Goal: Transaction & Acquisition: Purchase product/service

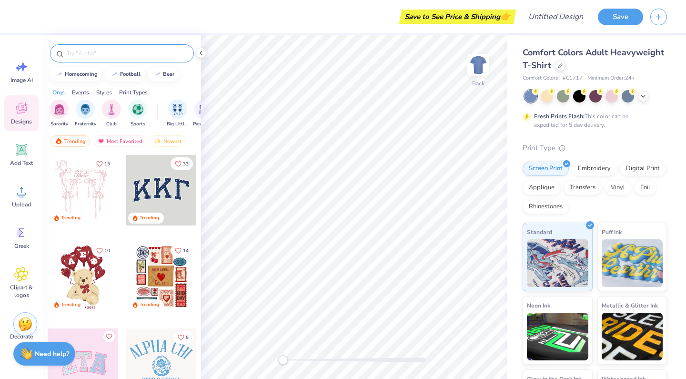
click at [93, 55] on input "text" at bounding box center [127, 54] width 122 height 10
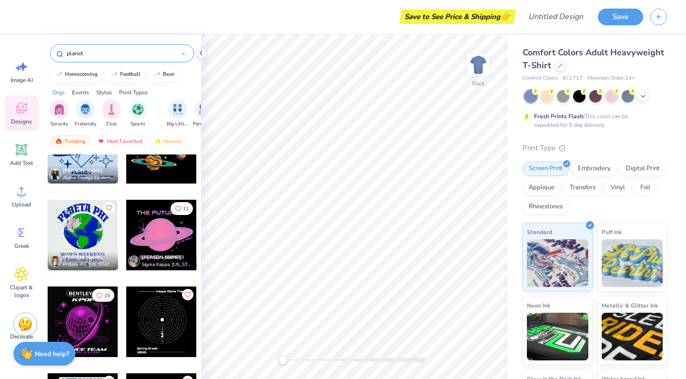
scroll to position [216, 0]
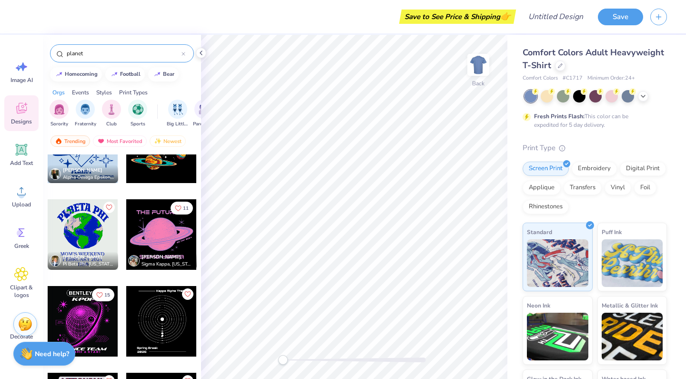
type input "planet"
click at [88, 240] on div at bounding box center [83, 234] width 71 height 71
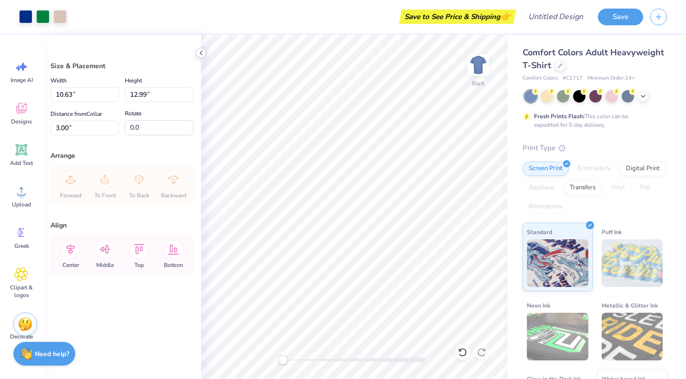
click at [201, 51] on icon at bounding box center [201, 53] width 8 height 8
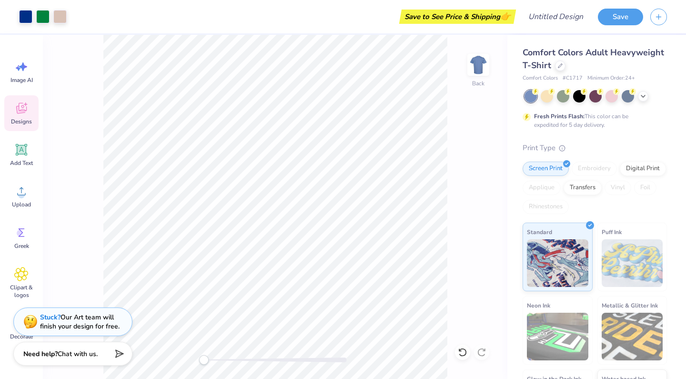
click at [21, 119] on span "Designs" at bounding box center [21, 122] width 21 height 8
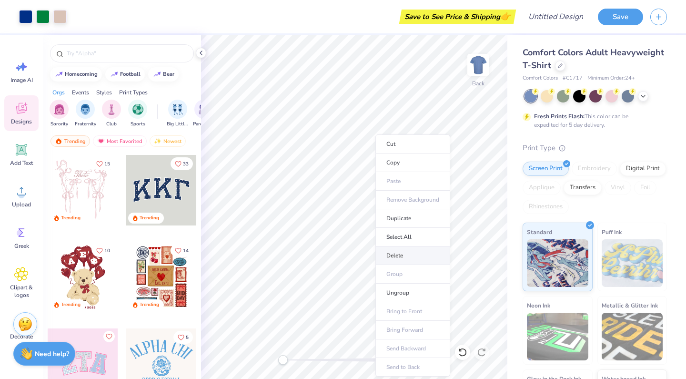
click at [412, 257] on li "Delete" at bounding box center [413, 255] width 75 height 19
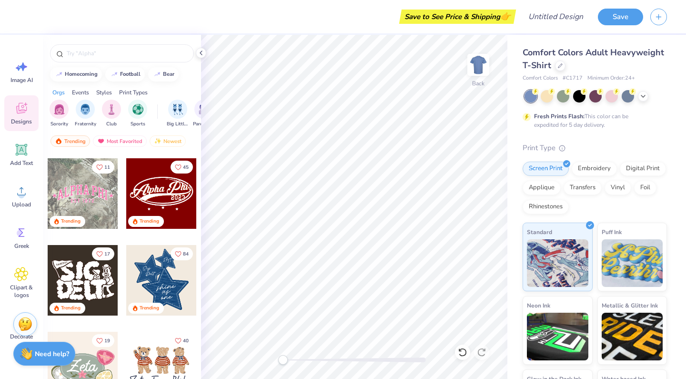
scroll to position [258, 0]
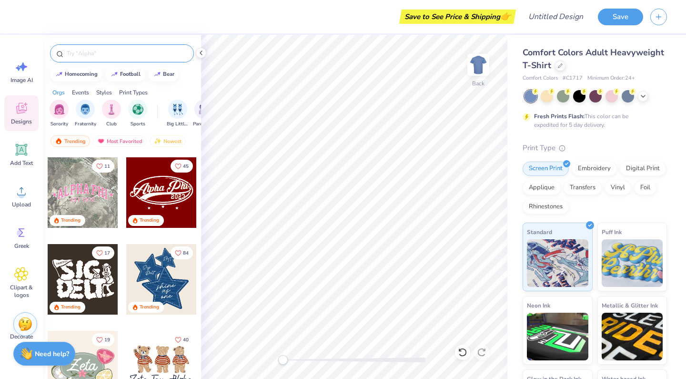
click at [121, 51] on input "text" at bounding box center [127, 54] width 122 height 10
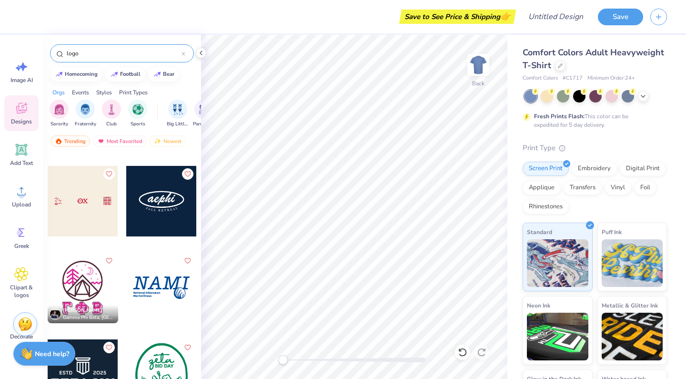
scroll to position [47, 0]
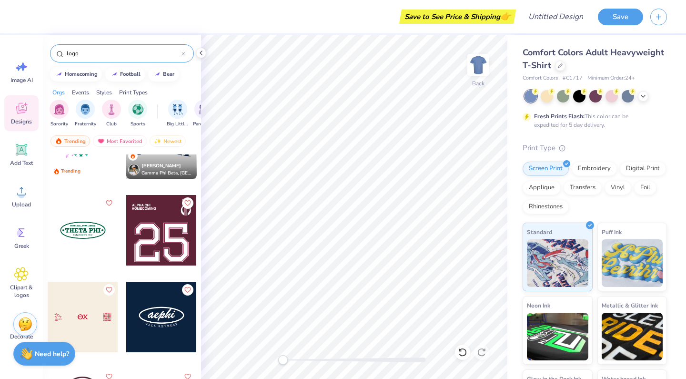
drag, startPoint x: 125, startPoint y: 53, endPoint x: 50, endPoint y: 48, distance: 75.0
click at [50, 48] on div "logo" at bounding box center [122, 51] width 158 height 32
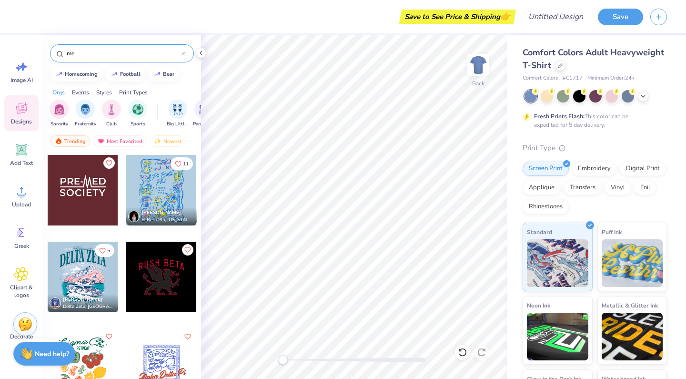
type input "m"
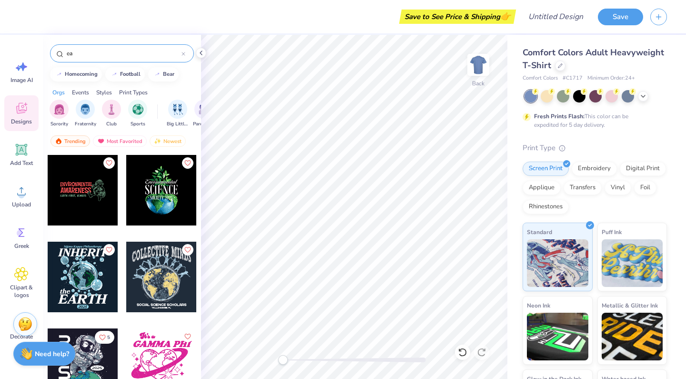
type input "e"
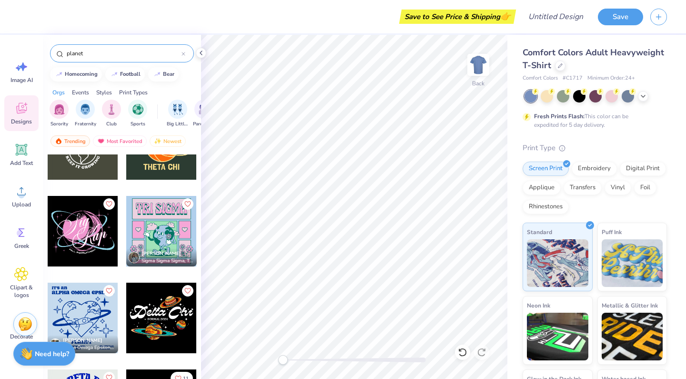
scroll to position [105, 0]
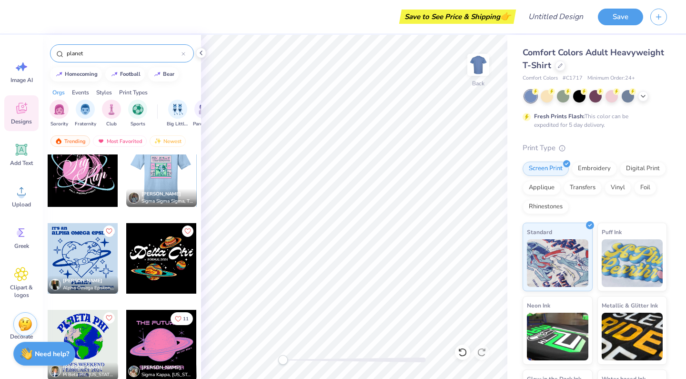
type input "planet"
click at [126, 180] on div at bounding box center [91, 171] width 71 height 71
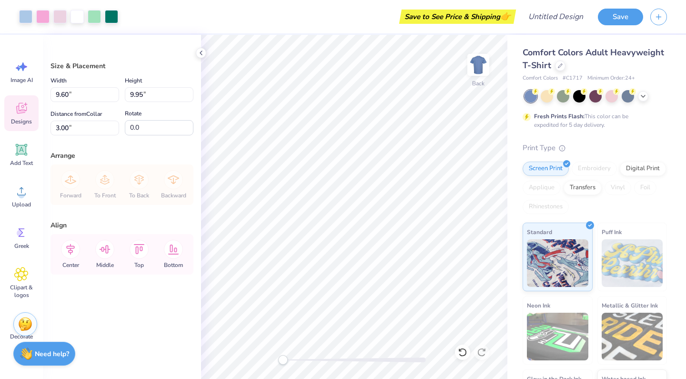
click at [21, 119] on span "Designs" at bounding box center [21, 122] width 21 height 8
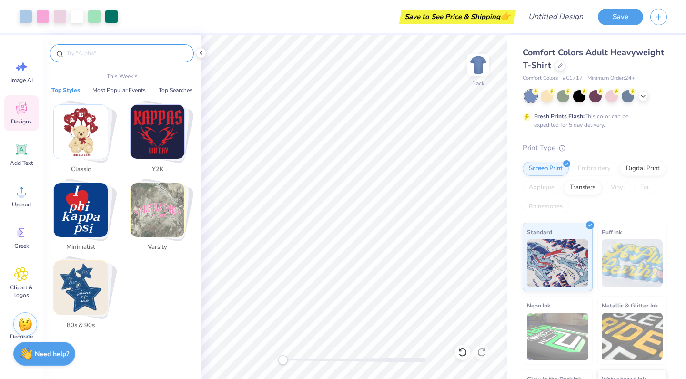
click at [117, 54] on input "text" at bounding box center [127, 54] width 122 height 10
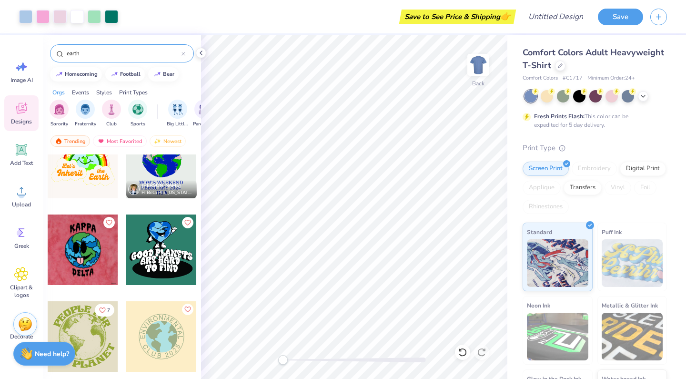
scroll to position [303, 0]
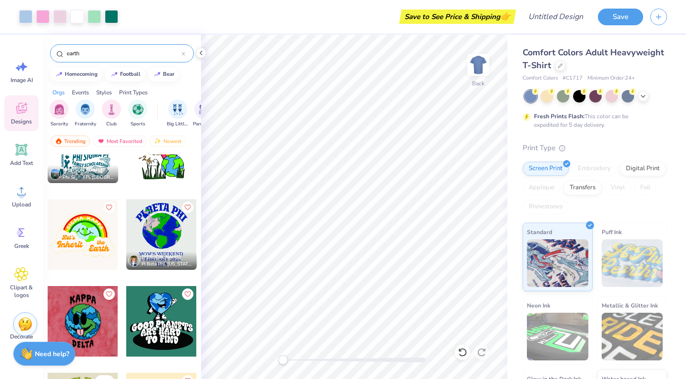
type input "earth"
click at [163, 227] on div at bounding box center [161, 234] width 71 height 71
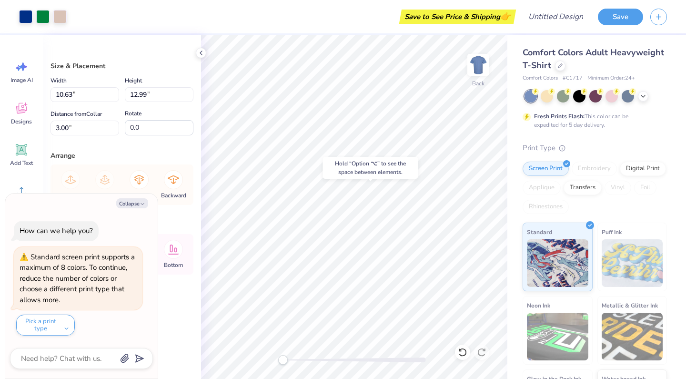
type textarea "x"
type input "9.60"
type input "9.95"
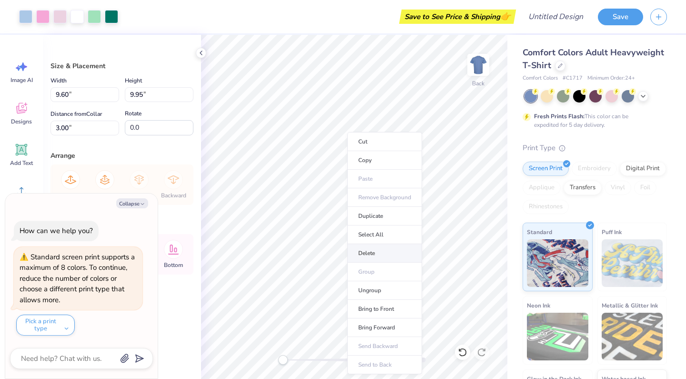
click at [391, 257] on li "Delete" at bounding box center [384, 253] width 75 height 19
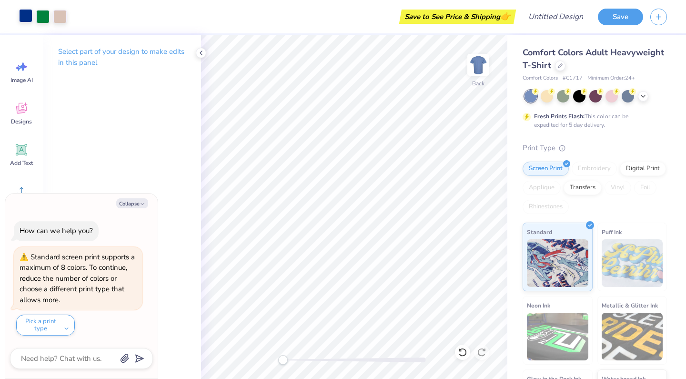
click at [28, 16] on div at bounding box center [25, 15] width 13 height 13
type textarea "x"
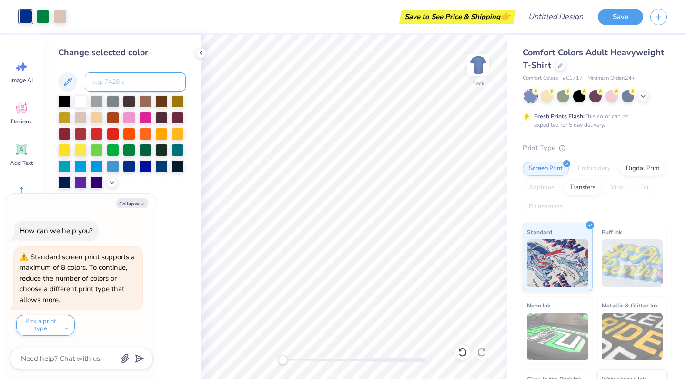
click at [105, 81] on input at bounding box center [135, 81] width 101 height 19
type input "198a98"
click at [113, 67] on div "Change selected color 198a98" at bounding box center [122, 117] width 128 height 143
click at [114, 184] on icon at bounding box center [112, 182] width 8 height 8
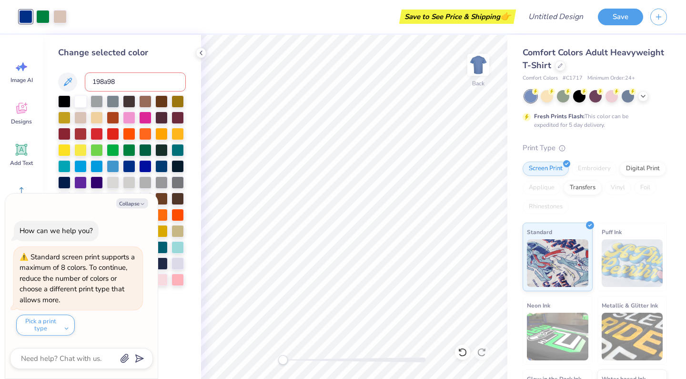
click at [149, 72] on div "Change selected color 198a98" at bounding box center [122, 174] width 128 height 256
click at [149, 76] on input "198a98" at bounding box center [135, 81] width 101 height 19
click at [139, 205] on button "Collapse" at bounding box center [132, 203] width 32 height 10
type textarea "x"
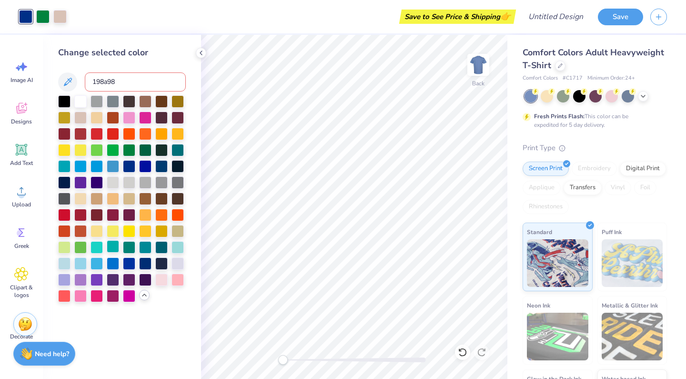
click at [117, 246] on div at bounding box center [113, 246] width 12 height 12
click at [46, 19] on div at bounding box center [42, 15] width 13 height 13
click at [64, 130] on div at bounding box center [64, 133] width 12 height 12
click at [65, 17] on div at bounding box center [59, 15] width 13 height 13
click at [97, 120] on div at bounding box center [97, 117] width 12 height 12
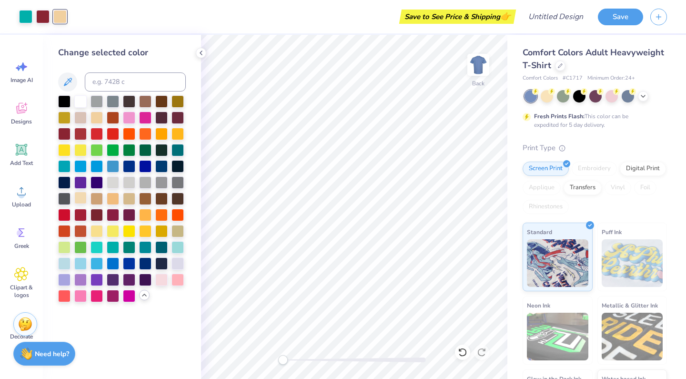
click at [82, 198] on div at bounding box center [80, 198] width 12 height 12
click at [157, 343] on div "Change selected color" at bounding box center [122, 207] width 158 height 344
click at [28, 19] on div at bounding box center [25, 15] width 13 height 13
click at [65, 133] on div at bounding box center [64, 133] width 12 height 12
click at [113, 299] on div at bounding box center [113, 295] width 12 height 12
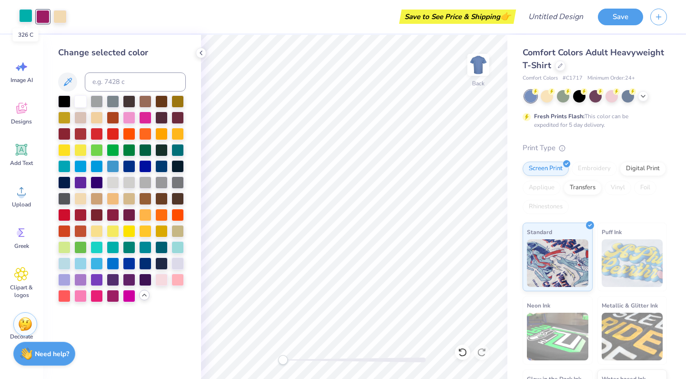
click at [26, 19] on div at bounding box center [25, 15] width 13 height 13
click at [65, 131] on div at bounding box center [64, 133] width 12 height 12
click at [40, 16] on div at bounding box center [42, 15] width 13 height 13
click at [99, 245] on div at bounding box center [97, 246] width 12 height 12
click at [27, 109] on icon at bounding box center [21, 108] width 14 height 14
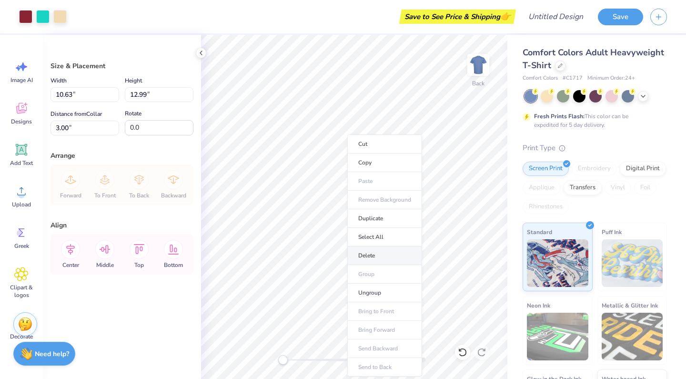
click at [375, 255] on li "Delete" at bounding box center [384, 255] width 75 height 19
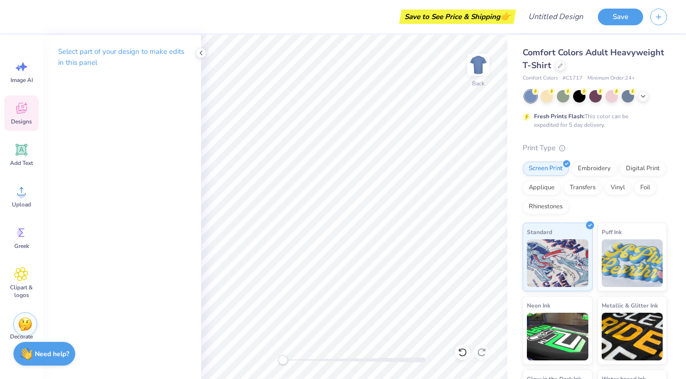
click at [18, 111] on icon at bounding box center [21, 110] width 9 height 8
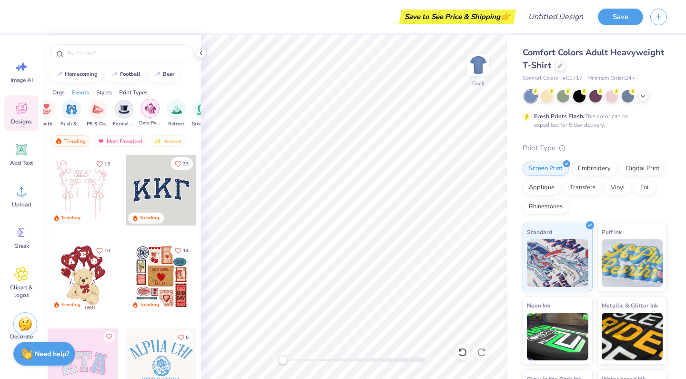
scroll to position [0, 215]
click at [128, 139] on div "Most Favorited" at bounding box center [120, 140] width 54 height 11
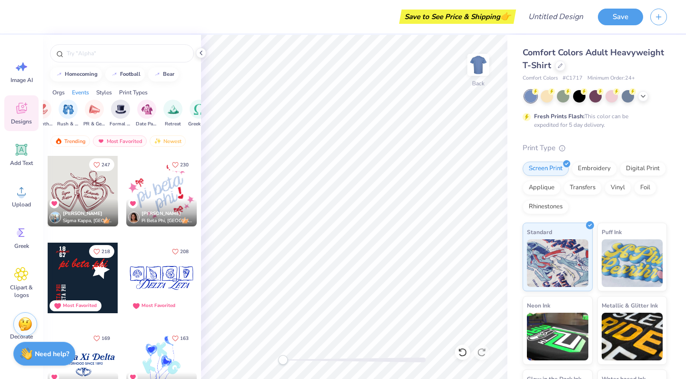
scroll to position [172, 0]
click at [89, 279] on div at bounding box center [83, 278] width 71 height 71
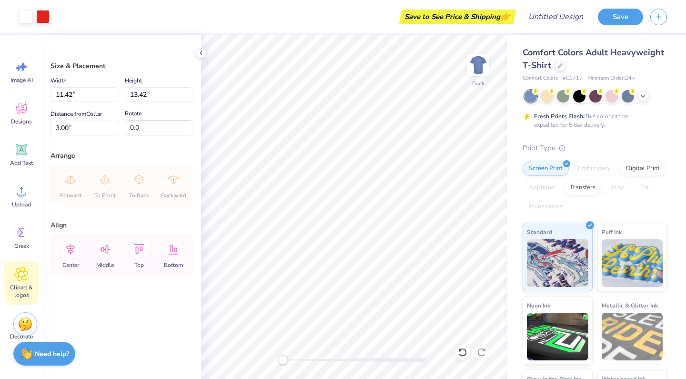
scroll to position [0, 0]
click at [26, 17] on div at bounding box center [25, 15] width 13 height 13
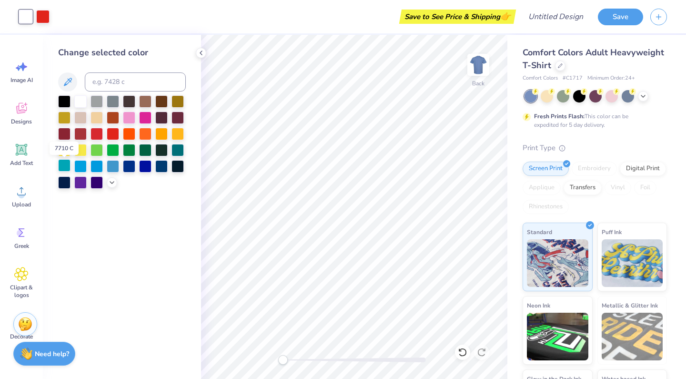
click at [66, 166] on div at bounding box center [64, 165] width 12 height 12
click at [45, 12] on div at bounding box center [42, 15] width 13 height 13
click at [61, 126] on div at bounding box center [122, 141] width 128 height 93
click at [62, 133] on div at bounding box center [64, 133] width 12 height 12
click at [543, 98] on div at bounding box center [547, 95] width 12 height 12
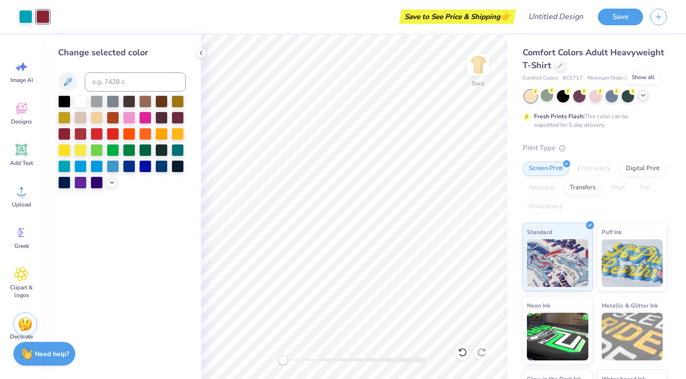
click at [646, 98] on icon at bounding box center [644, 96] width 8 height 8
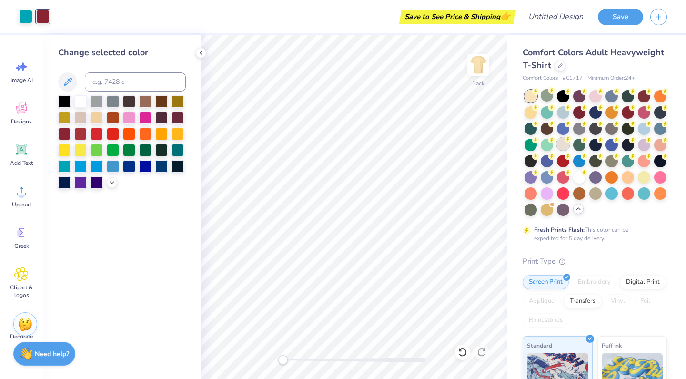
click at [563, 143] on div at bounding box center [563, 144] width 12 height 12
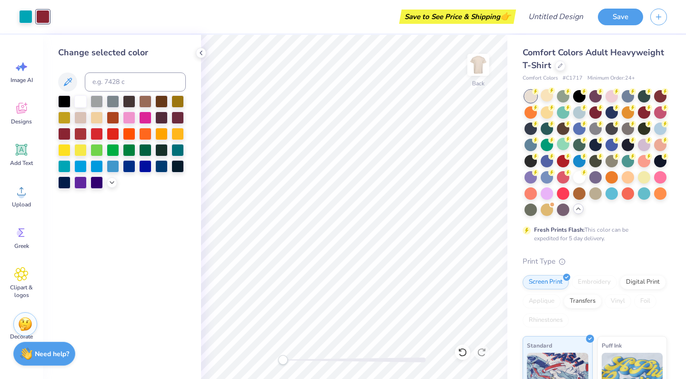
click at [556, 53] on span "Comfort Colors Adult Heavyweight T-Shirt" at bounding box center [594, 59] width 142 height 24
click at [25, 112] on icon at bounding box center [21, 110] width 9 height 8
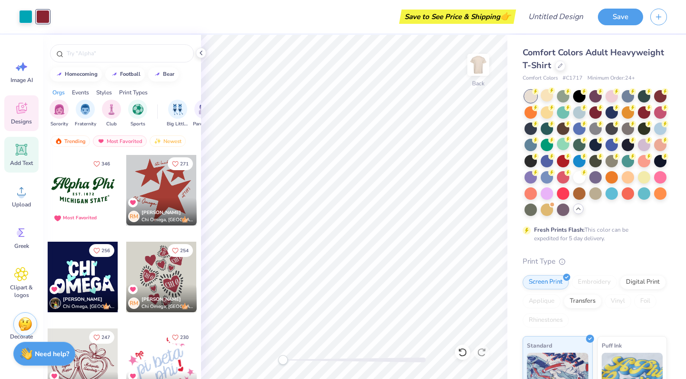
click at [26, 149] on icon at bounding box center [21, 149] width 11 height 11
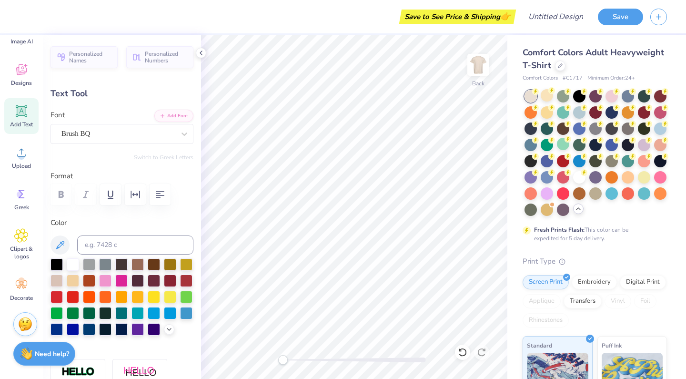
scroll to position [0, 1]
type textarea "GlobeMed"
click at [298, 23] on div "Save to See Price & Shipping 👉" at bounding box center [270, 16] width 488 height 33
type input "0.85"
type input "5.30"
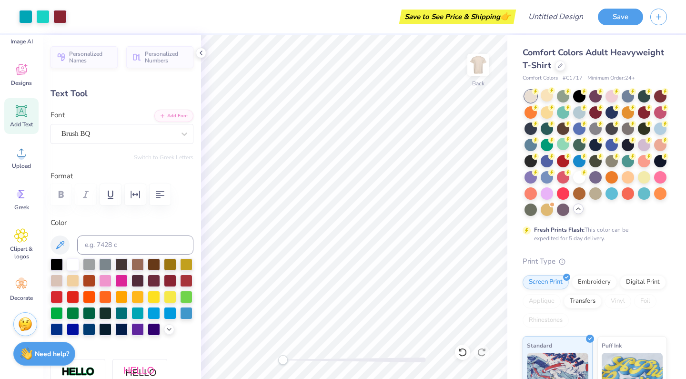
type input "11.12"
type input "-90.0"
type textarea "G"
type textarea "Set Her Free"
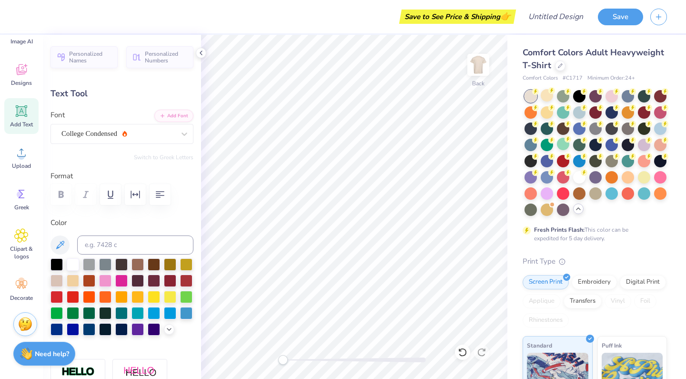
type textarea "Set Her Free"
type input "0.0"
type input "10.35"
type input "2.60"
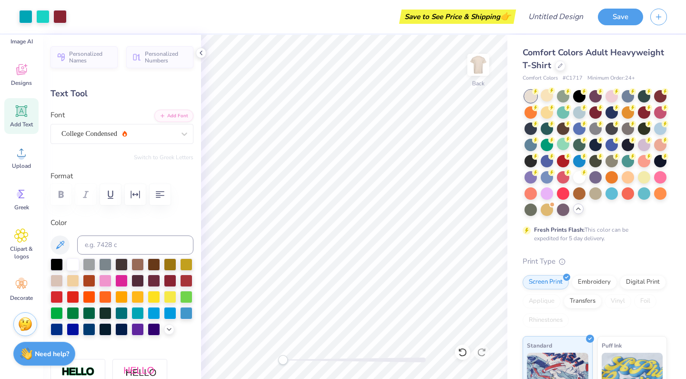
type input "5.01"
click at [260, 23] on div "Save to See Price & Shipping 👉" at bounding box center [270, 16] width 488 height 33
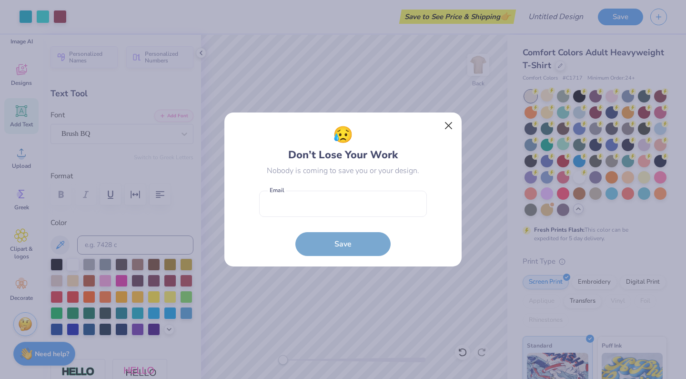
click at [447, 126] on button "Close" at bounding box center [449, 126] width 18 height 18
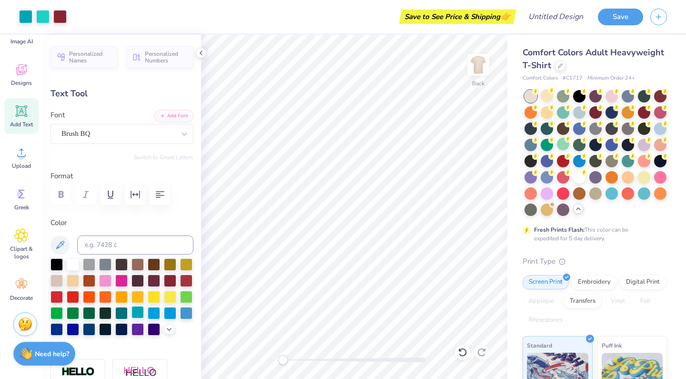
click at [139, 312] on div at bounding box center [138, 312] width 12 height 12
click at [170, 278] on div at bounding box center [170, 280] width 12 height 12
type input "2.86"
type input "0.66"
type input "3.77"
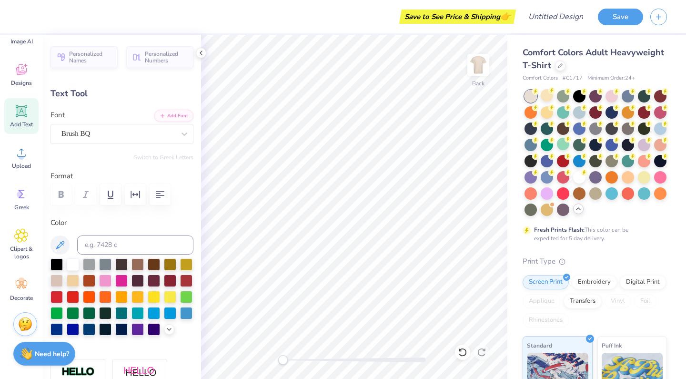
scroll to position [0, 0]
type textarea "GlobeMed"
type input "1.23"
type input "0.99"
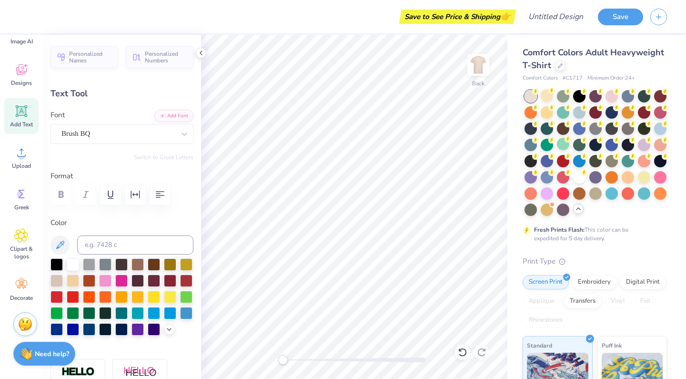
type input "3.00"
type input "2.83"
type input "0.71"
type input "3.63"
type input "1.23"
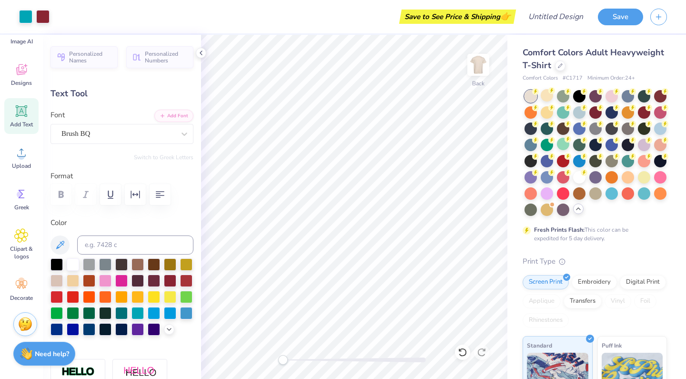
type input "0.99"
type input "3.00"
type input "2.83"
type input "0.71"
type input "3.63"
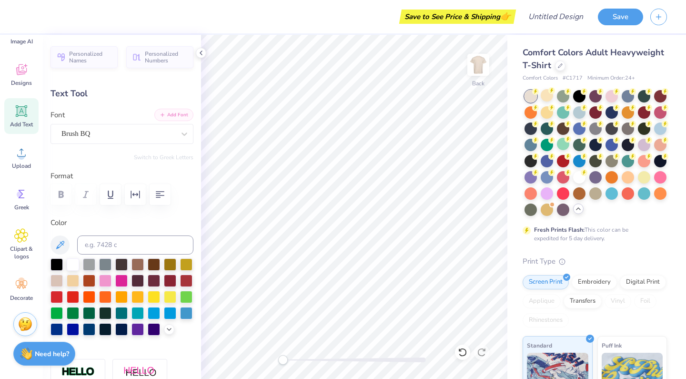
type input "1.23"
type input "0.99"
type input "3.00"
type textarea "1"
type textarea "At"
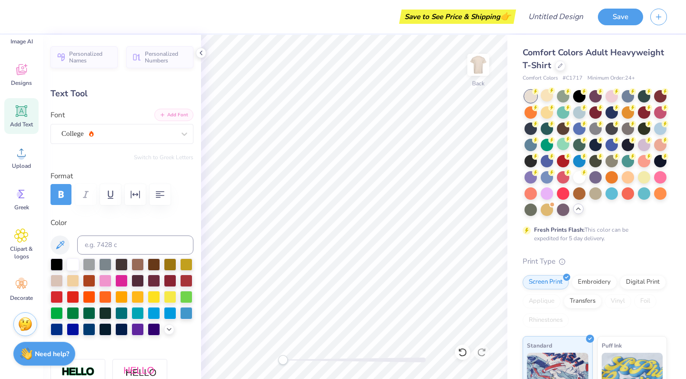
type input "1.32"
type input "4.30"
type textarea "6"
type textarea "GW"
click at [308, 29] on div "Save to See Price & Shipping 👉" at bounding box center [270, 16] width 488 height 33
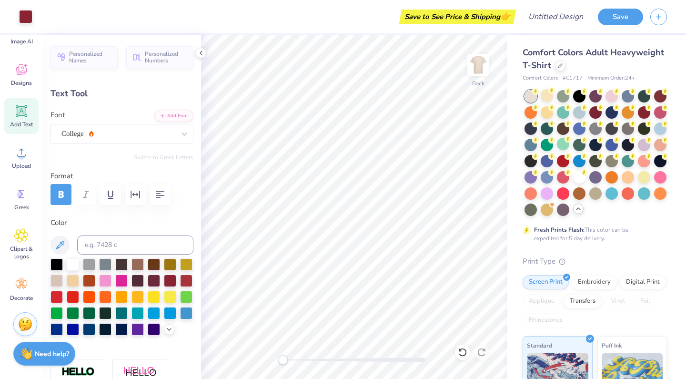
type input "2.83"
type input "0.71"
type input "3.63"
type input "1.72"
type input "0.99"
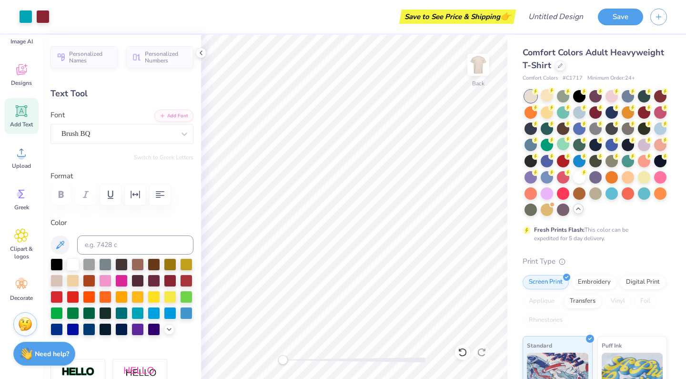
type input "3.00"
type textarea "20"
type input "4.30"
type textarea "G"
type textarea "11"
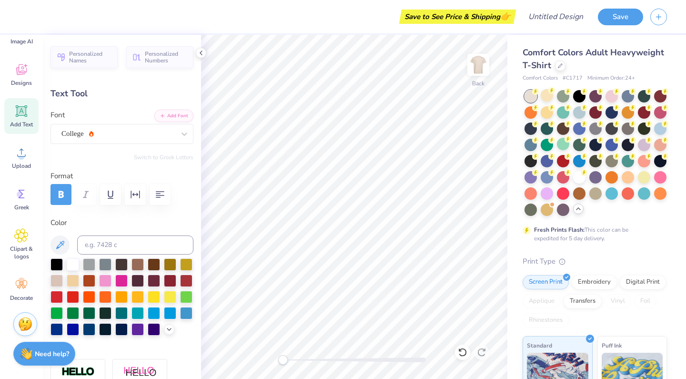
type input "2.83"
type input "0.71"
type input "3.83"
type textarea "GlobeMed at GW"
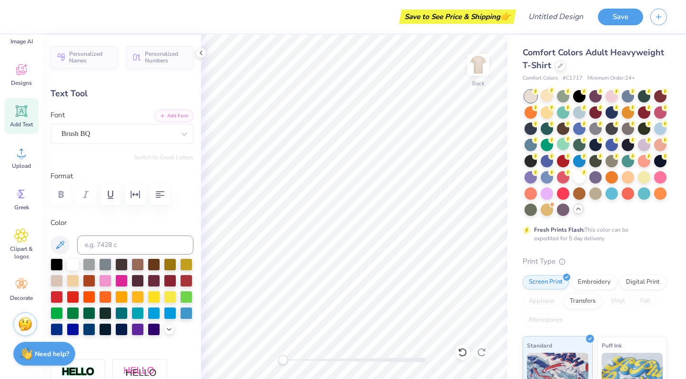
scroll to position [0, 3]
click at [315, 29] on div "Save to See Price & Shipping 👉" at bounding box center [270, 16] width 488 height 33
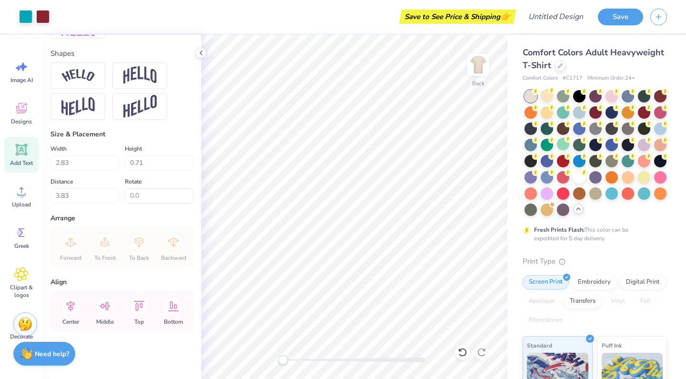
scroll to position [0, 0]
click at [567, 16] on input "Design Title" at bounding box center [567, 16] width 47 height 19
click at [618, 19] on button "Save" at bounding box center [620, 15] width 45 height 17
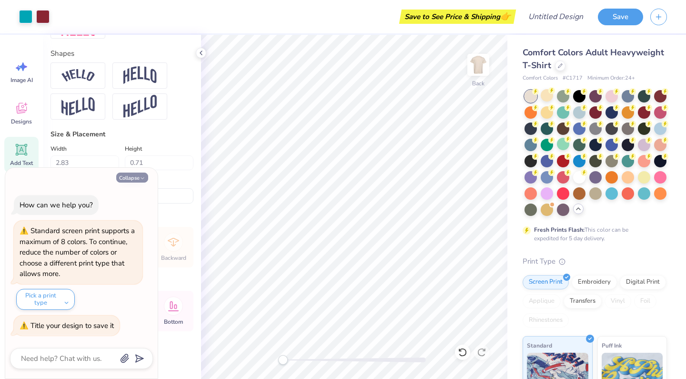
click at [136, 176] on button "Collapse" at bounding box center [132, 178] width 32 height 10
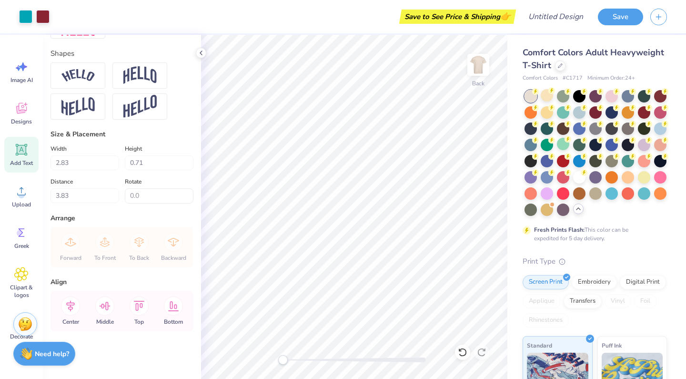
type textarea "x"
click at [482, 65] on img at bounding box center [479, 65] width 38 height 38
click at [482, 69] on img at bounding box center [479, 65] width 38 height 38
click at [476, 67] on img at bounding box center [479, 65] width 38 height 38
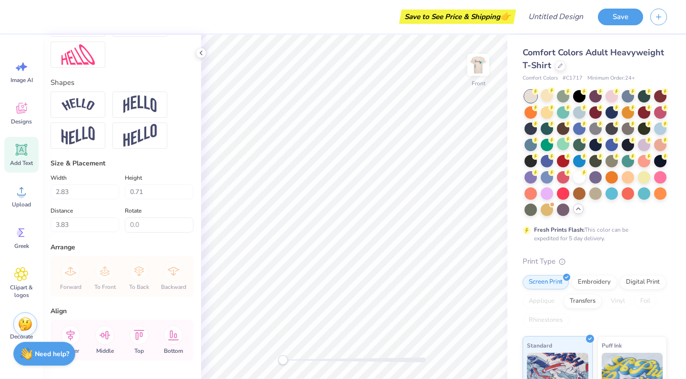
scroll to position [404, 0]
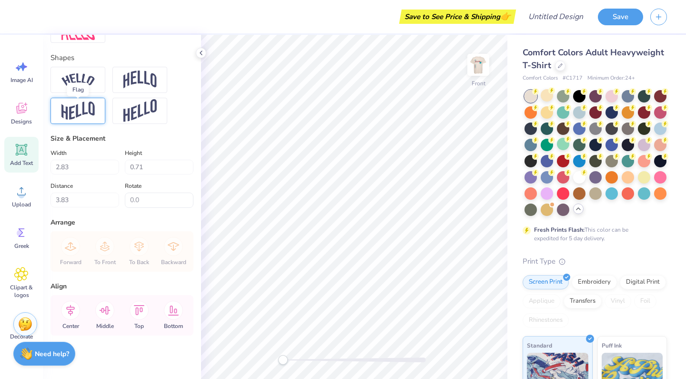
click at [82, 109] on img at bounding box center [77, 111] width 33 height 19
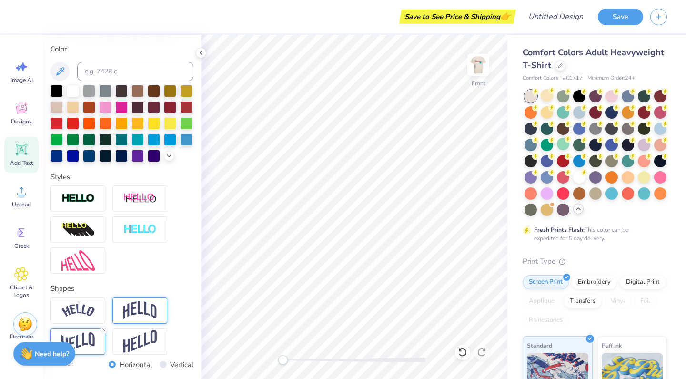
scroll to position [276, 0]
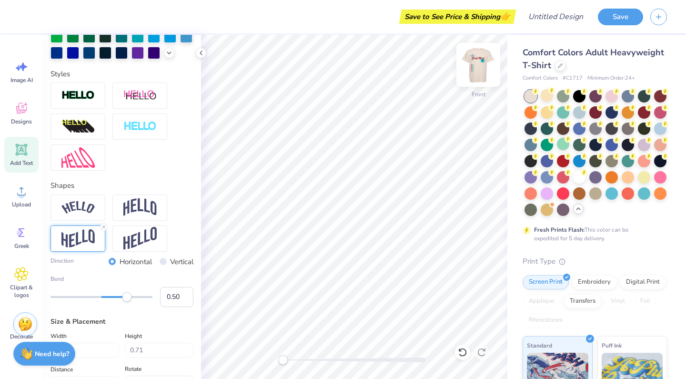
click at [480, 69] on img at bounding box center [479, 65] width 38 height 38
click at [481, 67] on img at bounding box center [479, 65] width 38 height 38
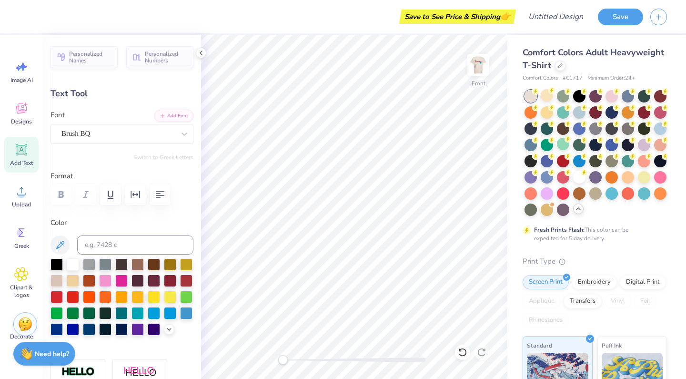
scroll to position [0, 0]
click at [480, 64] on img at bounding box center [479, 65] width 38 height 38
click at [17, 281] on icon at bounding box center [21, 274] width 14 height 14
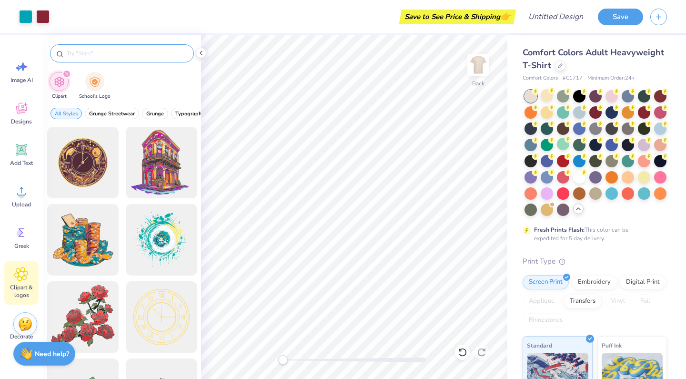
click at [116, 59] on div at bounding box center [122, 53] width 144 height 18
click at [115, 56] on input "text" at bounding box center [127, 54] width 122 height 10
type input "earth"
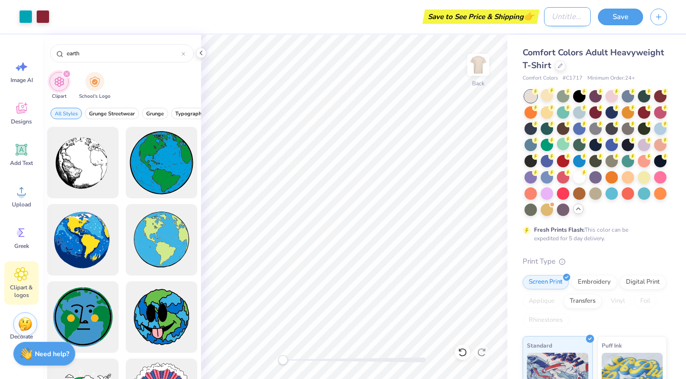
click at [544, 16] on input "Design Title" at bounding box center [567, 16] width 47 height 19
click at [541, 16] on div "Art colors Save to See Price & Shipping 👉 Design Title Save" at bounding box center [343, 16] width 686 height 33
click at [546, 16] on input "Design Title" at bounding box center [567, 16] width 47 height 19
type input "GlobeMed t-shirt"
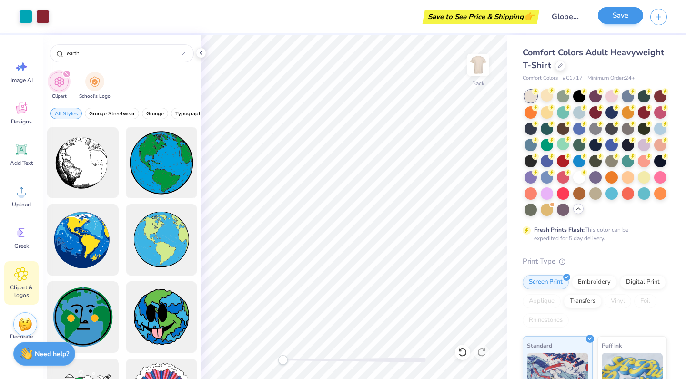
drag, startPoint x: 601, startPoint y: 2, endPoint x: 617, endPoint y: 17, distance: 21.9
click at [617, 17] on button "Save" at bounding box center [620, 15] width 45 height 17
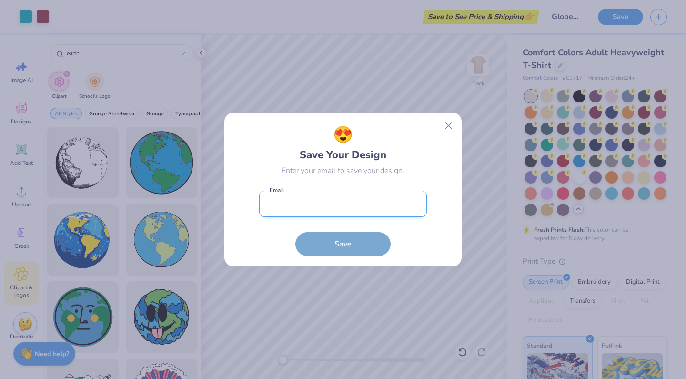
click at [365, 208] on input "email" at bounding box center [343, 204] width 168 height 26
type input "[EMAIL_ADDRESS][PERSON_NAME][DOMAIN_NAME]"
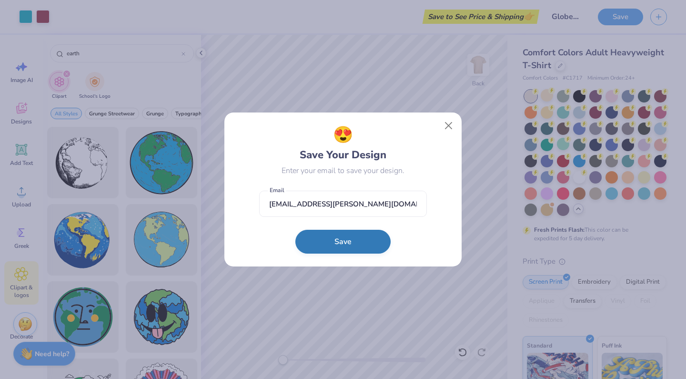
click at [374, 249] on button "Save" at bounding box center [343, 242] width 95 height 24
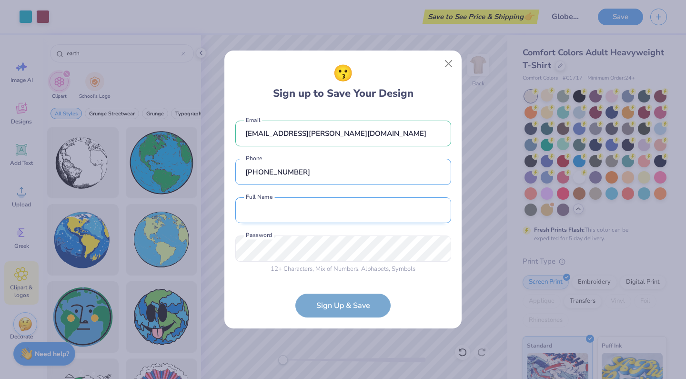
type input "[PHONE_NUMBER]"
type input "[PERSON_NAME]"
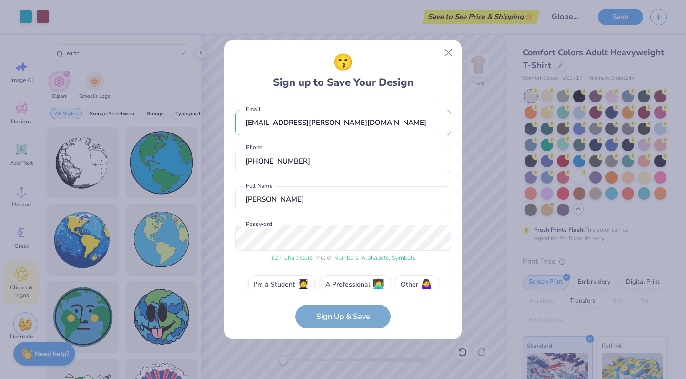
scroll to position [14, 0]
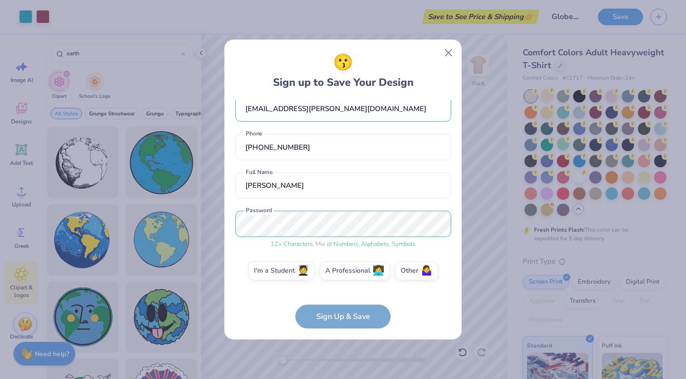
click at [366, 322] on form "[EMAIL_ADDRESS][PERSON_NAME][DOMAIN_NAME] Email [PHONE_NUMBER] Phone [PERSON_NA…" at bounding box center [343, 214] width 216 height 229
click at [286, 272] on label "I'm a Student 🧑‍🎓" at bounding box center [281, 269] width 67 height 19
click at [340, 284] on input "I'm a Student 🧑‍🎓" at bounding box center [343, 287] width 6 height 6
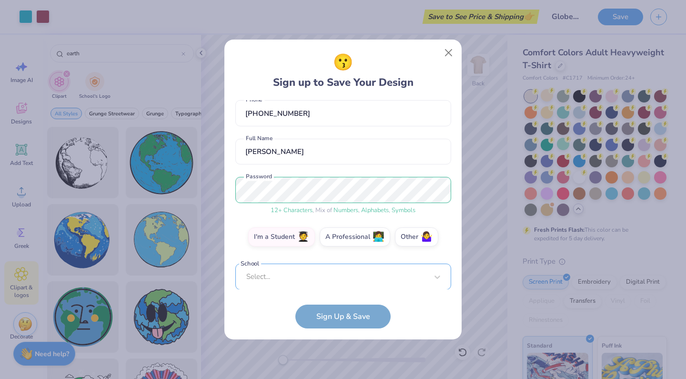
click at [328, 276] on div "Select..." at bounding box center [343, 277] width 216 height 26
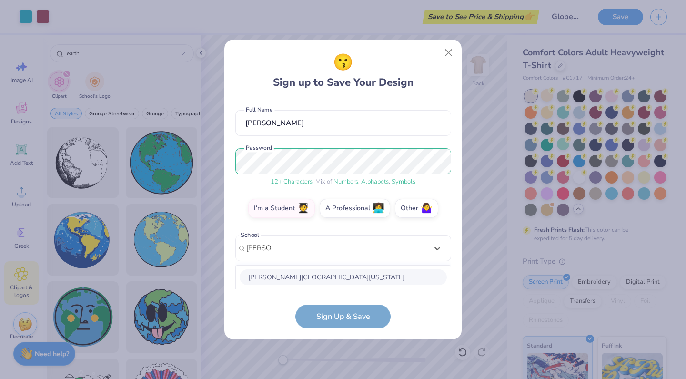
scroll to position [195, 0]
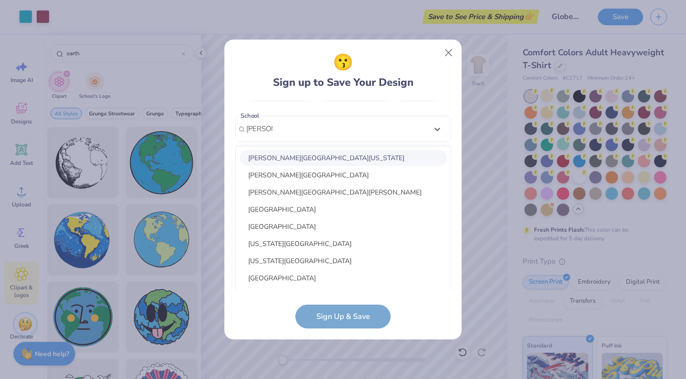
click at [334, 160] on div "[PERSON_NAME][GEOGRAPHIC_DATA][US_STATE]" at bounding box center [343, 158] width 207 height 16
type input "[PERSON_NAME]"
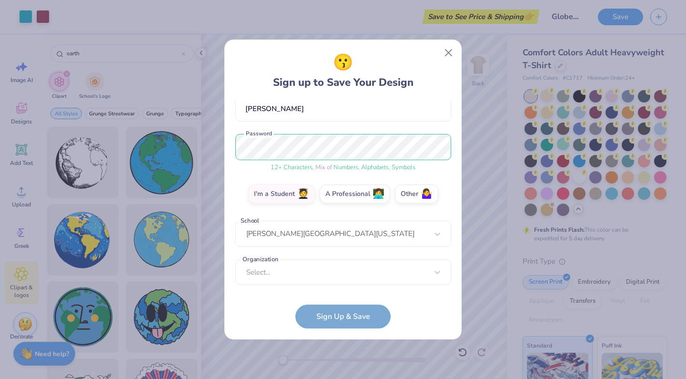
scroll to position [91, 0]
click at [361, 280] on div "Select..." at bounding box center [343, 272] width 216 height 26
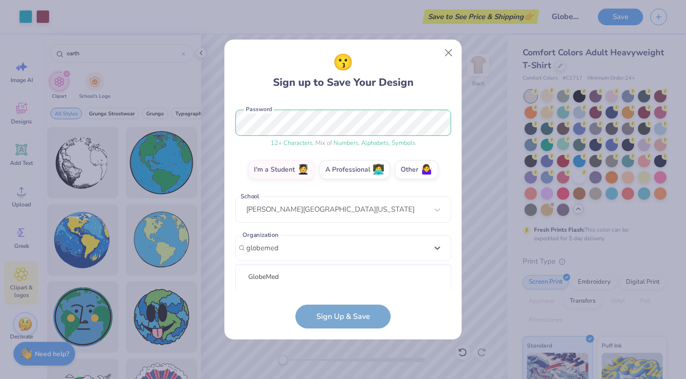
scroll to position [234, 0]
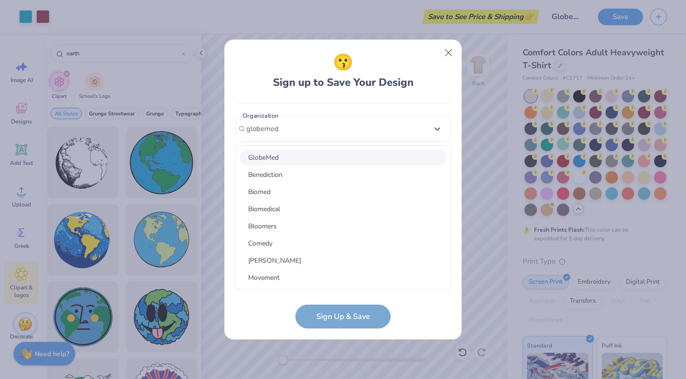
click at [325, 157] on div "GlobeMed" at bounding box center [343, 158] width 207 height 16
type input "globemed"
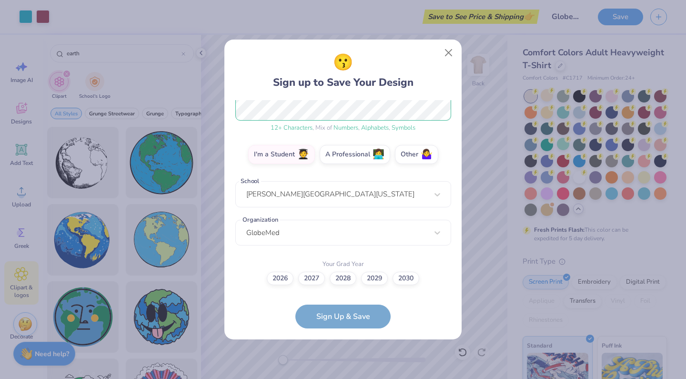
scroll to position [130, 0]
click at [305, 276] on label "2027" at bounding box center [311, 277] width 27 height 13
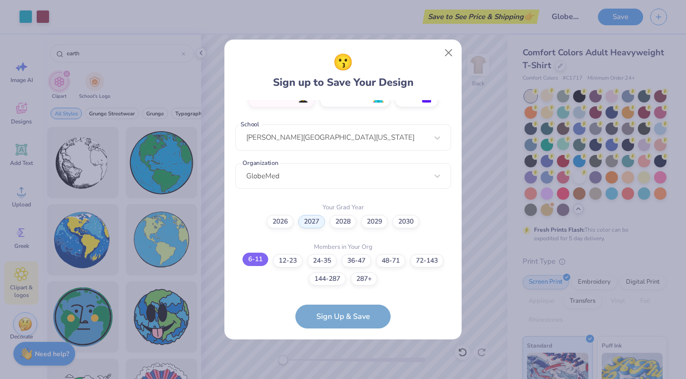
click at [262, 258] on label "6-11" at bounding box center [256, 259] width 26 height 13
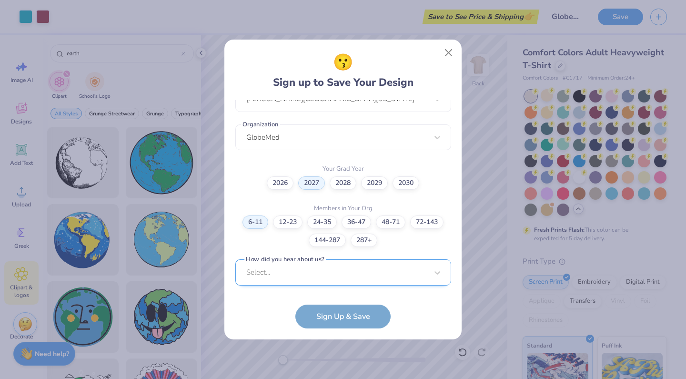
click at [314, 276] on div "Select..." at bounding box center [343, 272] width 216 height 26
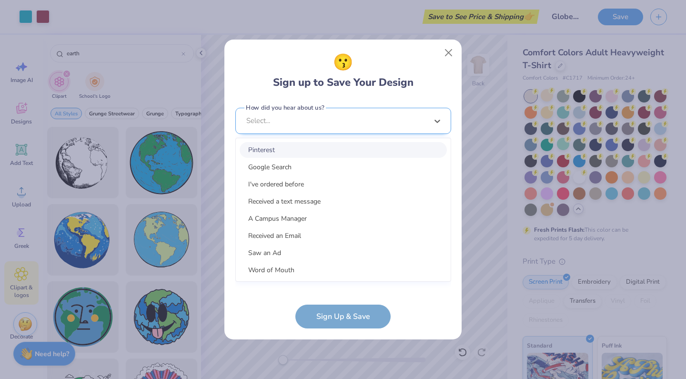
scroll to position [368, 0]
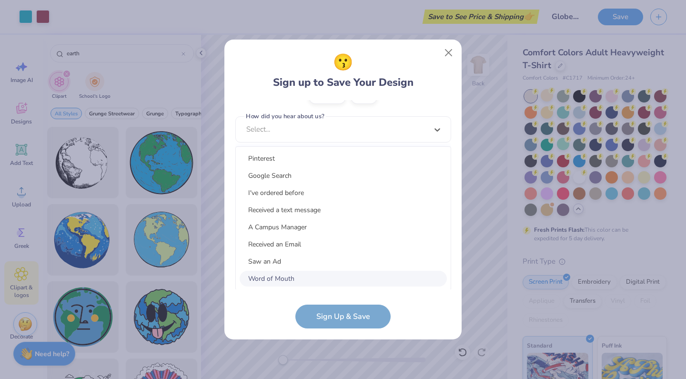
click at [304, 274] on div "Word of Mouth" at bounding box center [343, 279] width 207 height 16
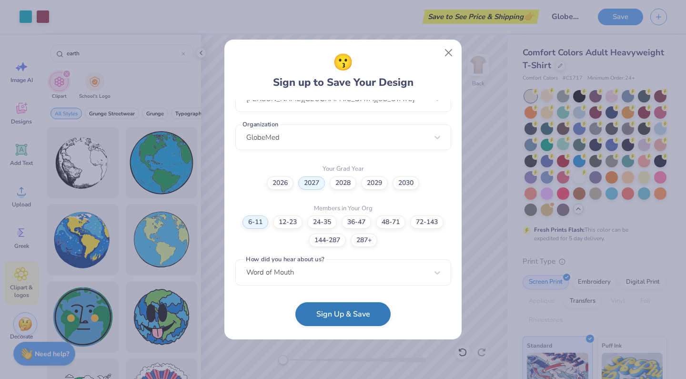
click at [334, 314] on button "Sign Up & Save" at bounding box center [343, 314] width 95 height 24
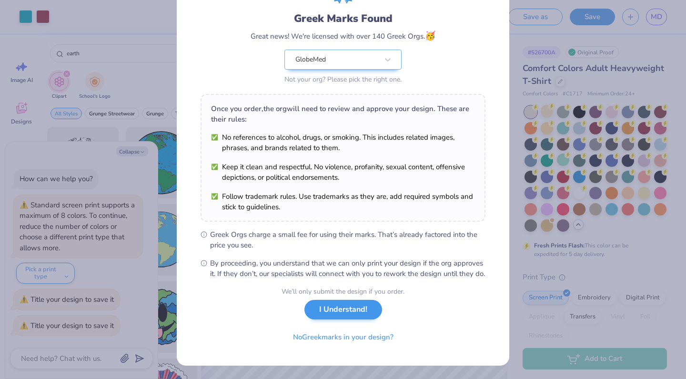
click at [356, 309] on button "I Understand!" at bounding box center [344, 310] width 78 height 20
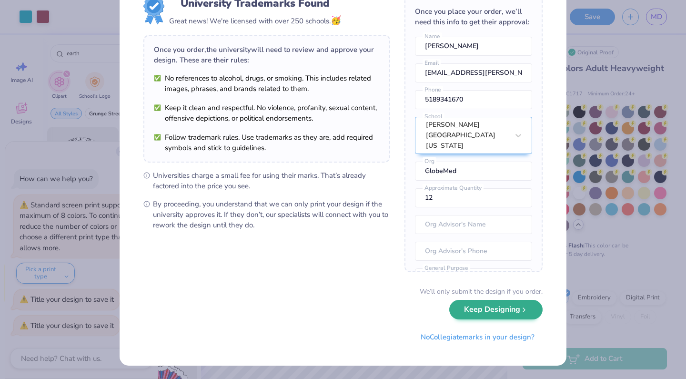
scroll to position [36, 0]
click at [494, 310] on button "Keep Designing" at bounding box center [496, 310] width 93 height 20
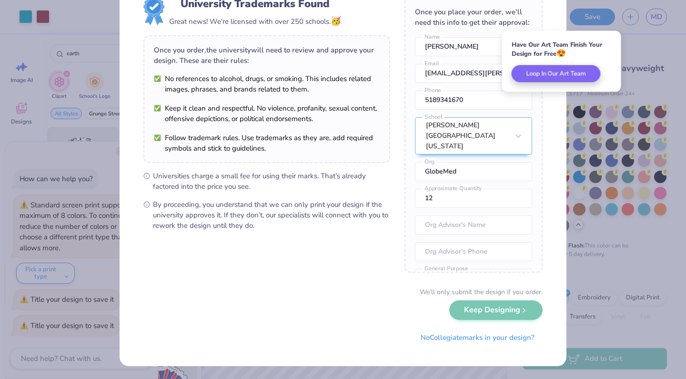
scroll to position [0, 0]
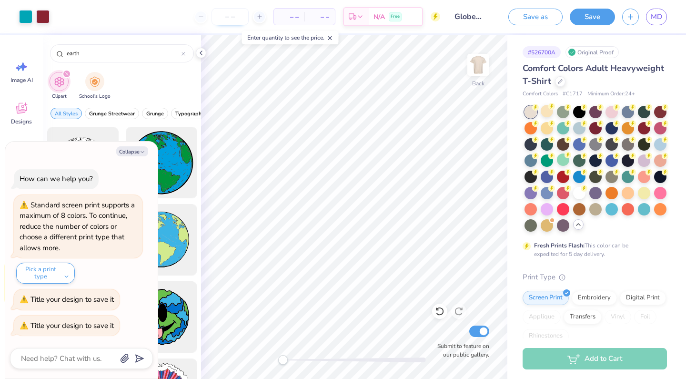
type textarea "x"
click at [229, 16] on input "number" at bounding box center [230, 16] width 37 height 17
type input "60"
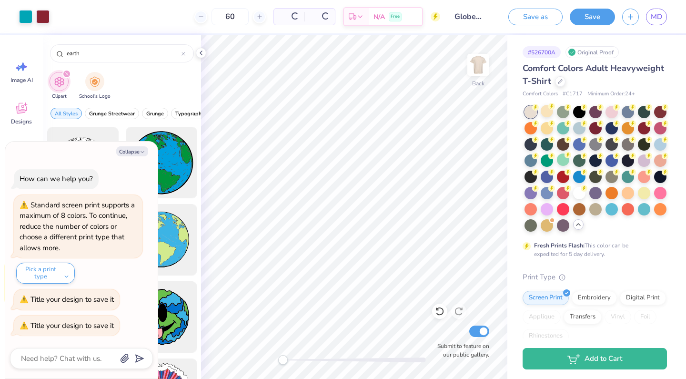
type textarea "x"
type input "6"
type textarea "x"
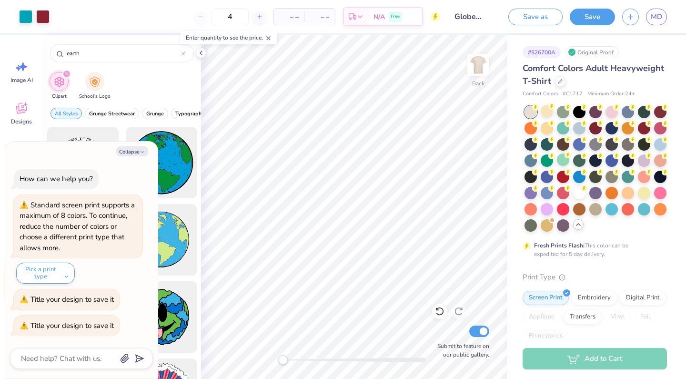
type input "40"
type textarea "x"
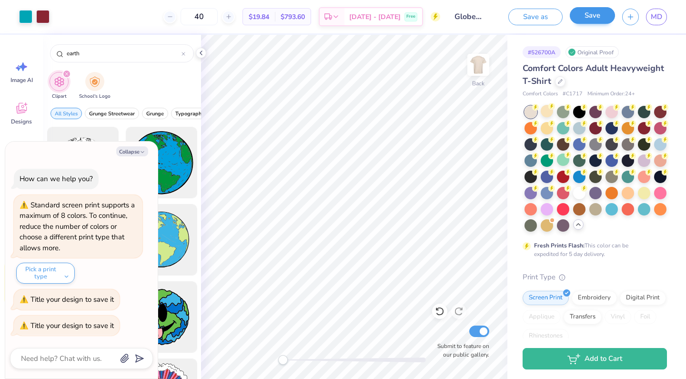
type input "40"
click at [600, 20] on button "Save" at bounding box center [592, 15] width 45 height 17
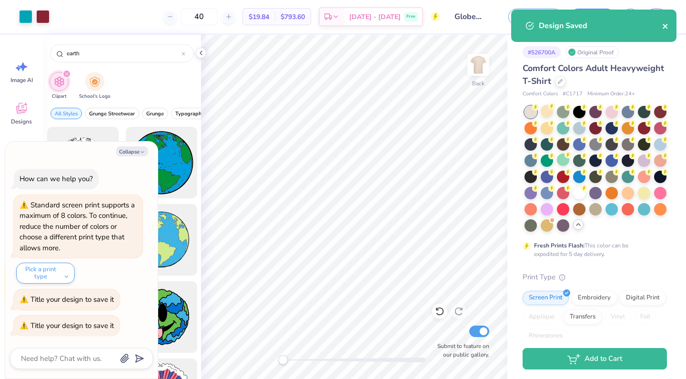
click at [668, 29] on icon "close" at bounding box center [666, 26] width 7 height 8
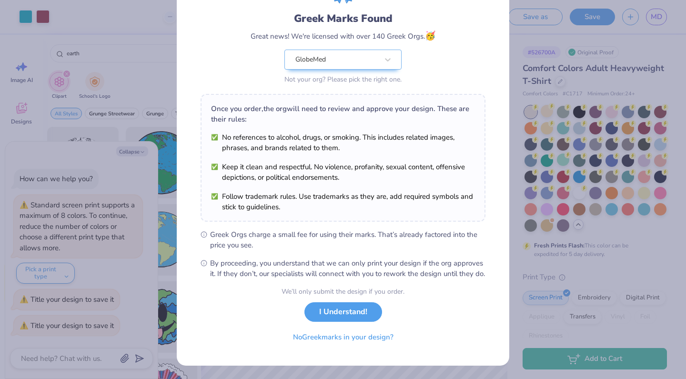
scroll to position [67, 0]
click at [347, 313] on button "I Understand!" at bounding box center [344, 310] width 78 height 20
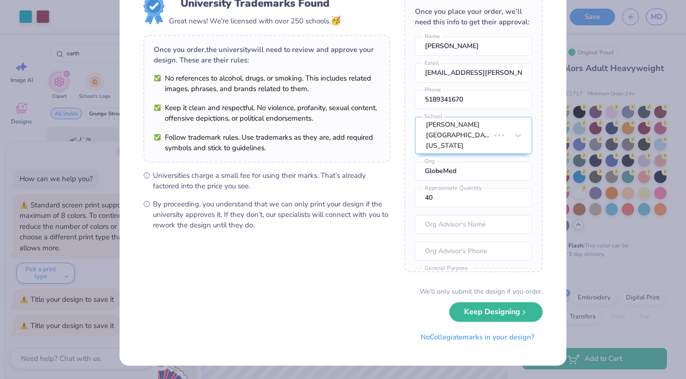
scroll to position [0, 0]
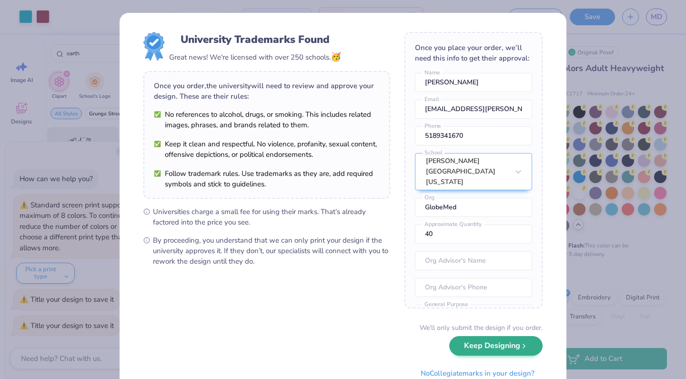
click at [515, 352] on button "Keep Designing" at bounding box center [496, 346] width 93 height 20
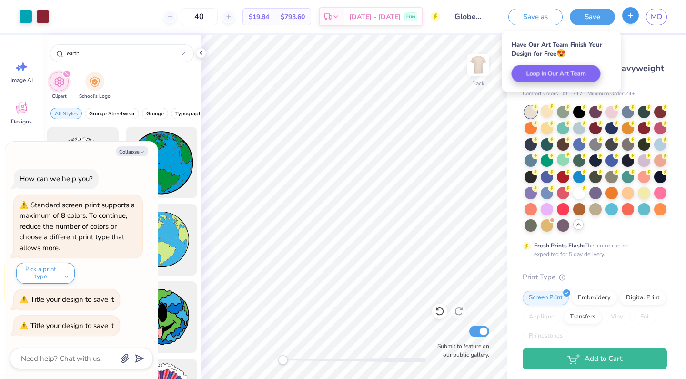
click at [634, 20] on button "button" at bounding box center [631, 15] width 17 height 17
type textarea "x"
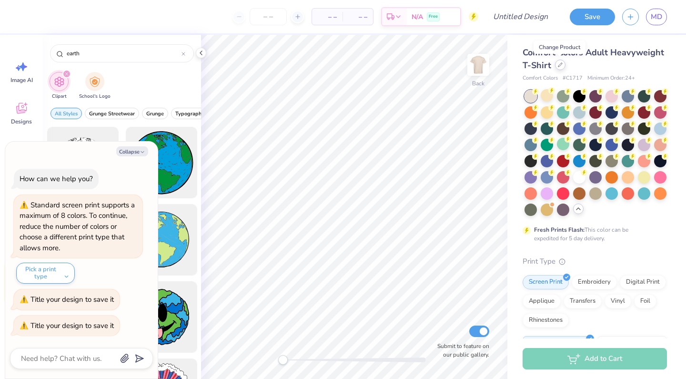
click at [559, 61] on div at bounding box center [560, 65] width 10 height 10
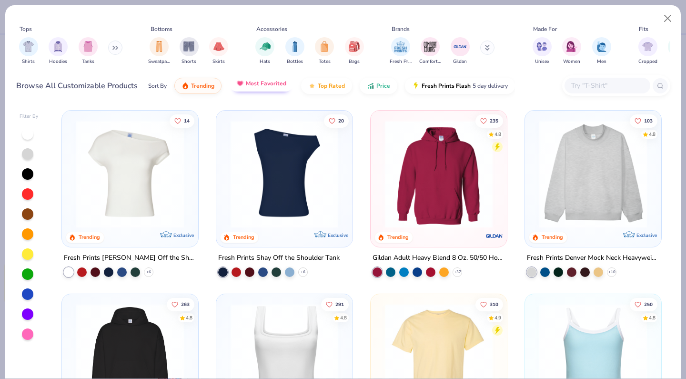
click at [259, 82] on span "Most Favorited" at bounding box center [266, 84] width 41 height 8
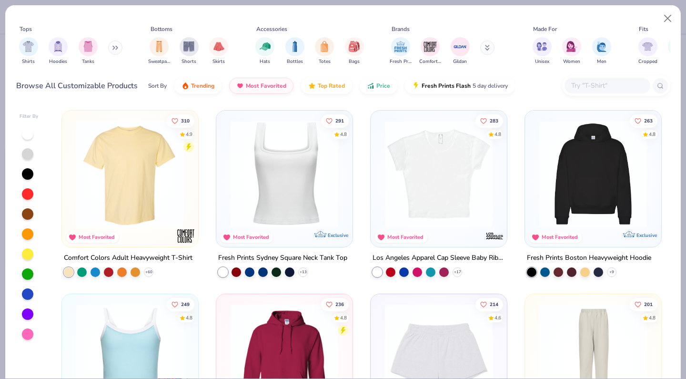
click at [598, 173] on div "310 4.9 Most Favorited Comfort Colors Adult Heavyweight T-Shirt + 60 291 4.8 Mo…" at bounding box center [362, 241] width 618 height 273
click at [592, 197] on img at bounding box center [593, 174] width 117 height 108
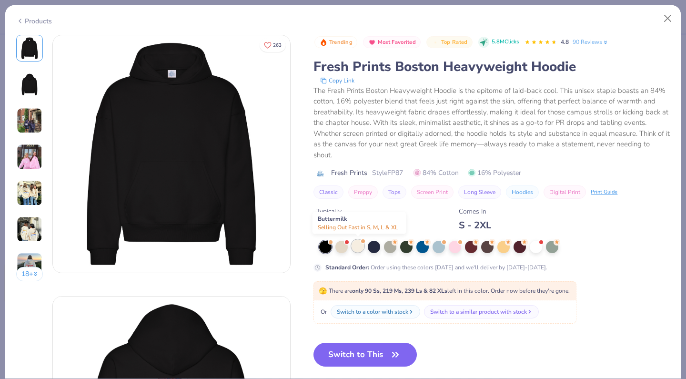
click at [357, 243] on div at bounding box center [358, 246] width 12 height 12
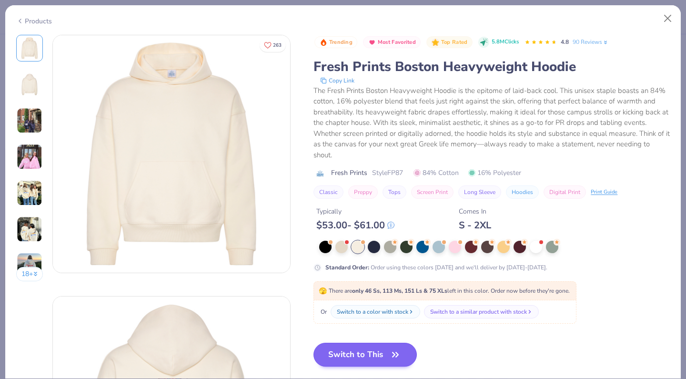
click at [365, 356] on button "Switch to This" at bounding box center [365, 355] width 103 height 24
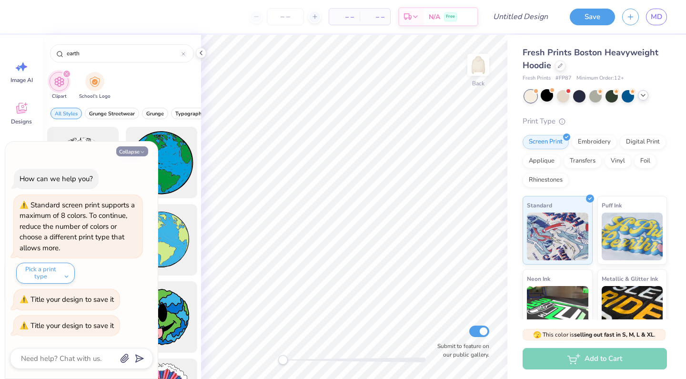
click at [141, 154] on icon "button" at bounding box center [143, 152] width 6 height 6
type textarea "x"
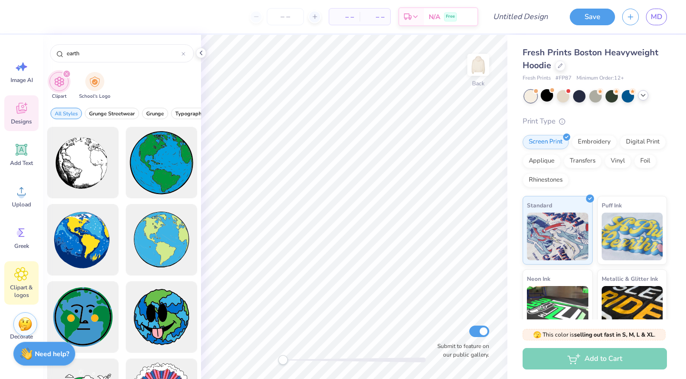
click at [24, 120] on span "Designs" at bounding box center [21, 122] width 21 height 8
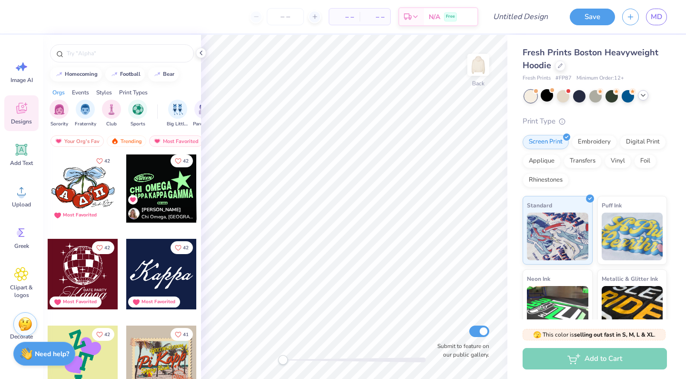
scroll to position [5040, 0]
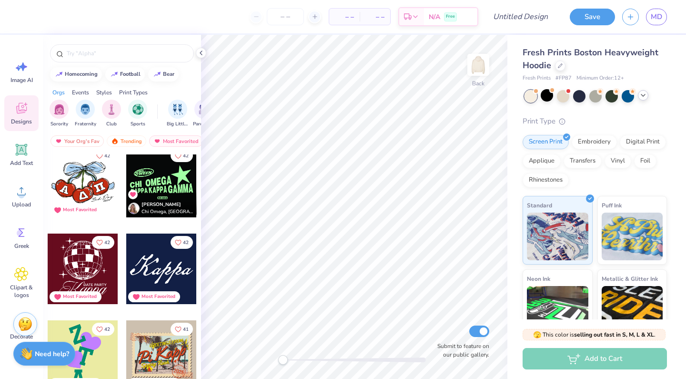
click at [161, 182] on div at bounding box center [161, 182] width 71 height 71
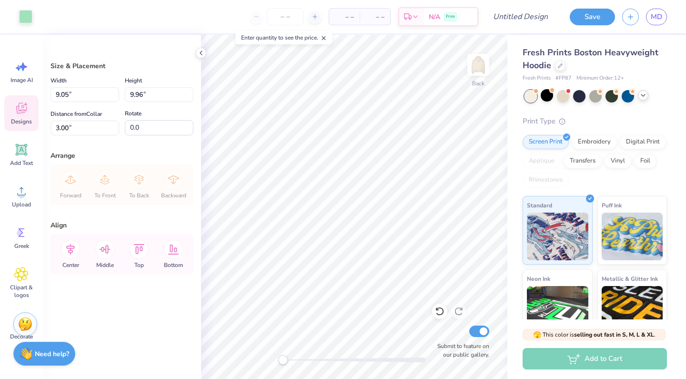
click at [20, 118] on span "Designs" at bounding box center [21, 122] width 21 height 8
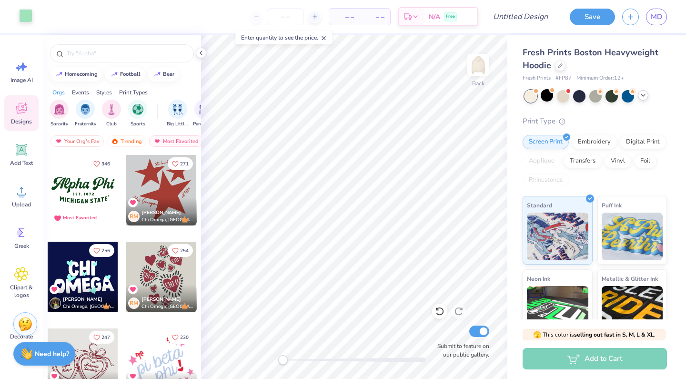
click at [27, 22] on div at bounding box center [25, 15] width 13 height 13
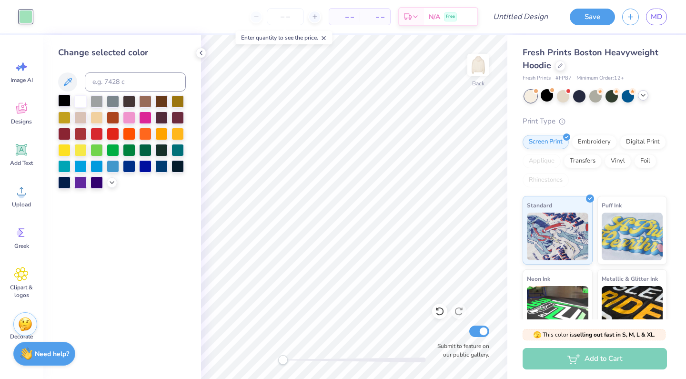
click at [65, 101] on div at bounding box center [64, 100] width 12 height 12
click at [24, 117] on div "Designs" at bounding box center [21, 113] width 34 height 36
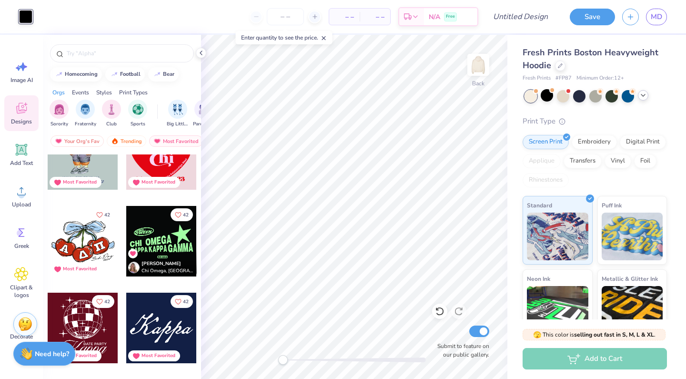
scroll to position [4980, 0]
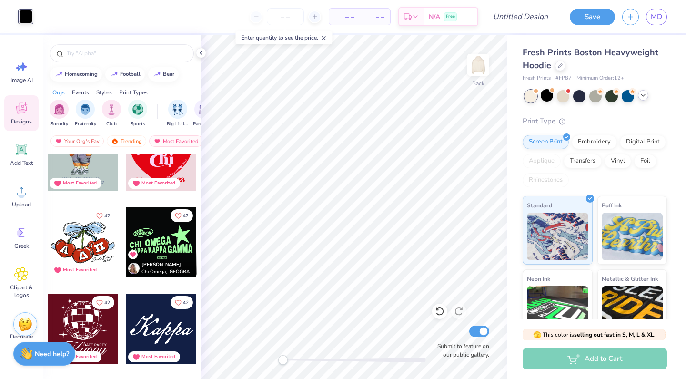
click at [56, 246] on div at bounding box center [20, 242] width 71 height 71
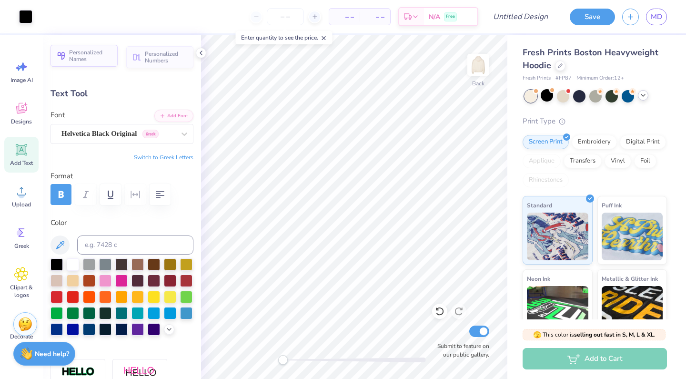
click at [102, 61] on span "Personalized Names" at bounding box center [90, 55] width 43 height 13
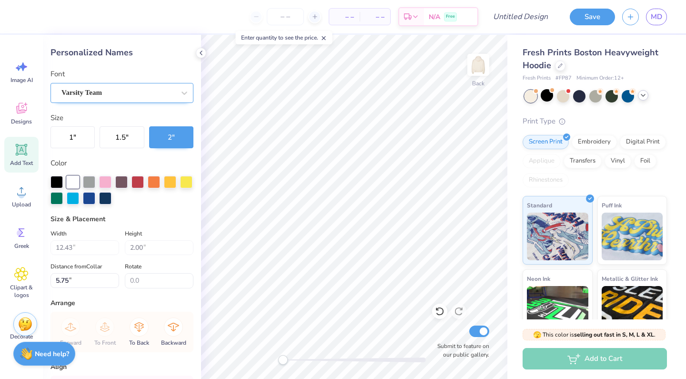
click at [126, 91] on div "Varsity Team" at bounding box center [118, 92] width 115 height 15
click at [126, 91] on div "Varsity Team" at bounding box center [117, 92] width 113 height 11
type input "G"
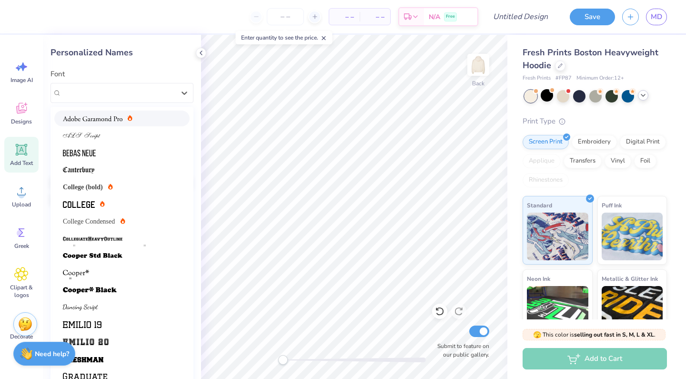
click at [154, 47] on div "Personalized Names" at bounding box center [122, 52] width 143 height 13
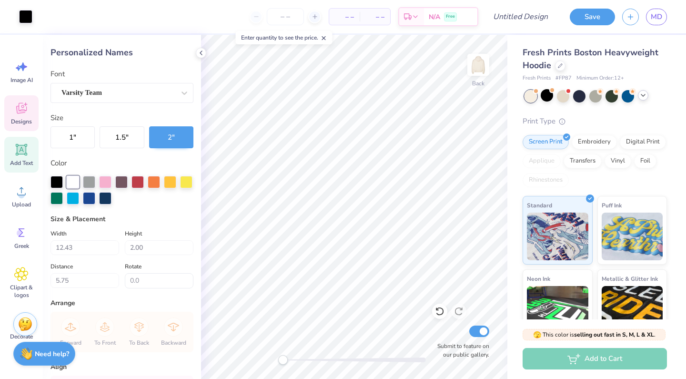
click at [20, 116] on div "Designs" at bounding box center [21, 113] width 34 height 36
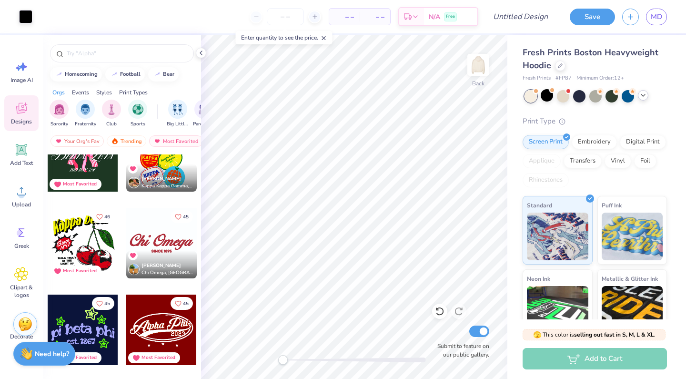
scroll to position [4377, 0]
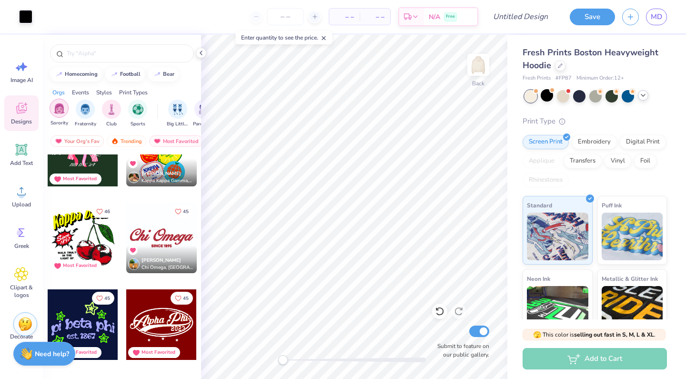
click at [61, 112] on img "filter for Sorority" at bounding box center [59, 108] width 11 height 11
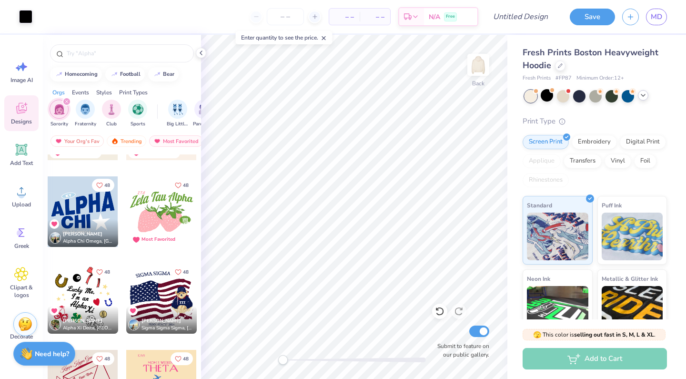
scroll to position [3811, 0]
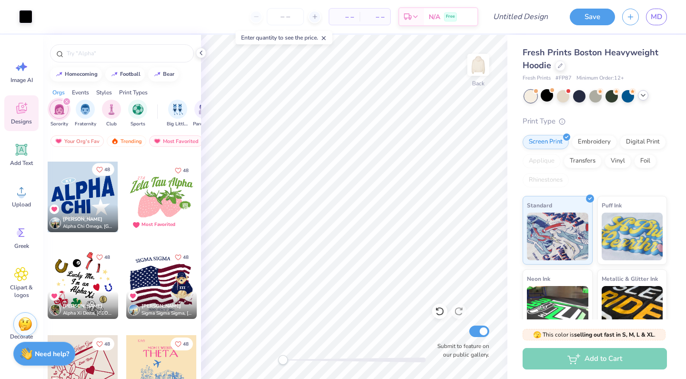
click at [101, 169] on icon "Like" at bounding box center [99, 169] width 7 height 7
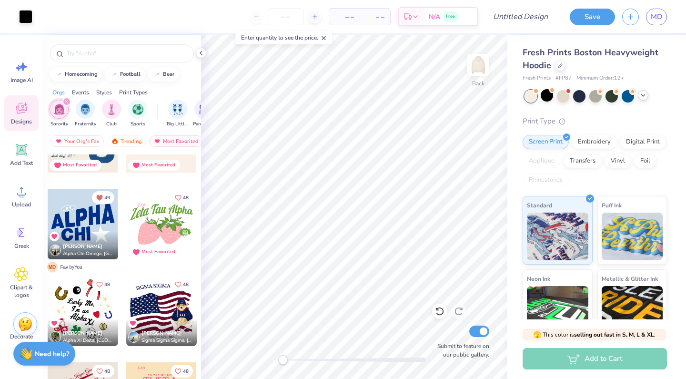
scroll to position [3783, 0]
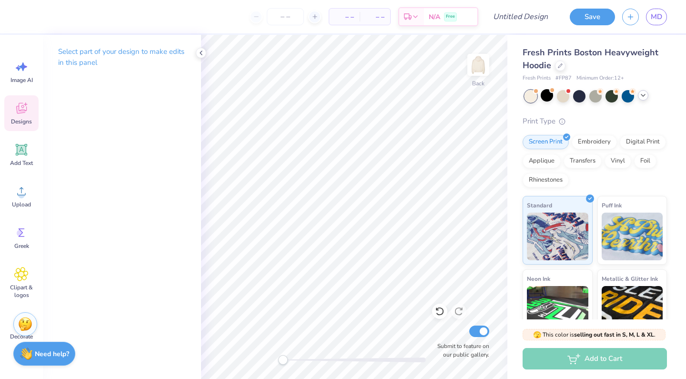
click at [20, 113] on icon at bounding box center [21, 108] width 10 height 11
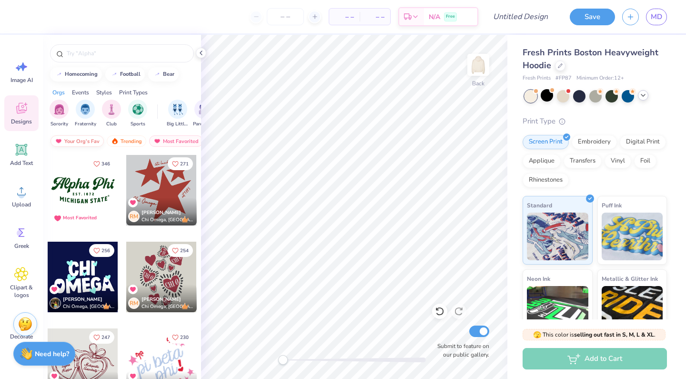
click at [88, 140] on div "Your Org's Fav" at bounding box center [77, 140] width 53 height 11
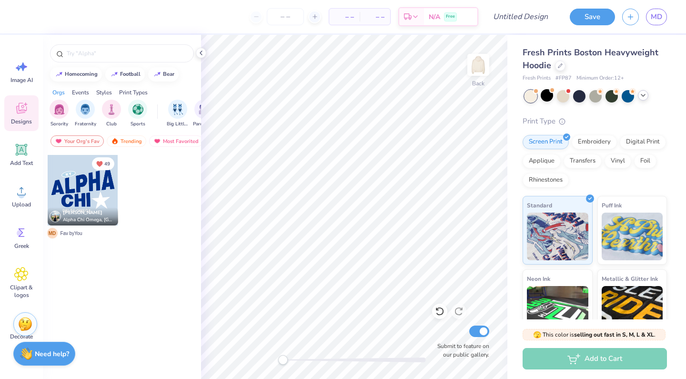
click at [83, 187] on div at bounding box center [83, 190] width 71 height 71
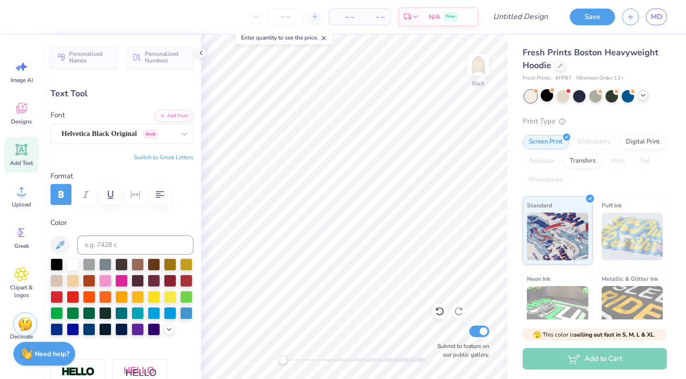
scroll to position [0, 0]
type textarea "Globe"
type input "5.94"
type input "2.95"
type input "7.94"
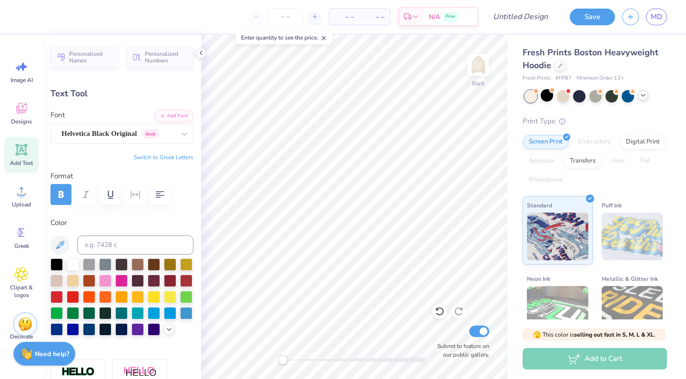
type textarea "Med"
type input "1.16"
type input "0.78"
type input "3.78"
type input "-11.9"
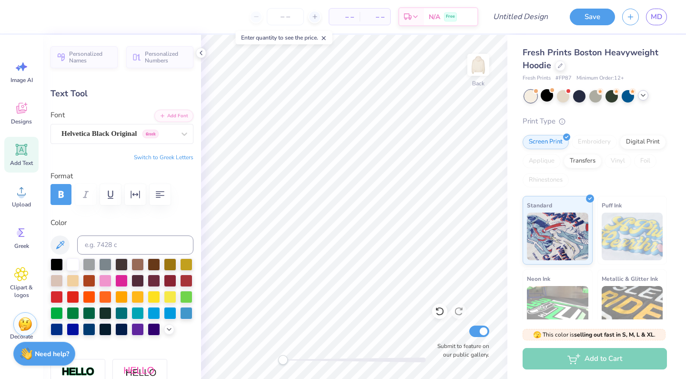
type input "12.97"
type input "4.42"
type input "3.51"
type input "0.0"
type input "1.16"
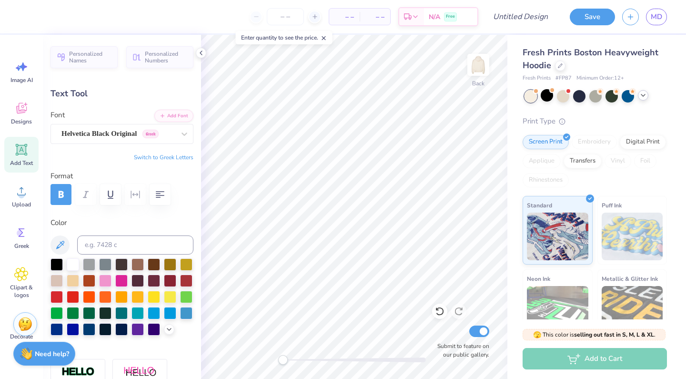
type input "0.78"
type input "3.78"
type input "-11.9"
type textarea "K"
type textarea "GW"
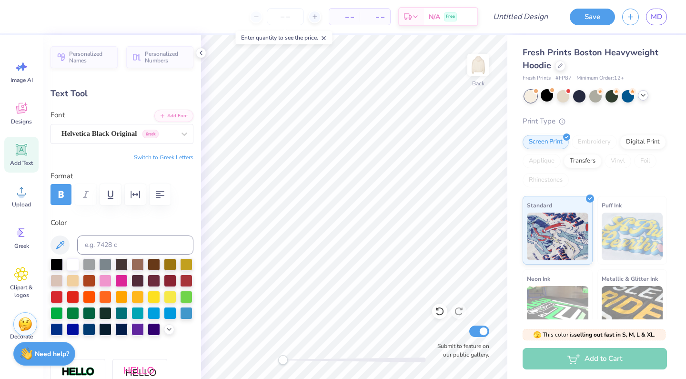
type input "5.76"
type input "0.58"
type input "11.33"
type input "0.0"
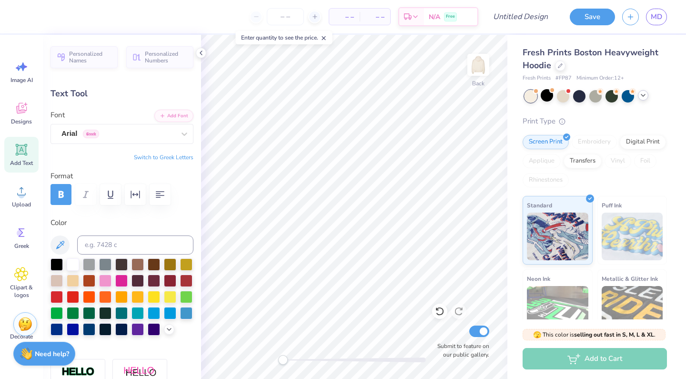
type textarea "Set Her Free"
click at [44, 19] on div at bounding box center [42, 15] width 13 height 13
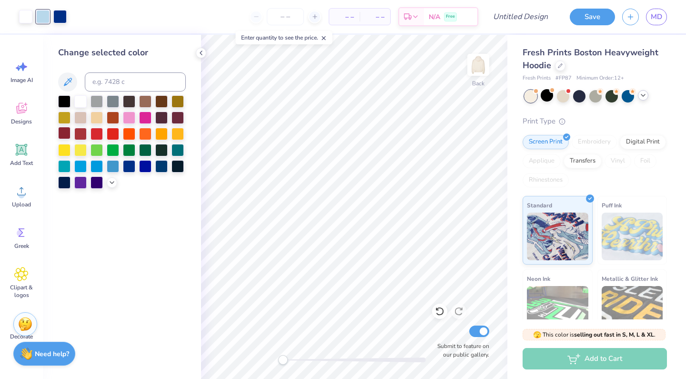
click at [64, 136] on div at bounding box center [64, 133] width 12 height 12
click at [61, 18] on div at bounding box center [59, 15] width 13 height 13
click at [63, 165] on div at bounding box center [64, 165] width 12 height 12
click at [26, 13] on div at bounding box center [25, 15] width 13 height 13
click at [64, 133] on div at bounding box center [64, 133] width 12 height 12
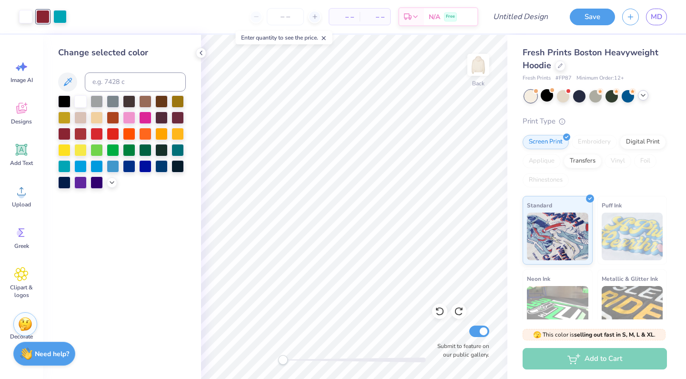
click at [89, 118] on div at bounding box center [122, 141] width 128 height 93
click at [95, 118] on div at bounding box center [97, 117] width 12 height 12
click at [64, 135] on div at bounding box center [64, 133] width 12 height 12
click at [97, 118] on div at bounding box center [97, 117] width 12 height 12
click at [26, 20] on div at bounding box center [25, 15] width 13 height 13
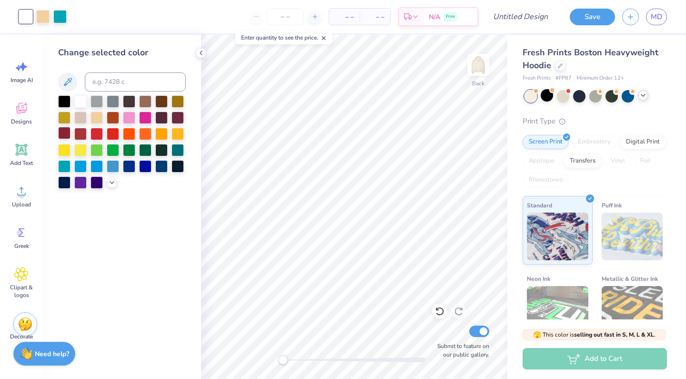
click at [66, 134] on div at bounding box center [64, 133] width 12 height 12
click at [42, 14] on div at bounding box center [42, 15] width 13 height 13
click at [84, 118] on div at bounding box center [80, 117] width 12 height 12
click at [82, 102] on div at bounding box center [80, 100] width 12 height 12
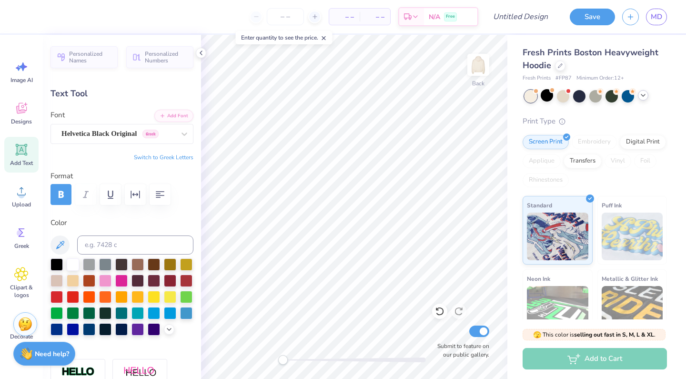
type input "0.0"
type input "12.97"
type input "4.42"
type input "3.51"
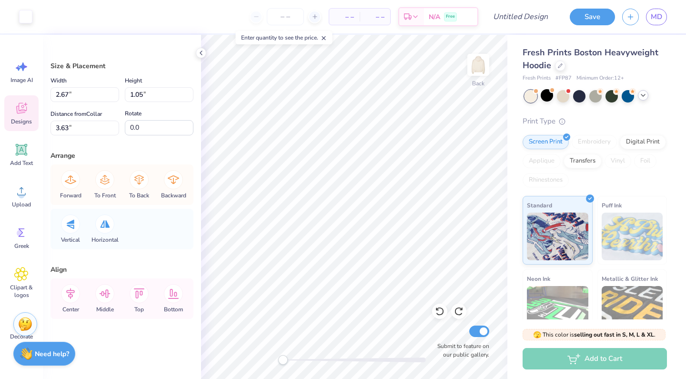
click at [23, 117] on div "Designs" at bounding box center [21, 113] width 34 height 36
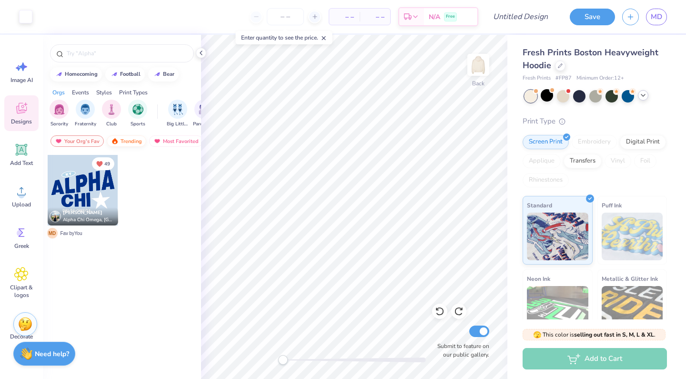
click at [135, 146] on div "Trending" at bounding box center [127, 140] width 40 height 11
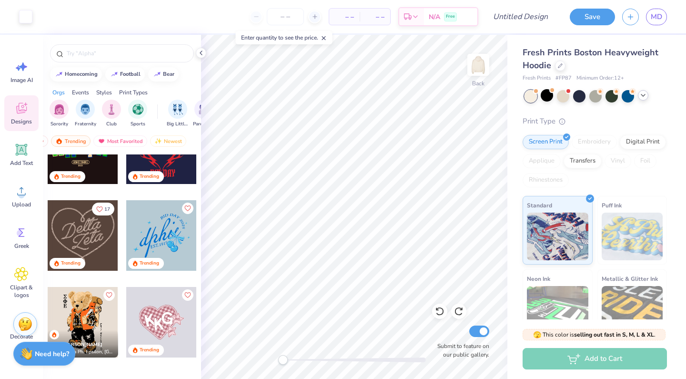
scroll to position [480, 0]
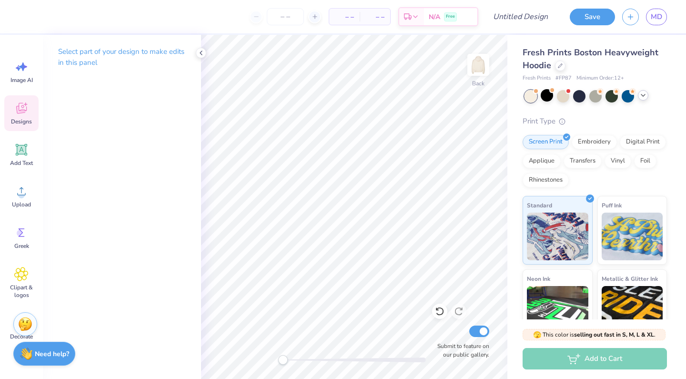
click at [22, 124] on span "Designs" at bounding box center [21, 122] width 21 height 8
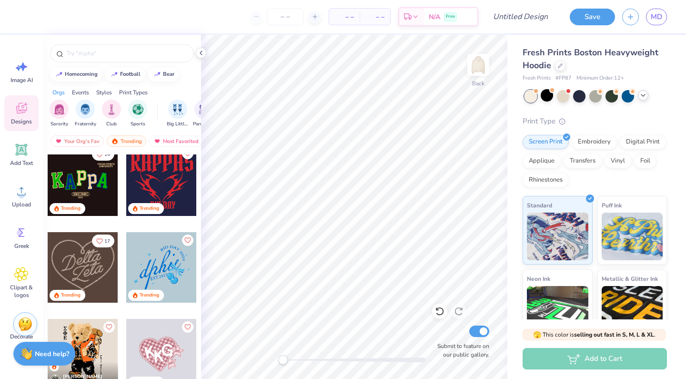
scroll to position [468, 0]
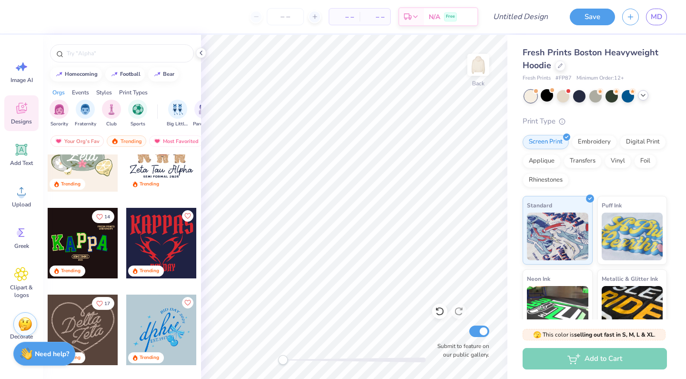
click at [77, 219] on div at bounding box center [83, 243] width 71 height 71
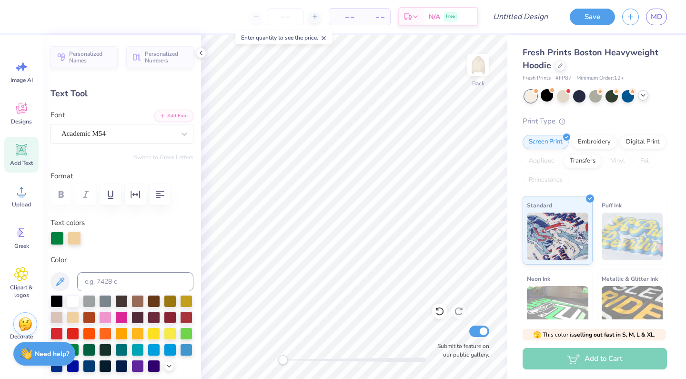
type input "0.0"
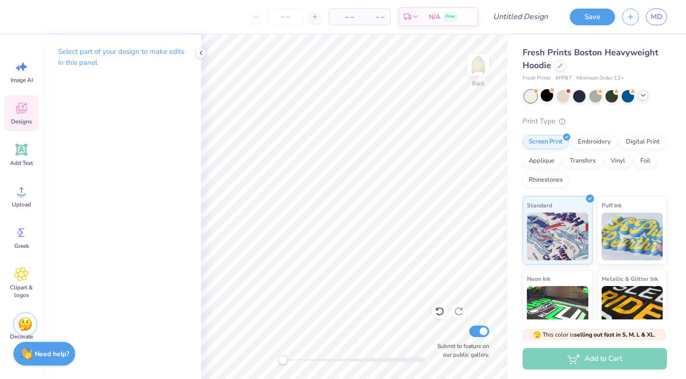
click at [21, 105] on icon at bounding box center [21, 108] width 14 height 14
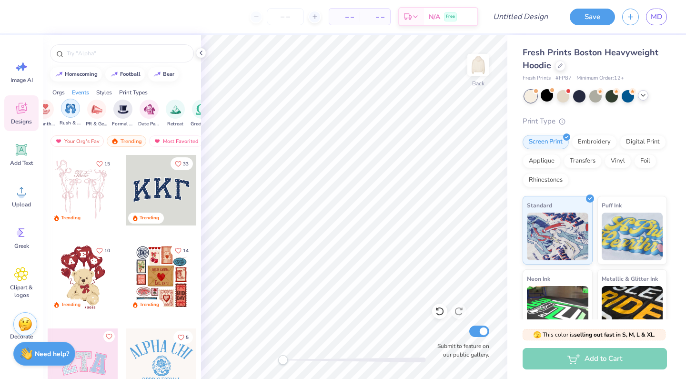
scroll to position [0, 215]
click at [93, 113] on img "filter for PR & General" at bounding box center [93, 108] width 11 height 11
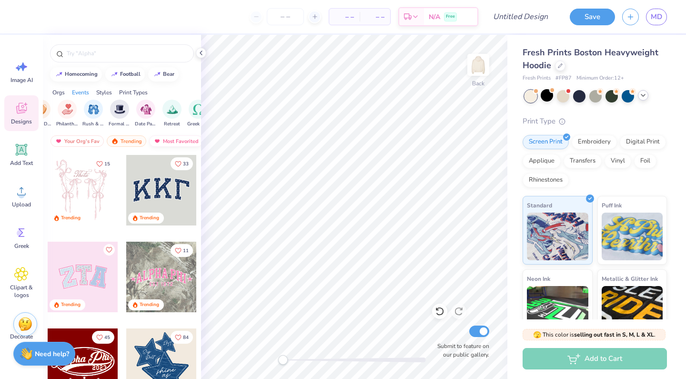
click at [174, 136] on div "Most Favorited" at bounding box center [176, 140] width 54 height 11
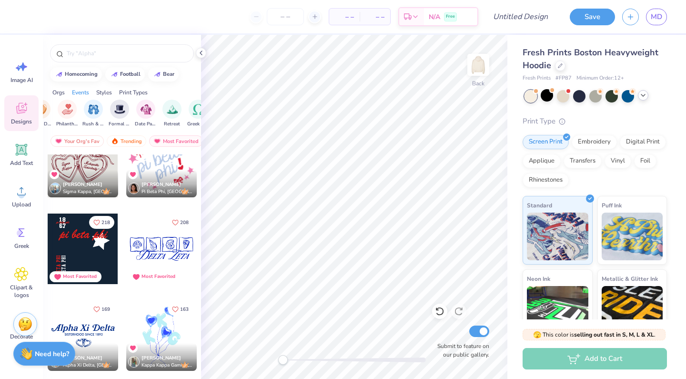
scroll to position [231, 0]
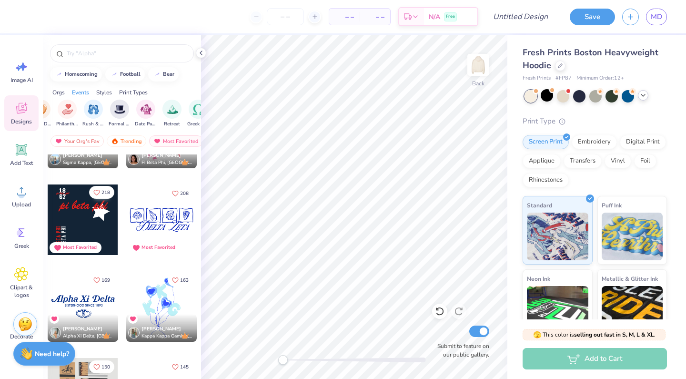
click at [100, 189] on icon "Like" at bounding box center [96, 192] width 7 height 7
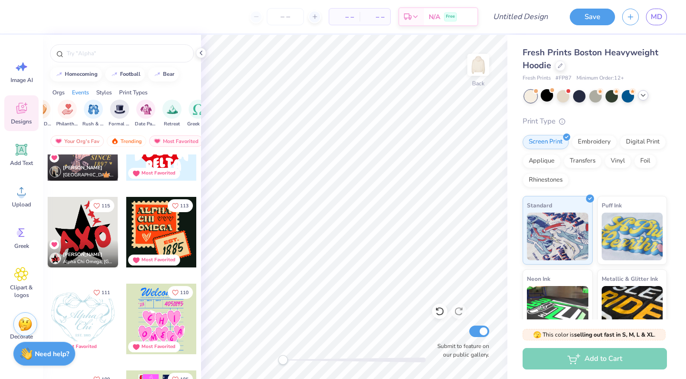
scroll to position [665, 0]
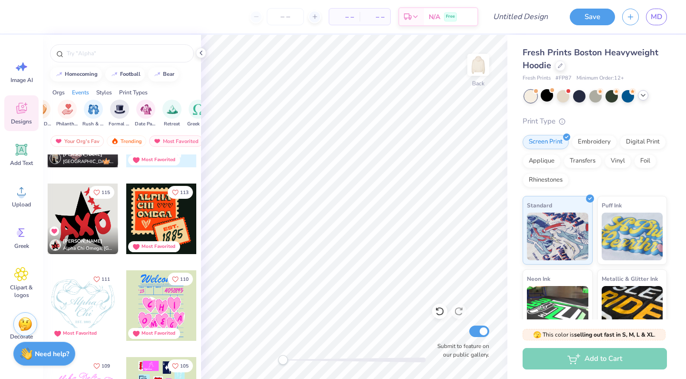
click at [126, 215] on div at bounding box center [90, 219] width 71 height 71
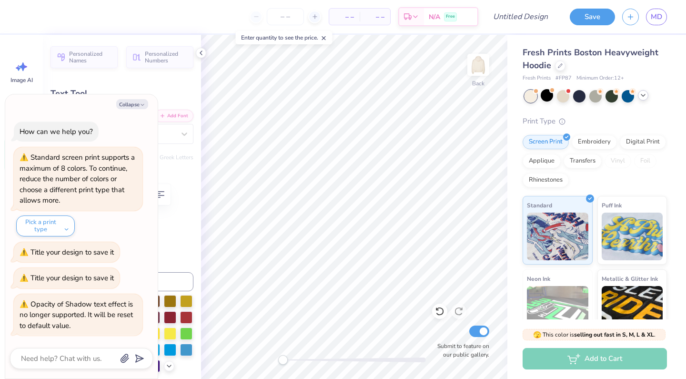
type textarea "x"
type textarea "G"
type textarea "x"
type textarea "Gl"
type textarea "x"
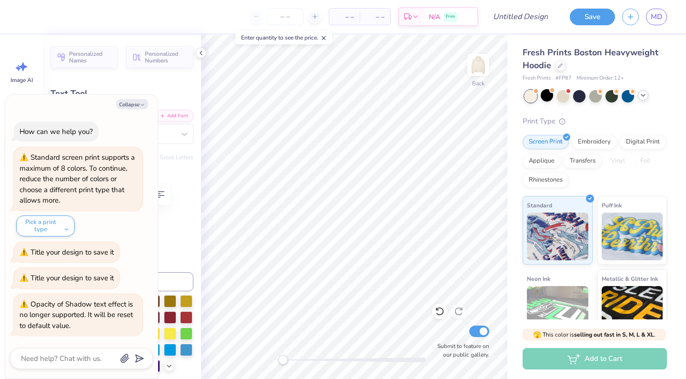
type textarea "Glo"
type textarea "x"
type textarea "Glob"
type textarea "x"
type textarea "Globe"
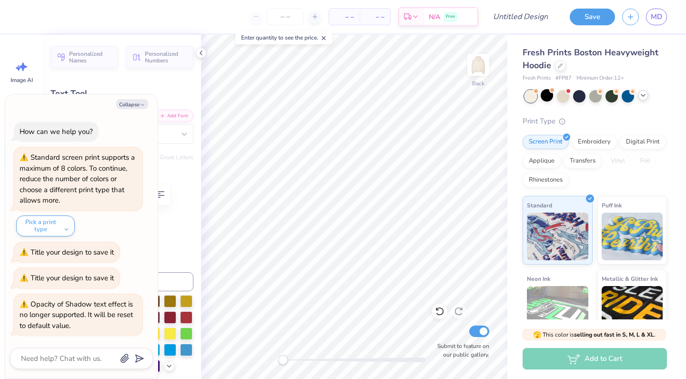
scroll to position [0, 0]
type textarea "x"
type input "2.21"
type input "0.92"
type input "4.94"
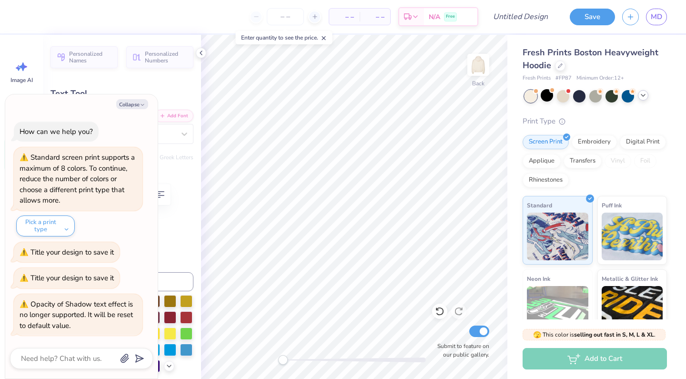
type textarea "x"
type textarea "M"
type textarea "x"
type textarea "Me"
type textarea "x"
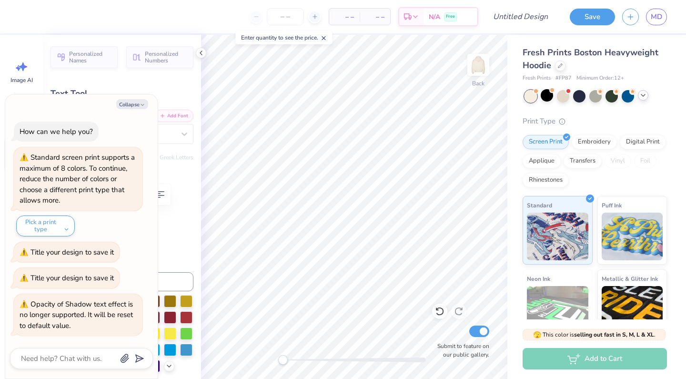
type textarea "Med"
type textarea "x"
type textarea "M"
type textarea "x"
type textarea "Me"
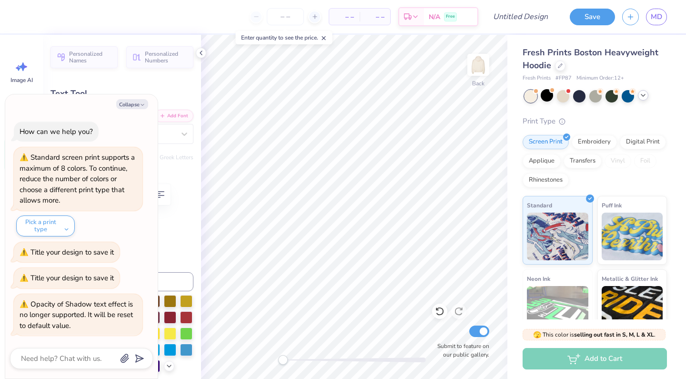
type textarea "x"
type textarea "Med"
type textarea "x"
type input "4.65"
type input "6.06"
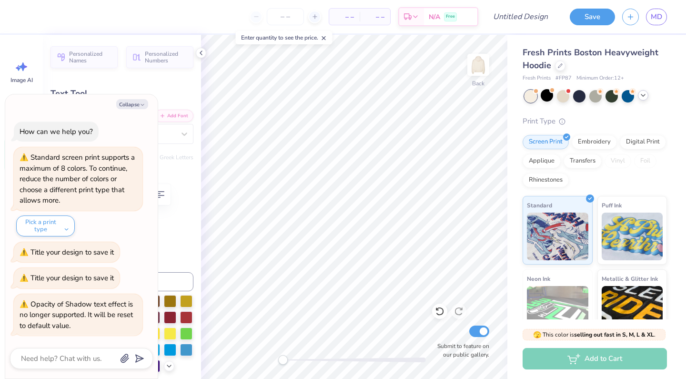
scroll to position [0, 1]
type textarea "x"
type textarea "a"
type textarea "x"
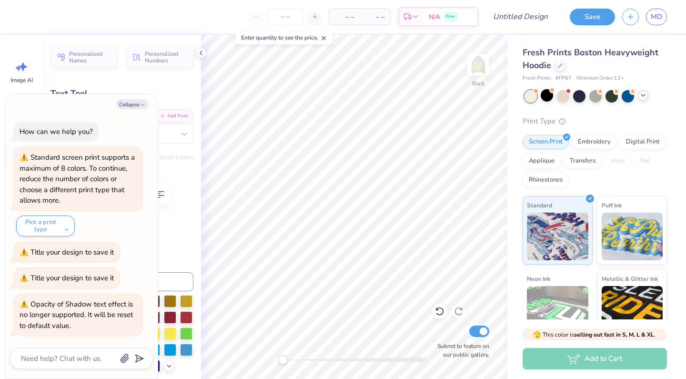
type textarea "at"
type textarea "x"
type textarea "at"
type textarea "x"
type textarea "at G"
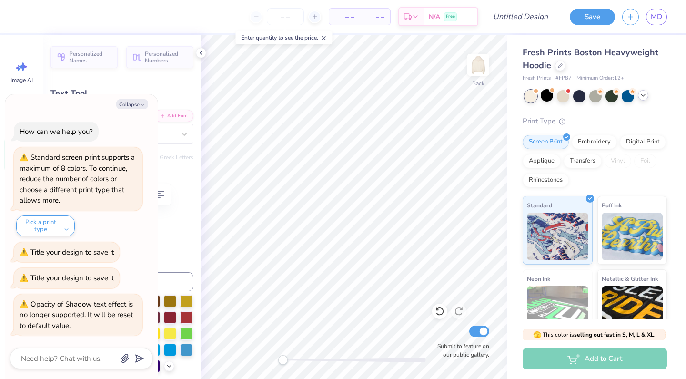
type textarea "x"
type textarea "at GW"
type textarea "x"
type input "2.89"
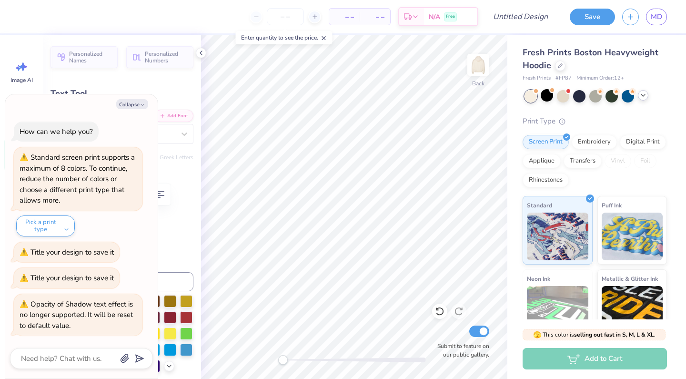
type input "0.86"
type input "5.03"
click at [136, 109] on button "Collapse" at bounding box center [132, 104] width 32 height 10
type textarea "x"
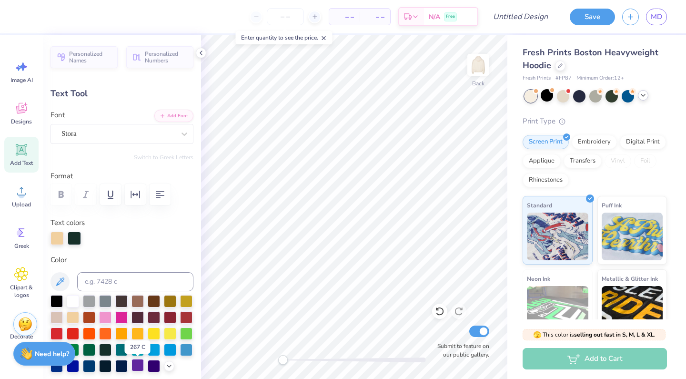
scroll to position [0, 0]
type input "2.58"
type input "0.77"
type input "5.12"
type input "4.33"
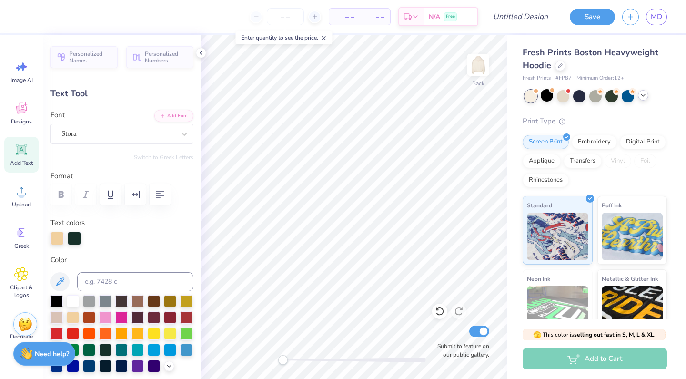
type input "0.87"
type input "3.93"
type input "4.05"
type input "0.81"
type input "3.99"
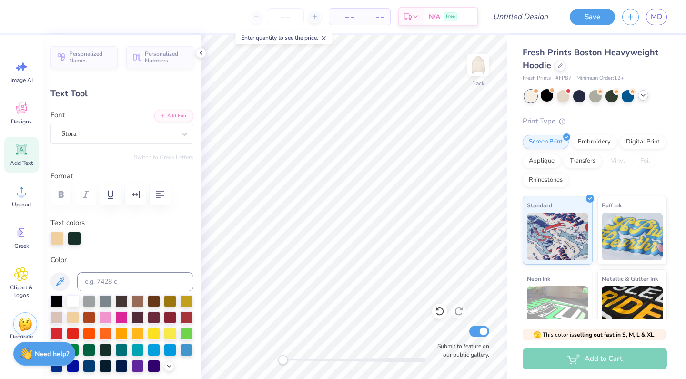
type input "3.99"
type input "0.86"
type input "6.15"
type input "3.72"
type input "0.80"
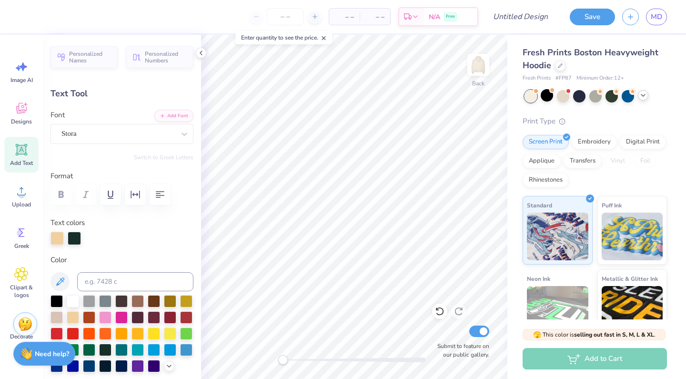
type input "6.21"
type input "2.68"
type input "1.97"
type input "8.34"
type input "-15.8"
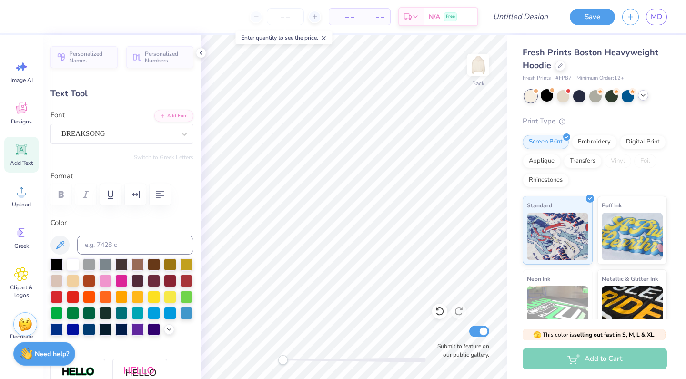
type textarea "Set Her Free"
type input "0.0"
type input "7.85"
type input "2.77"
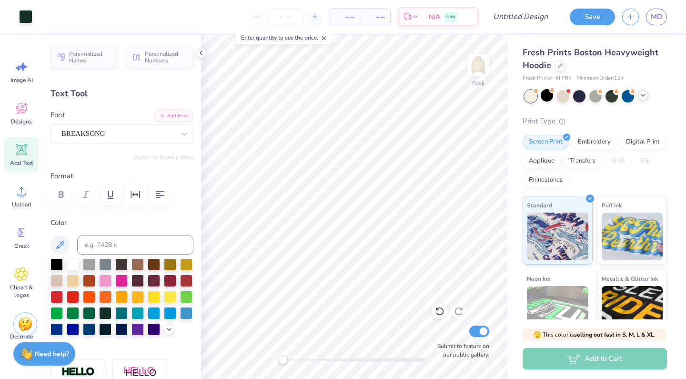
type input "8.20"
type input "-15.8"
type input "5.59"
type input "1.97"
type input "9.07"
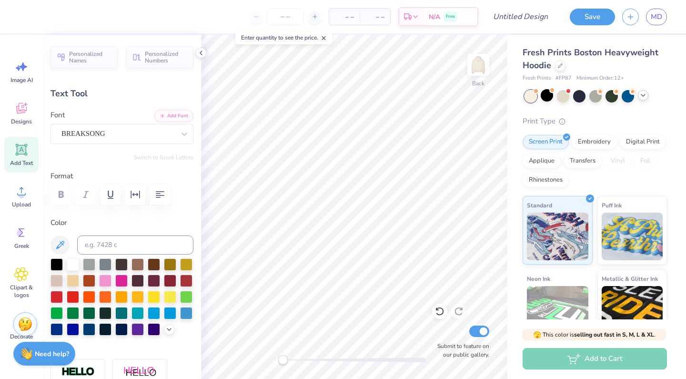
type input "5.48"
type input "1.93"
type input "0.0"
click at [42, 16] on div at bounding box center [42, 15] width 13 height 13
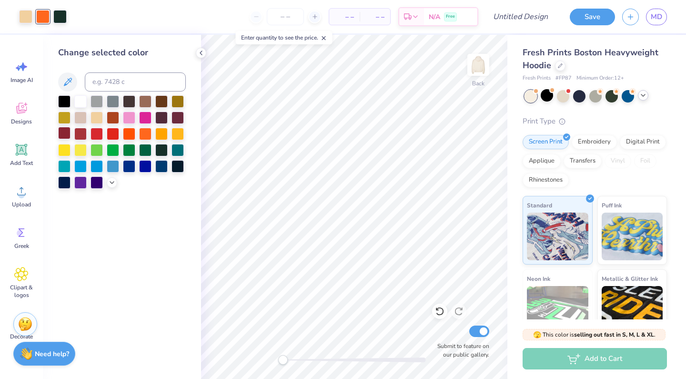
click at [67, 133] on div at bounding box center [64, 133] width 12 height 12
click at [62, 17] on div at bounding box center [59, 15] width 13 height 13
click at [66, 166] on div at bounding box center [64, 165] width 12 height 12
click at [81, 103] on div at bounding box center [80, 100] width 12 height 12
click at [28, 20] on div at bounding box center [25, 15] width 13 height 13
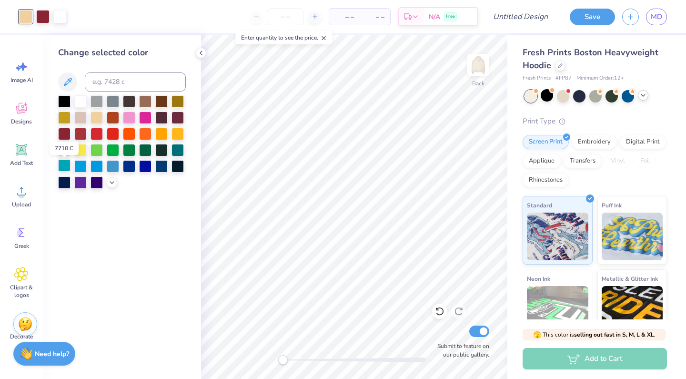
click at [67, 166] on div at bounding box center [64, 165] width 12 height 12
click at [61, 11] on div at bounding box center [59, 15] width 13 height 13
click at [65, 103] on div at bounding box center [64, 100] width 12 height 12
click at [159, 104] on div at bounding box center [161, 100] width 12 height 12
click at [94, 118] on div at bounding box center [97, 117] width 12 height 12
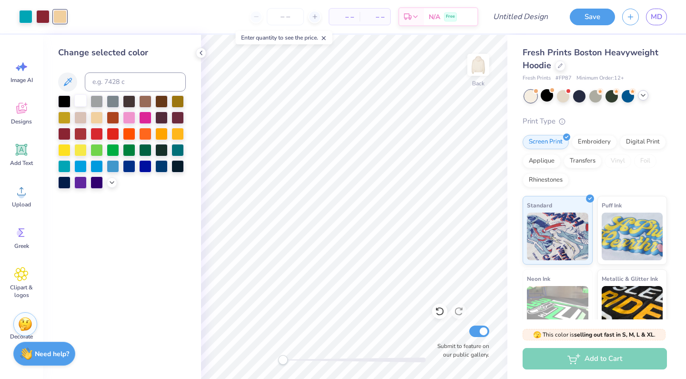
click at [82, 105] on div at bounding box center [80, 100] width 12 height 12
click at [97, 153] on div at bounding box center [97, 149] width 12 height 12
click at [28, 20] on div at bounding box center [25, 15] width 13 height 13
click at [82, 102] on div at bounding box center [80, 100] width 12 height 12
click at [57, 14] on div at bounding box center [59, 15] width 13 height 13
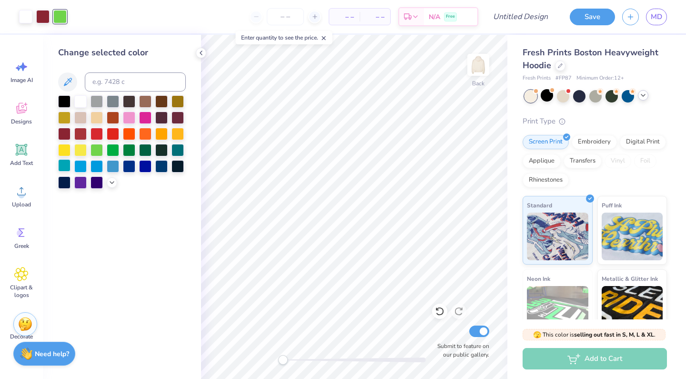
click at [65, 165] on div at bounding box center [64, 165] width 12 height 12
click at [28, 13] on div at bounding box center [25, 15] width 13 height 13
click at [81, 116] on div at bounding box center [80, 117] width 12 height 12
click at [82, 100] on div at bounding box center [80, 100] width 12 height 12
click at [113, 184] on icon at bounding box center [112, 182] width 8 height 8
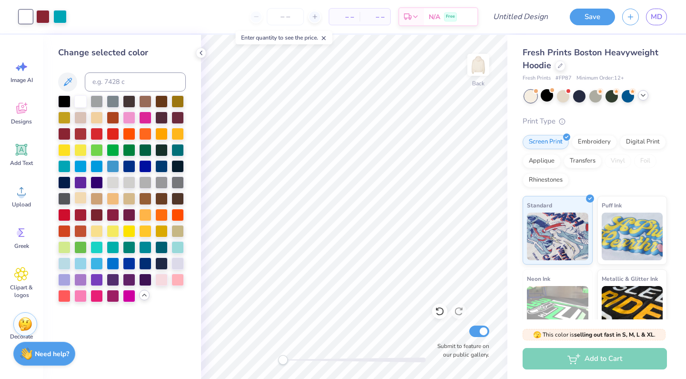
click at [77, 197] on div at bounding box center [80, 198] width 12 height 12
click at [160, 284] on div at bounding box center [161, 279] width 12 height 12
click at [111, 203] on div at bounding box center [113, 198] width 12 height 12
click at [132, 199] on div at bounding box center [129, 198] width 12 height 12
click at [132, 183] on div at bounding box center [129, 181] width 12 height 12
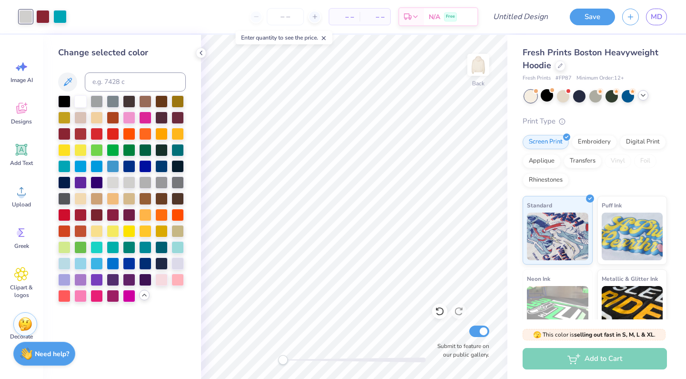
click at [120, 182] on div at bounding box center [122, 198] width 128 height 207
click at [111, 184] on div at bounding box center [113, 181] width 12 height 12
click at [174, 267] on div at bounding box center [178, 262] width 12 height 12
click at [82, 118] on div at bounding box center [80, 117] width 12 height 12
click at [80, 106] on div at bounding box center [80, 100] width 12 height 12
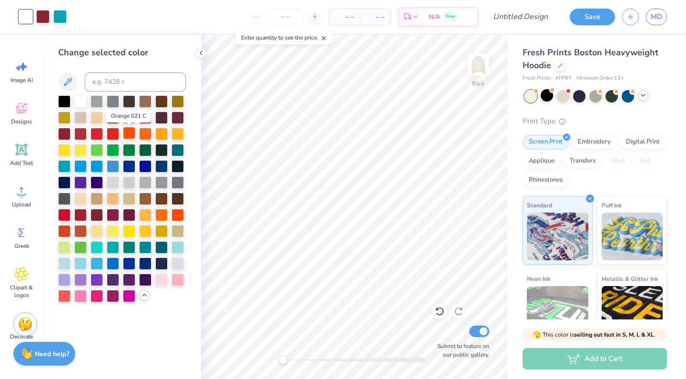
click at [130, 139] on div at bounding box center [129, 133] width 12 height 12
click at [45, 19] on div at bounding box center [42, 15] width 13 height 13
click at [111, 250] on div at bounding box center [113, 246] width 12 height 12
click at [25, 11] on div at bounding box center [25, 15] width 13 height 13
click at [68, 133] on div at bounding box center [64, 133] width 12 height 12
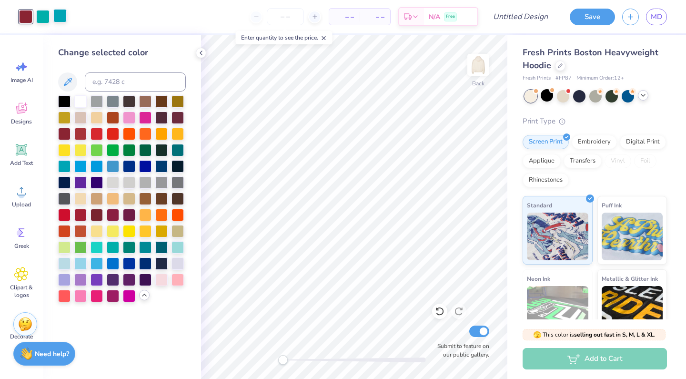
click at [56, 16] on div at bounding box center [59, 15] width 13 height 13
click at [80, 104] on div at bounding box center [80, 100] width 12 height 12
click at [109, 204] on div at bounding box center [113, 198] width 12 height 12
click at [41, 20] on div at bounding box center [42, 15] width 13 height 13
click at [75, 106] on div at bounding box center [80, 100] width 12 height 12
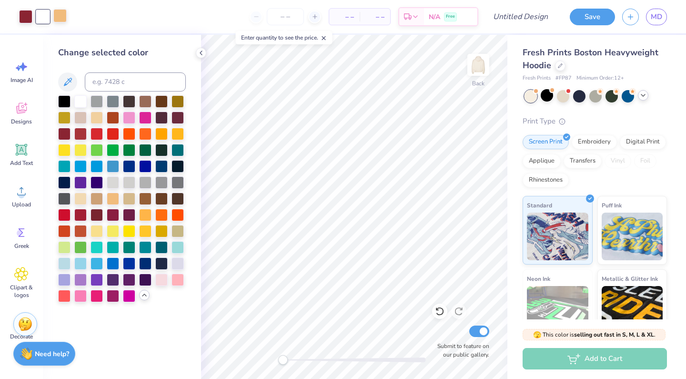
click at [61, 16] on div at bounding box center [59, 15] width 13 height 13
click at [113, 251] on div at bounding box center [113, 246] width 12 height 12
click at [161, 163] on div at bounding box center [161, 165] width 12 height 12
click at [40, 15] on div at bounding box center [42, 15] width 13 height 13
click at [99, 249] on div at bounding box center [97, 246] width 12 height 12
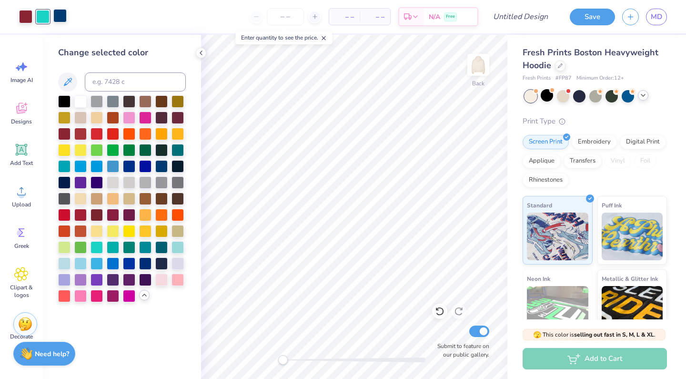
click at [60, 16] on div at bounding box center [59, 15] width 13 height 13
click at [83, 105] on div at bounding box center [80, 100] width 12 height 12
click at [44, 16] on div at bounding box center [42, 15] width 13 height 13
click at [112, 249] on div at bounding box center [113, 246] width 12 height 12
click at [151, 250] on div at bounding box center [145, 246] width 12 height 12
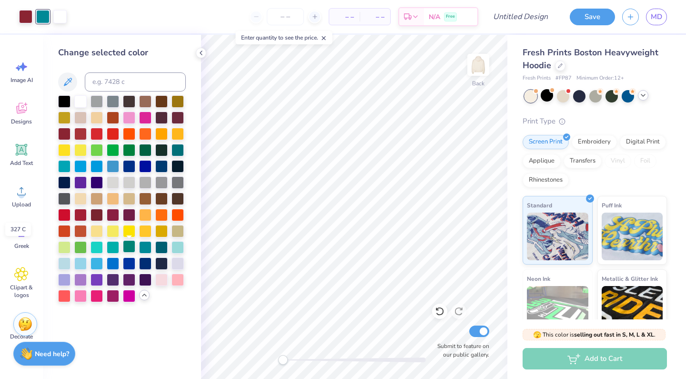
click at [135, 247] on div at bounding box center [129, 246] width 12 height 12
click at [162, 247] on div at bounding box center [161, 246] width 12 height 12
click at [116, 246] on div at bounding box center [113, 246] width 12 height 12
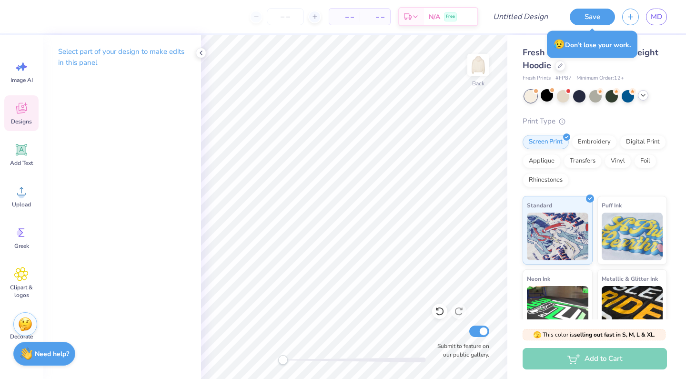
click at [22, 113] on icon at bounding box center [21, 108] width 14 height 14
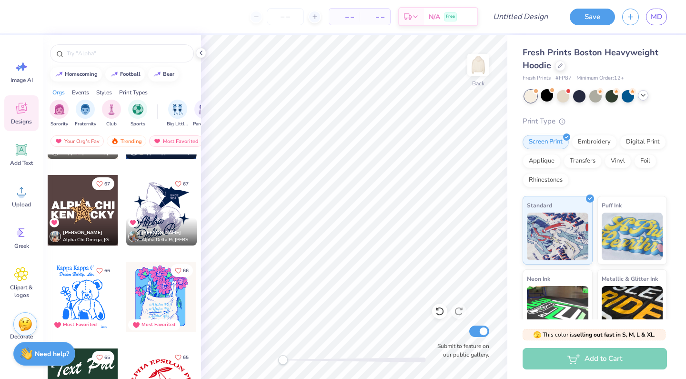
scroll to position [2332, 0]
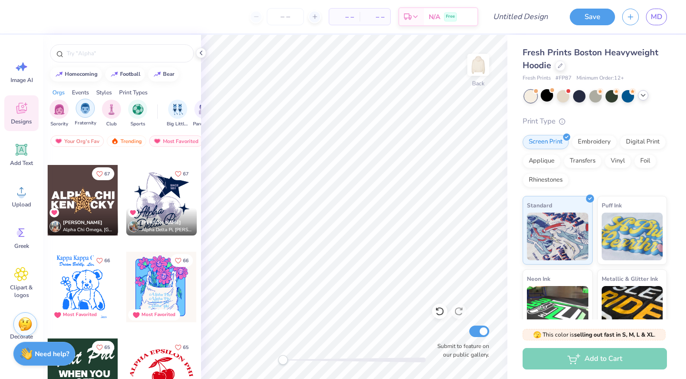
click at [87, 114] on div "filter for Fraternity" at bounding box center [85, 108] width 19 height 19
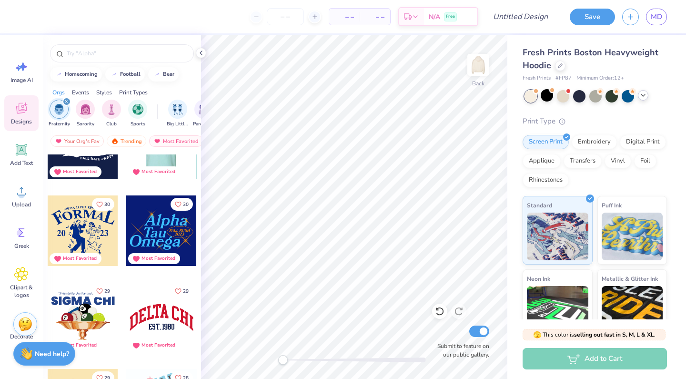
scroll to position [741, 0]
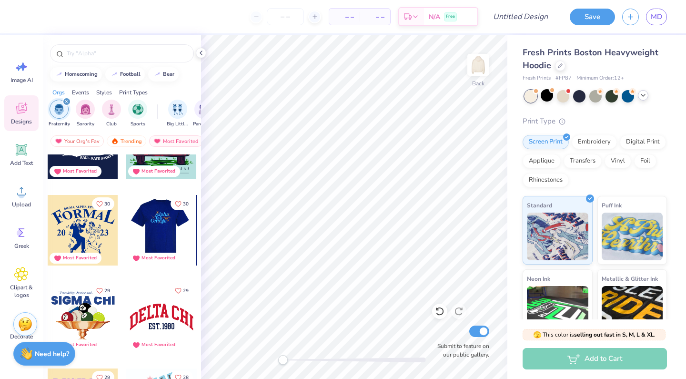
click at [156, 225] on div at bounding box center [161, 230] width 71 height 71
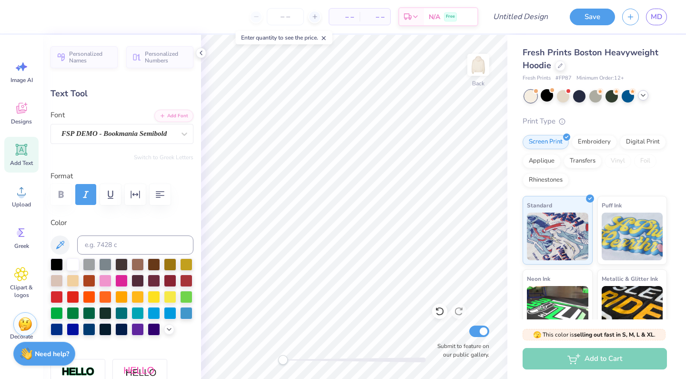
type textarea "Globe"
type input "8.87"
type input "2.67"
type input "7.61"
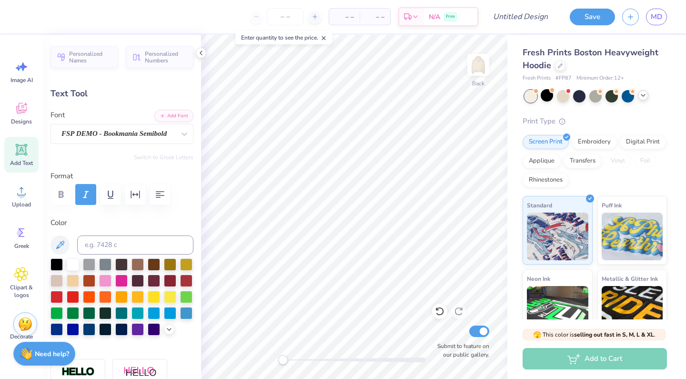
type textarea "G"
type textarea "Med"
type input "3.99"
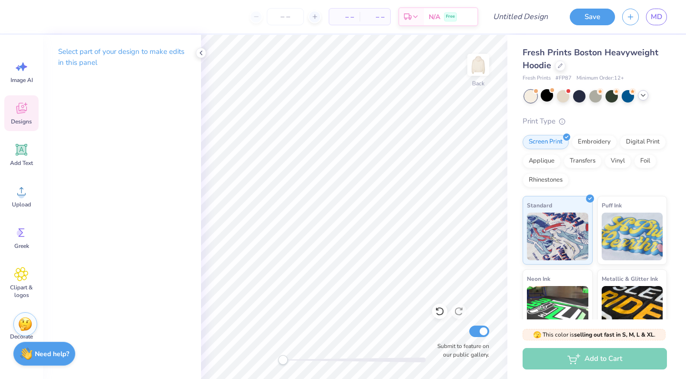
click at [24, 105] on icon at bounding box center [21, 108] width 14 height 14
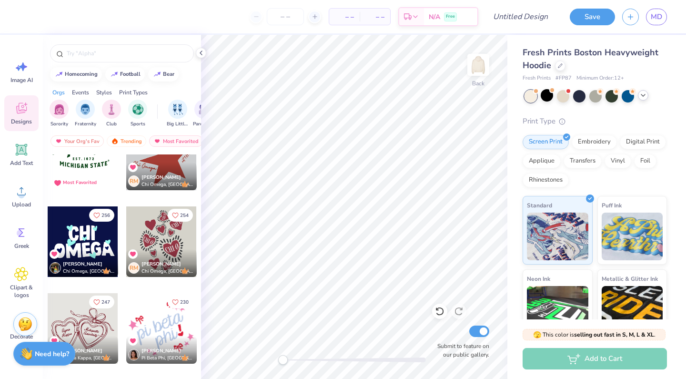
scroll to position [48, 0]
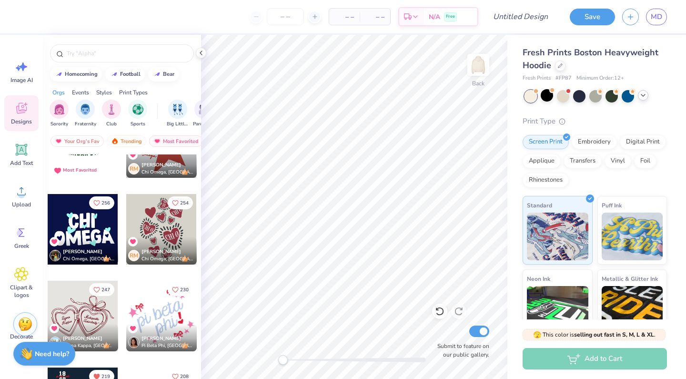
click at [109, 90] on div "Styles" at bounding box center [104, 92] width 16 height 9
click at [106, 108] on img "filter for Varsity" at bounding box center [108, 108] width 11 height 11
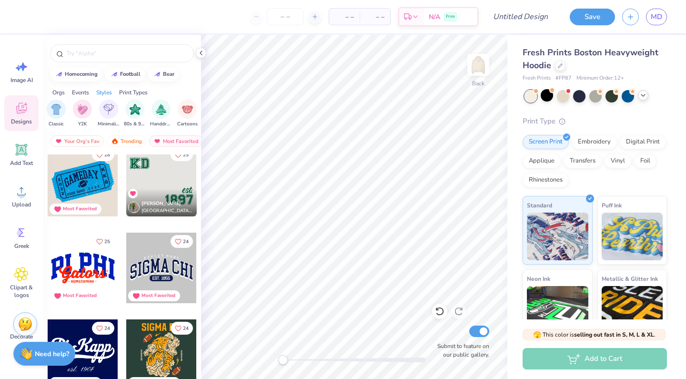
scroll to position [446, 0]
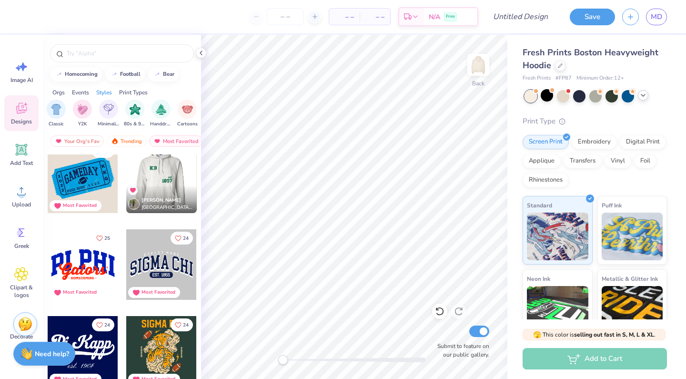
click at [169, 174] on div at bounding box center [161, 178] width 71 height 71
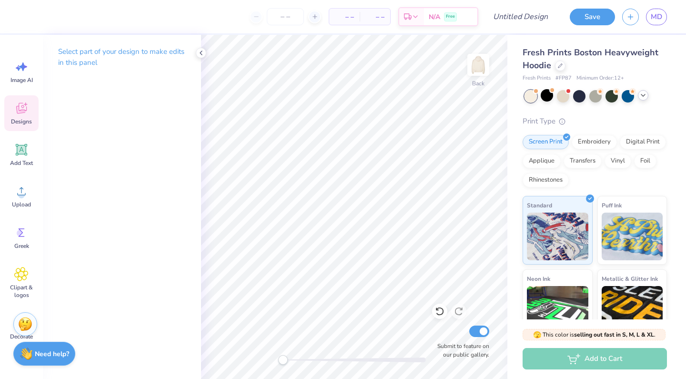
click at [21, 121] on span "Designs" at bounding box center [21, 122] width 21 height 8
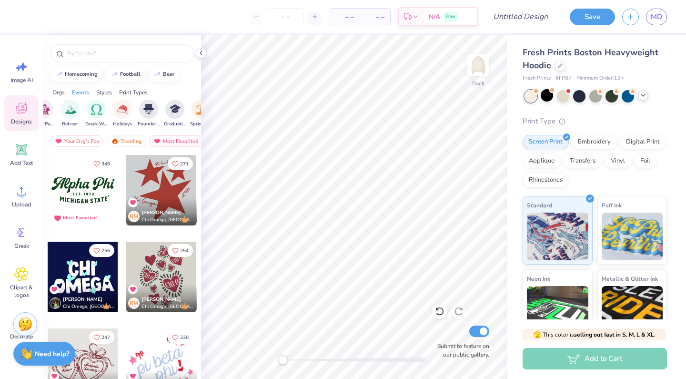
scroll to position [0, 318]
click at [106, 92] on div "Styles" at bounding box center [104, 92] width 16 height 9
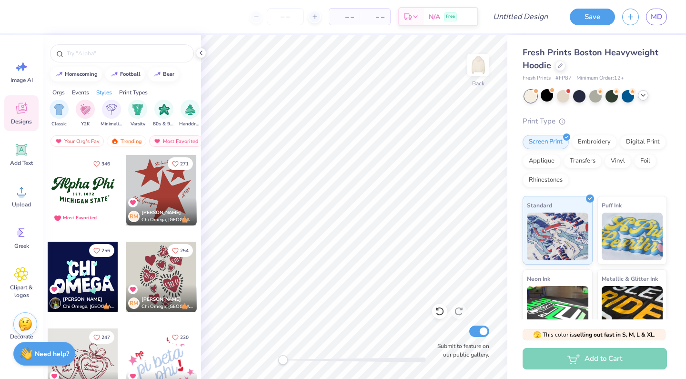
click at [132, 89] on div "Print Types" at bounding box center [133, 92] width 29 height 9
click at [100, 91] on div "Styles" at bounding box center [104, 92] width 16 height 9
click at [135, 110] on img "filter for Varsity" at bounding box center [138, 108] width 11 height 11
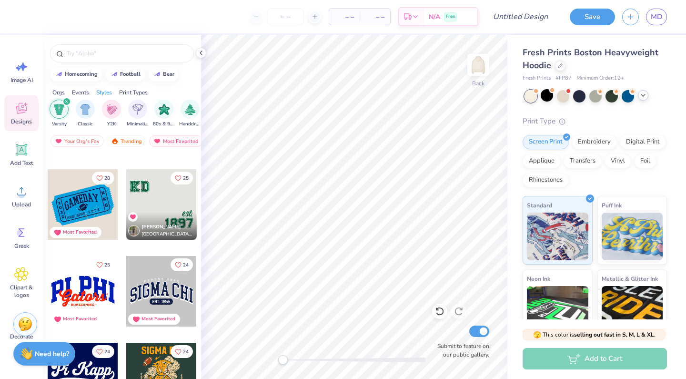
scroll to position [423, 0]
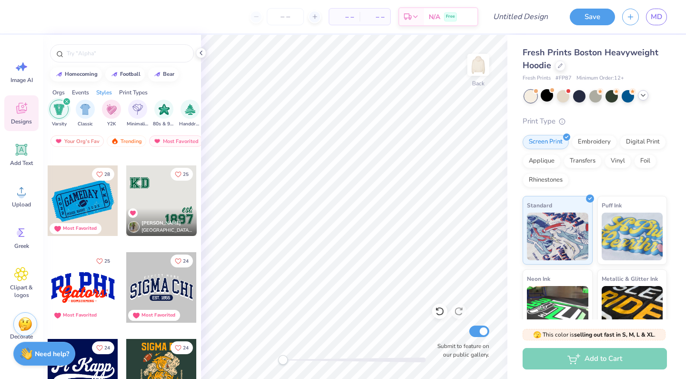
click at [162, 208] on div "[PERSON_NAME] Kappa Delta, [GEOGRAPHIC_DATA]" at bounding box center [161, 222] width 71 height 28
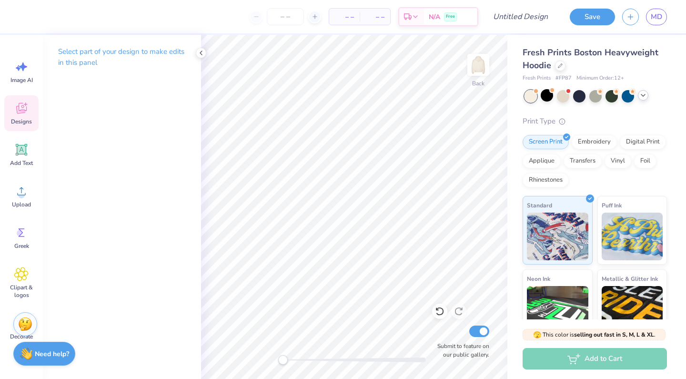
click at [10, 106] on div "Designs" at bounding box center [21, 113] width 34 height 36
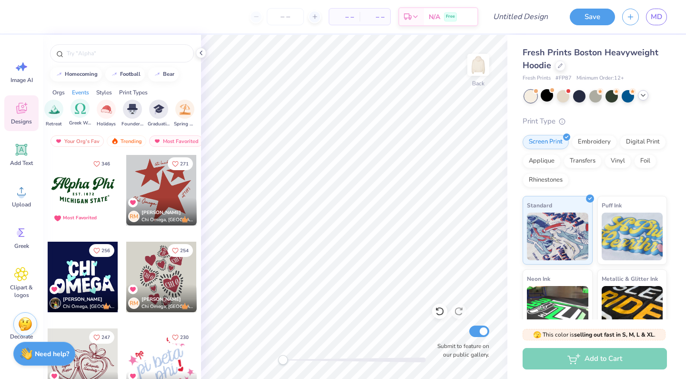
scroll to position [0, 336]
click at [106, 91] on div "Styles" at bounding box center [104, 92] width 16 height 9
click at [134, 111] on img "filter for Varsity" at bounding box center [138, 108] width 11 height 11
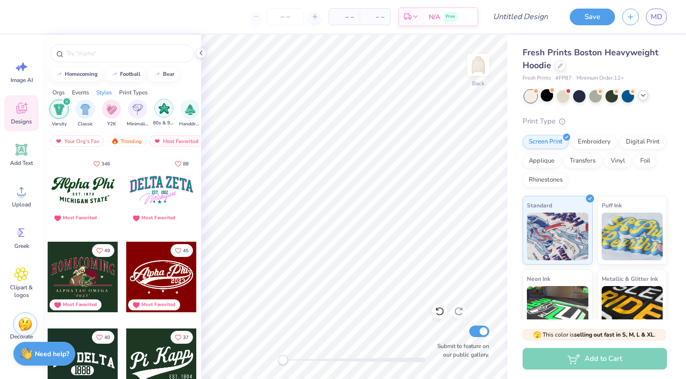
click at [163, 109] on img "filter for 80s & 90s" at bounding box center [164, 108] width 11 height 11
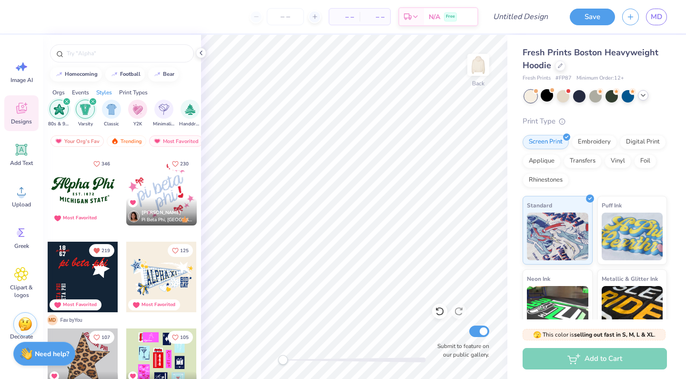
click at [68, 100] on icon "filter for 80s & 90s" at bounding box center [67, 102] width 4 height 4
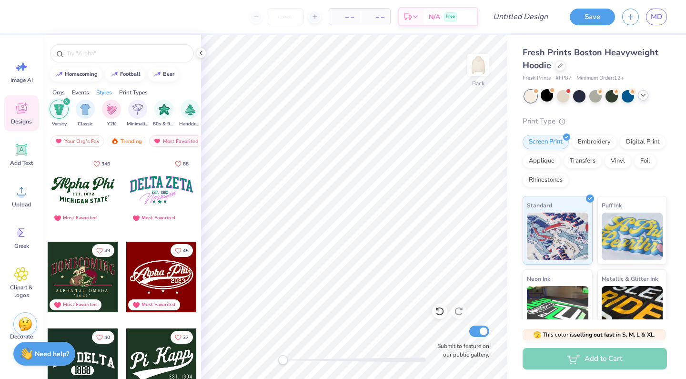
click at [68, 100] on icon "filter for Varsity" at bounding box center [67, 102] width 4 height 4
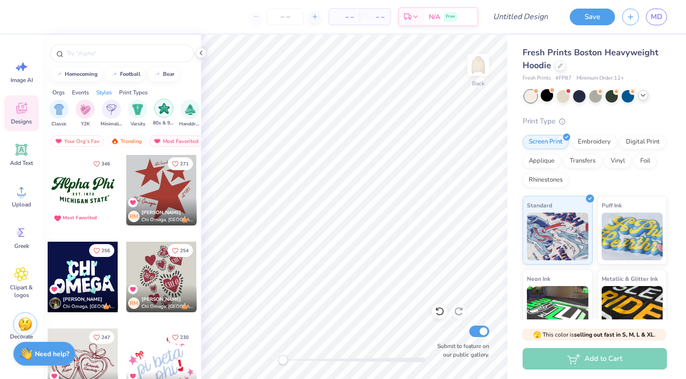
click at [162, 111] on img "filter for 80s & 90s" at bounding box center [164, 108] width 11 height 11
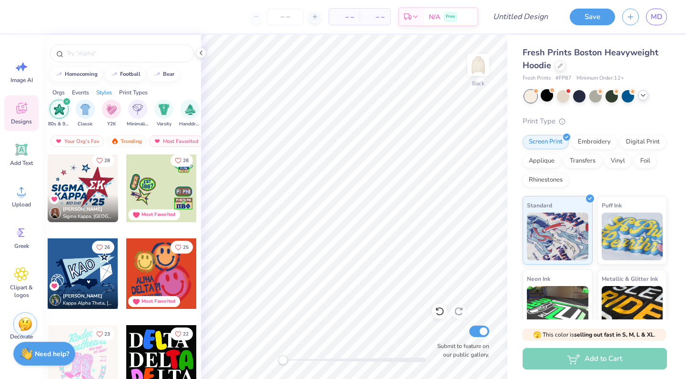
scroll to position [967, 0]
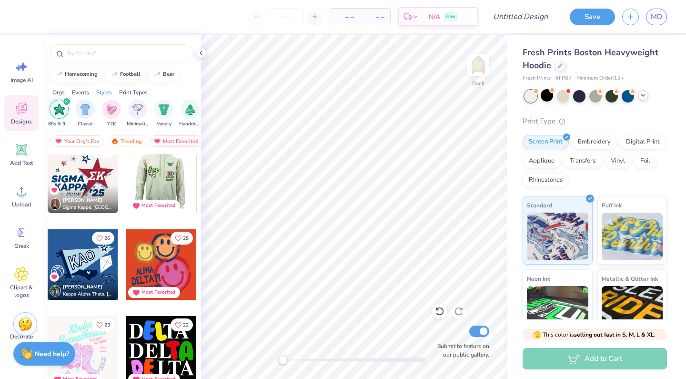
click at [172, 179] on div at bounding box center [161, 178] width 71 height 71
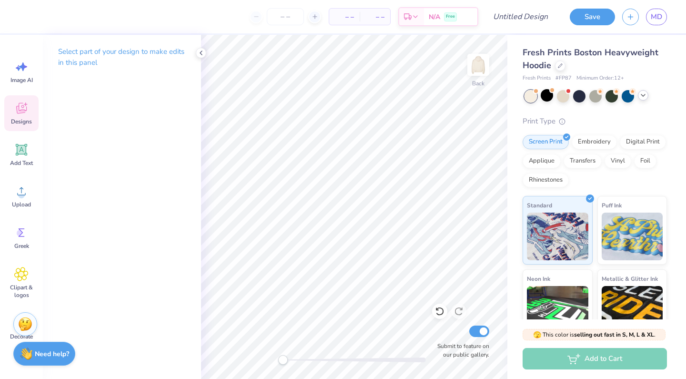
click at [24, 109] on icon at bounding box center [21, 108] width 14 height 14
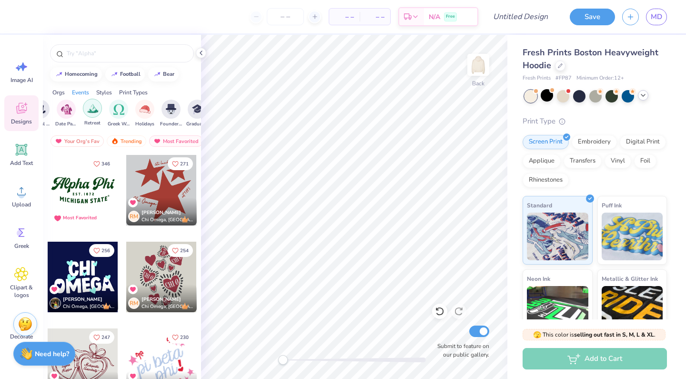
scroll to position [0, 307]
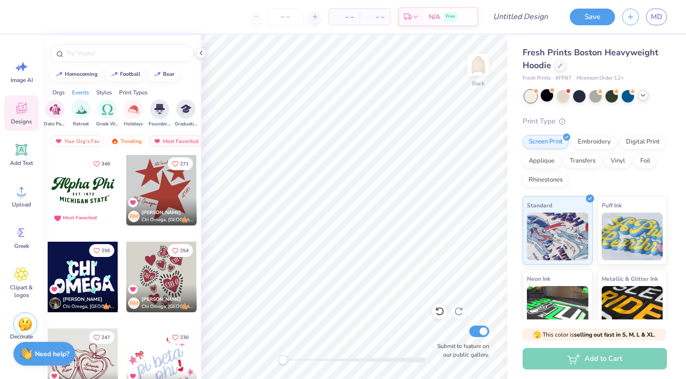
click at [111, 89] on div "Styles" at bounding box center [104, 92] width 16 height 9
click at [160, 109] on img "filter for 80s & 90s" at bounding box center [164, 108] width 11 height 11
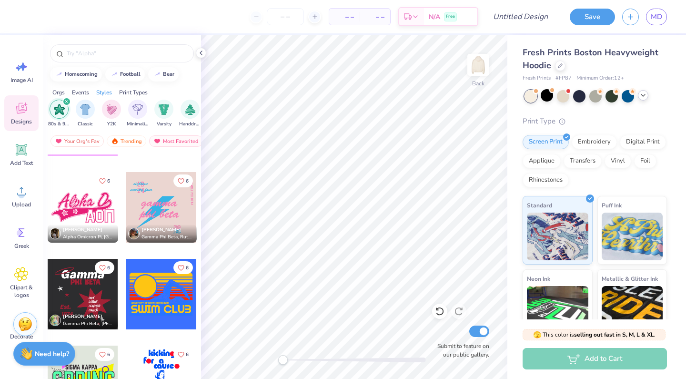
scroll to position [5304, 0]
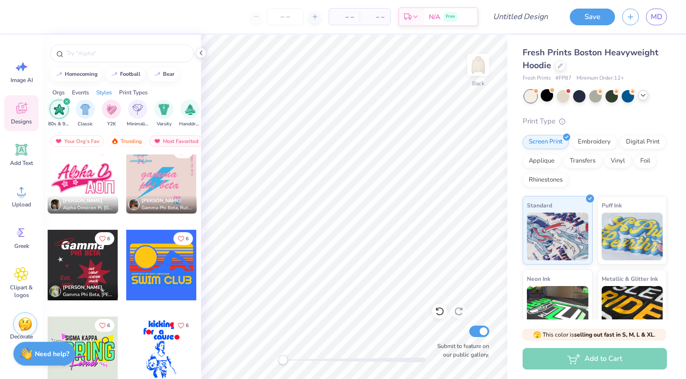
click at [164, 174] on div at bounding box center [161, 178] width 71 height 71
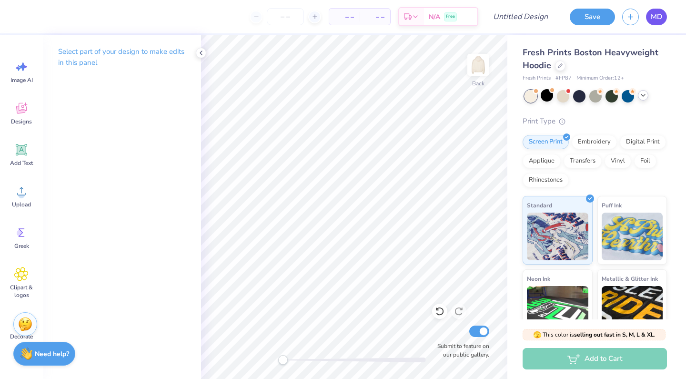
click at [655, 21] on span "MD" at bounding box center [656, 16] width 11 height 11
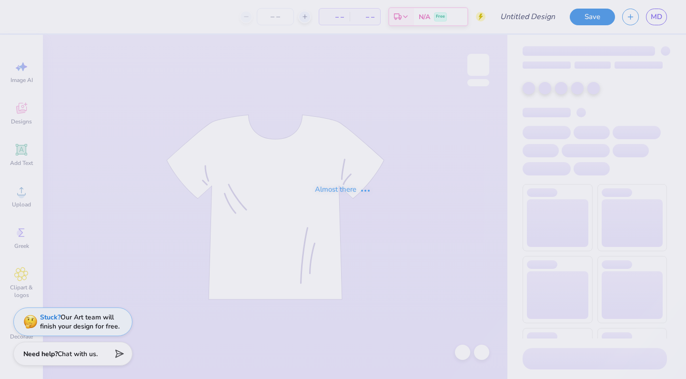
type input "GlobeMed t-shirt"
type input "40"
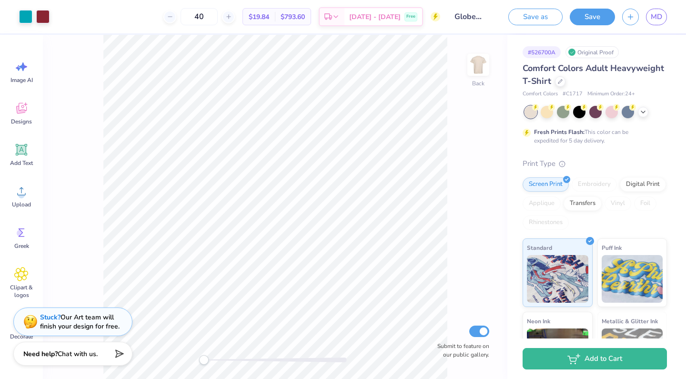
click at [560, 86] on div "Comfort Colors Adult Heavyweight T-Shirt" at bounding box center [595, 75] width 144 height 26
click at [558, 78] on icon at bounding box center [560, 80] width 5 height 5
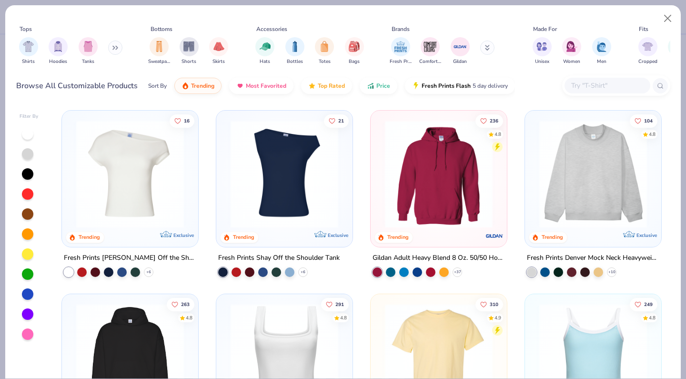
click at [459, 179] on img at bounding box center [438, 174] width 117 height 108
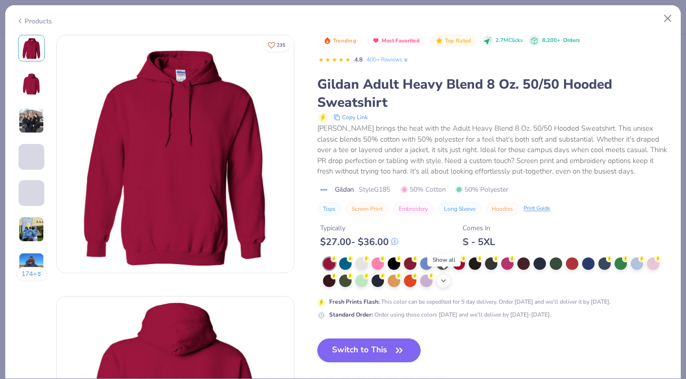
click at [441, 282] on icon at bounding box center [444, 281] width 8 height 8
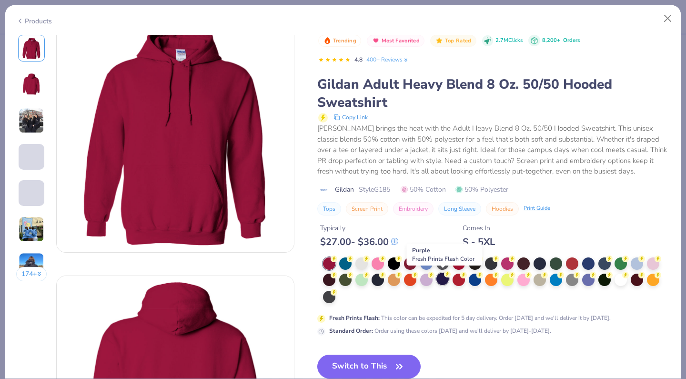
scroll to position [21, 0]
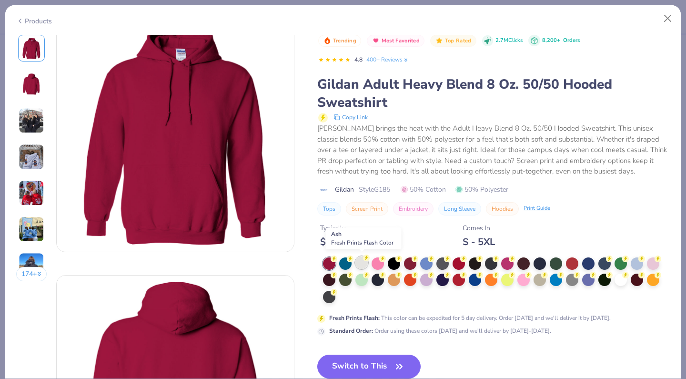
click at [362, 258] on div at bounding box center [362, 262] width 12 height 12
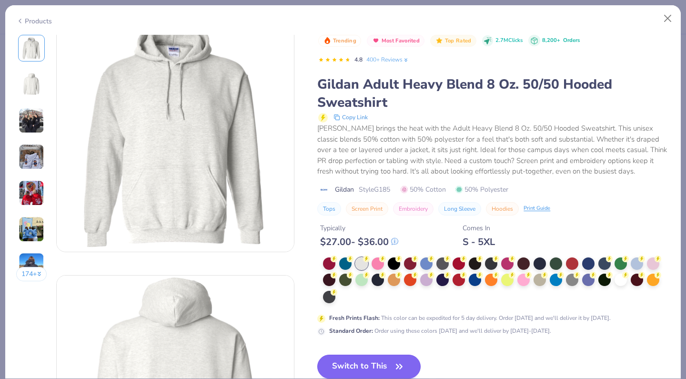
click at [371, 363] on button "Switch to This" at bounding box center [368, 367] width 103 height 24
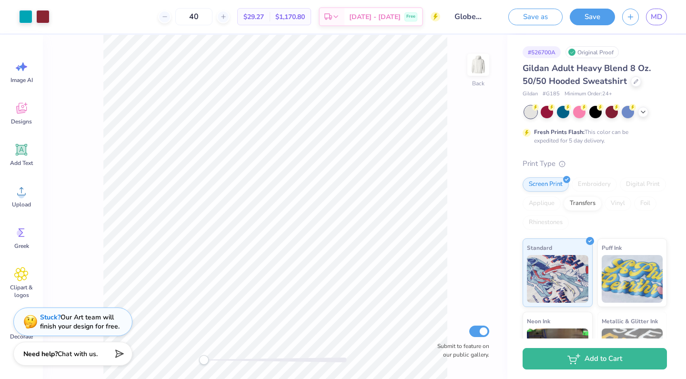
click at [623, 65] on div "Change Product" at bounding box center [635, 63] width 52 height 13
click at [635, 83] on div at bounding box center [636, 80] width 10 height 10
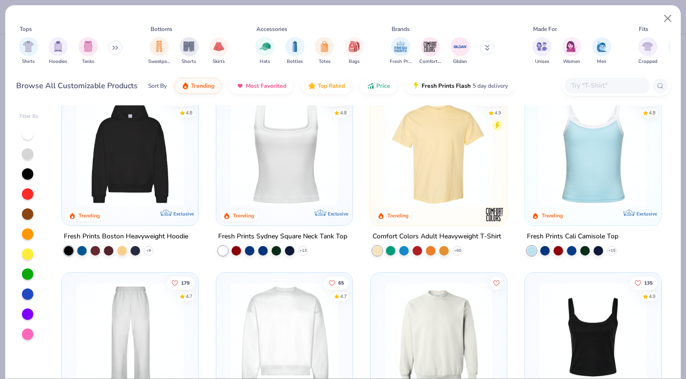
scroll to position [279, 0]
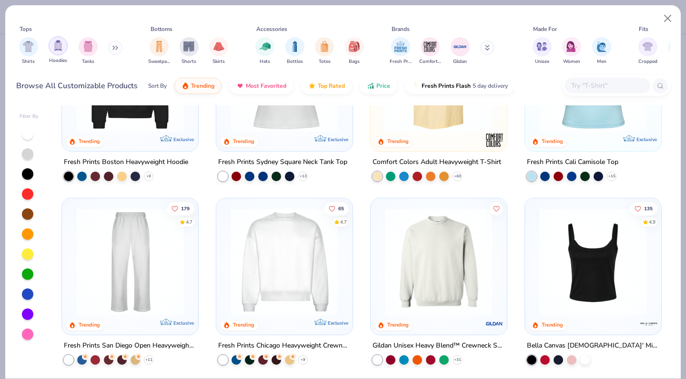
click at [58, 51] on div "filter for Hoodies" at bounding box center [58, 45] width 19 height 19
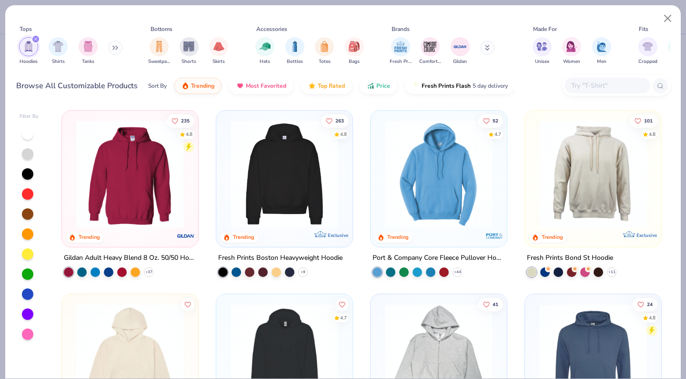
click at [296, 186] on img at bounding box center [284, 174] width 117 height 108
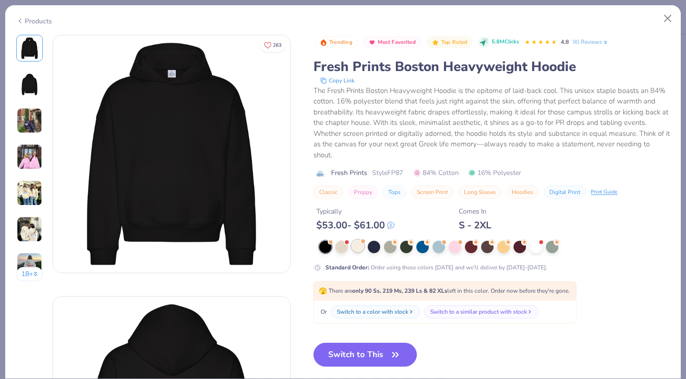
click at [355, 250] on div at bounding box center [358, 246] width 12 height 12
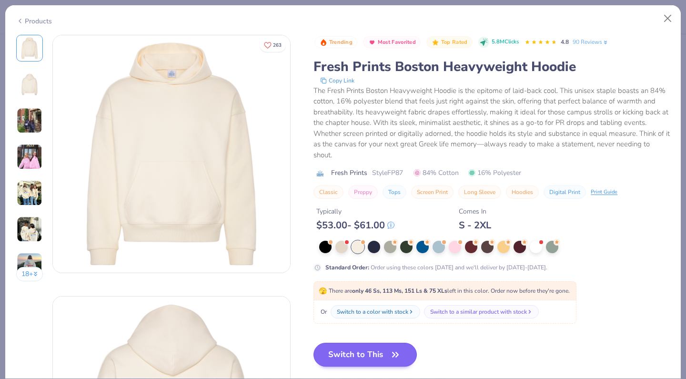
click at [370, 358] on button "Switch to This" at bounding box center [365, 355] width 103 height 24
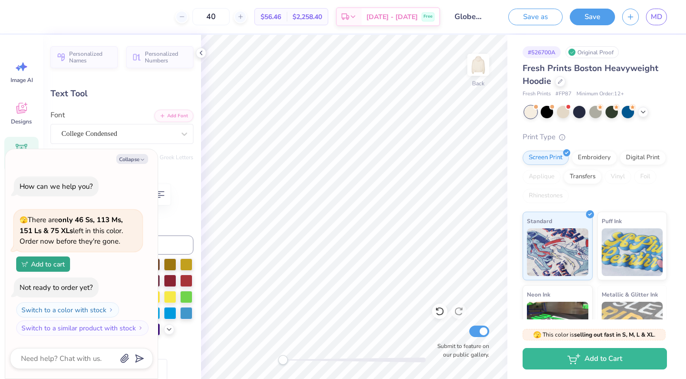
type textarea "x"
type input "0.0"
type textarea "x"
type input "9.53"
type input "2.40"
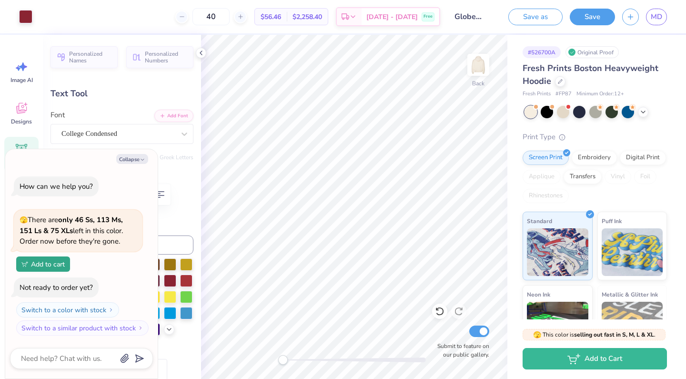
type input "2.35"
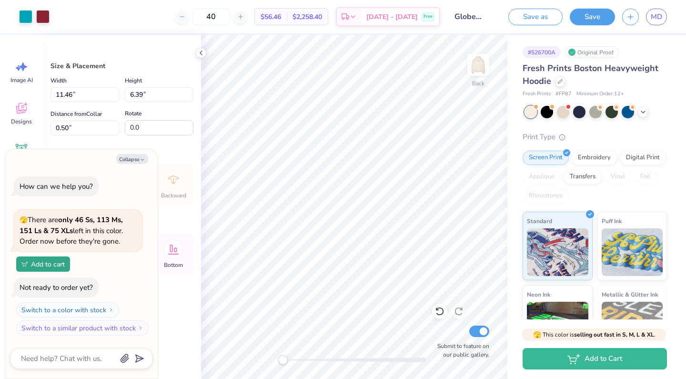
type textarea "x"
type input "3.00"
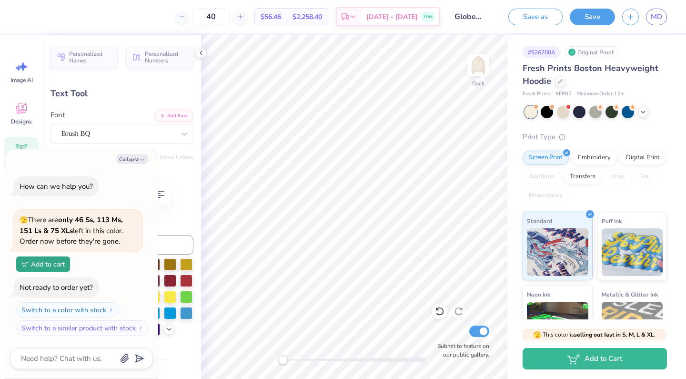
scroll to position [0, 2]
type textarea "x"
type textarea "GlobeMed at G"
type textarea "x"
type textarea "GlobeMed at"
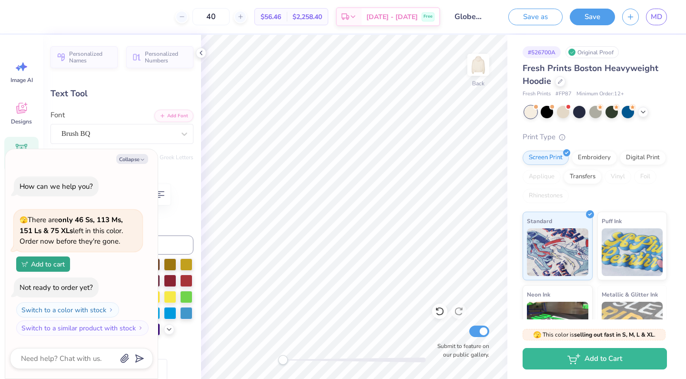
type textarea "x"
type textarea "GlobeMed at"
type textarea "x"
type textarea "GlobeMed a"
type textarea "x"
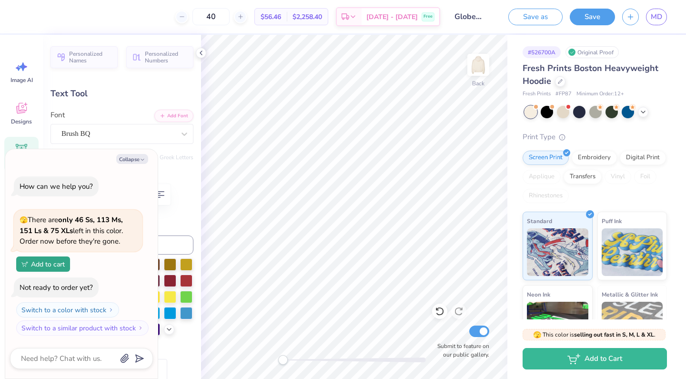
type textarea "GlobeMed"
type textarea "x"
type textarea "GlobeMed"
type textarea "x"
type textarea "GlobeMe"
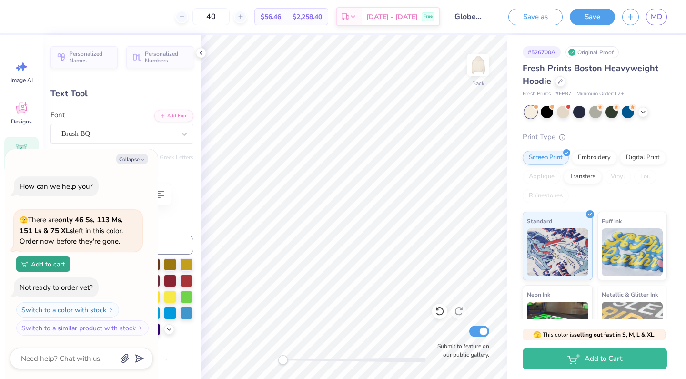
type textarea "x"
type textarea "GlobeM"
type textarea "x"
type textarea "Globe"
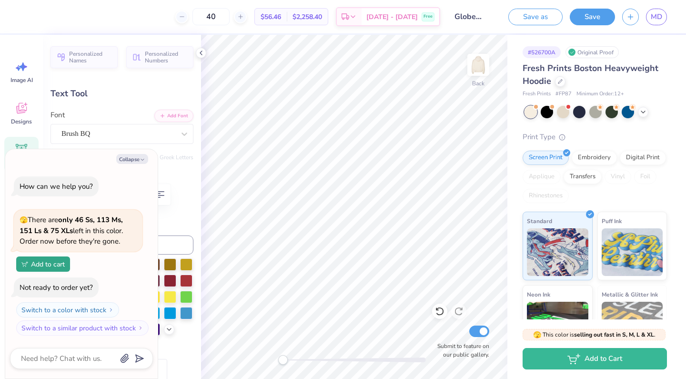
type textarea "x"
type textarea "Glob"
type textarea "x"
type textarea "Glo"
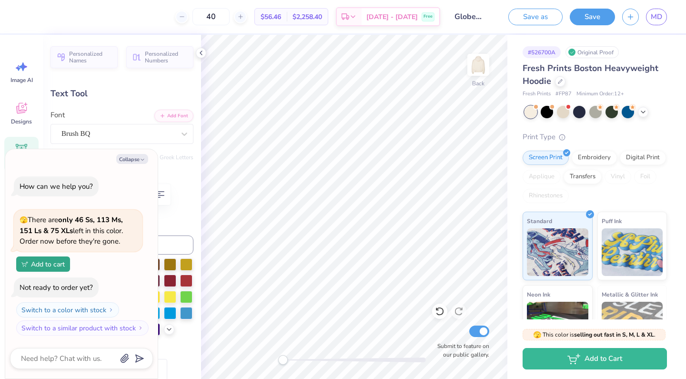
type textarea "x"
type textarea "Gl"
type textarea "x"
type textarea "G"
type textarea "x"
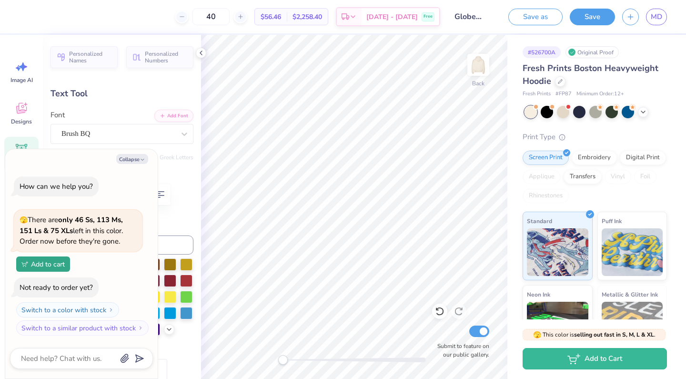
type textarea "x"
type textarea "S"
type textarea "x"
type textarea "Se"
type textarea "x"
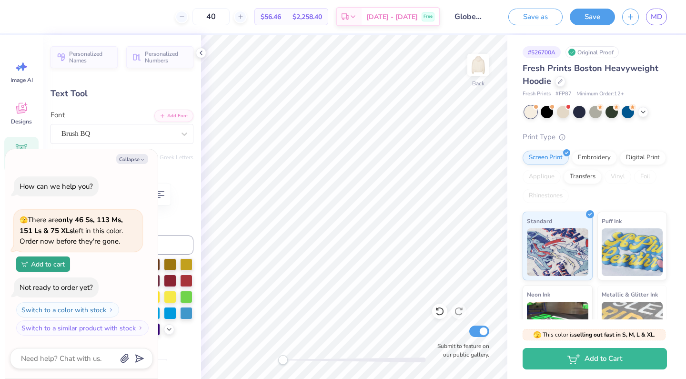
type textarea "Set"
type textarea "x"
type textarea "Set"
type textarea "x"
type textarea "Set H"
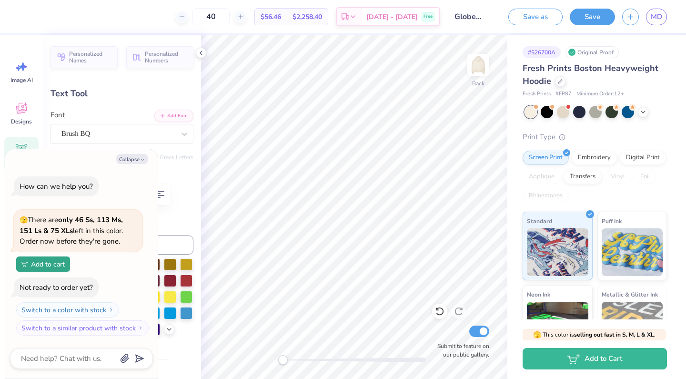
type textarea "x"
type textarea "Set He"
type textarea "x"
type textarea "Set Her"
type textarea "x"
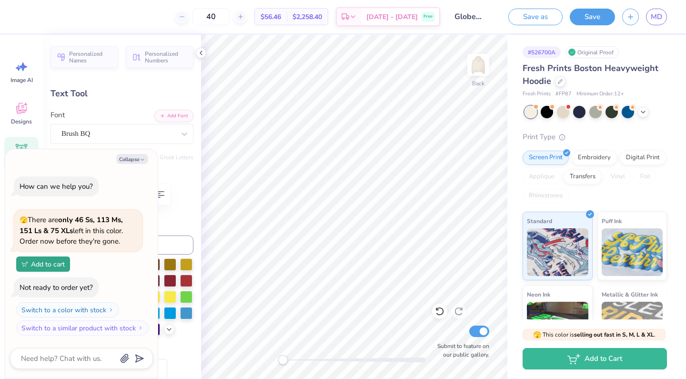
type textarea "Set Her"
type textarea "x"
type textarea "Set Her F"
type textarea "x"
type textarea "Set Her Fr"
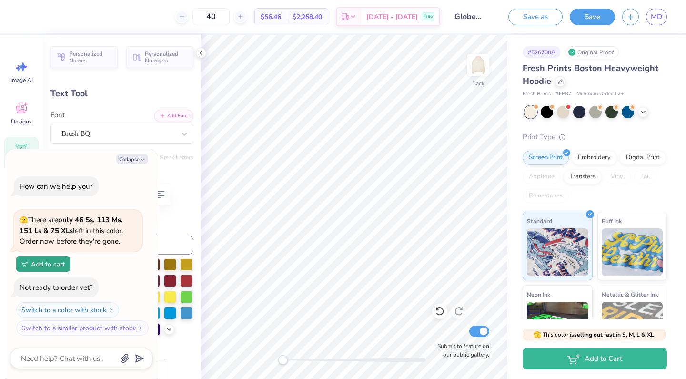
type textarea "x"
type textarea "Set Her Fre"
type textarea "x"
type textarea "Set Her Free"
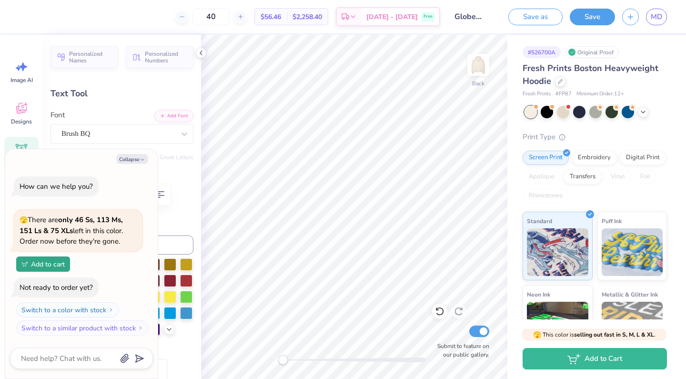
click at [172, 164] on div "Personalized Names Personalized Numbers Text Tool Add Font Font Brush BQ Switch…" at bounding box center [122, 207] width 158 height 344
click at [141, 161] on icon "button" at bounding box center [143, 160] width 6 height 6
type textarea "x"
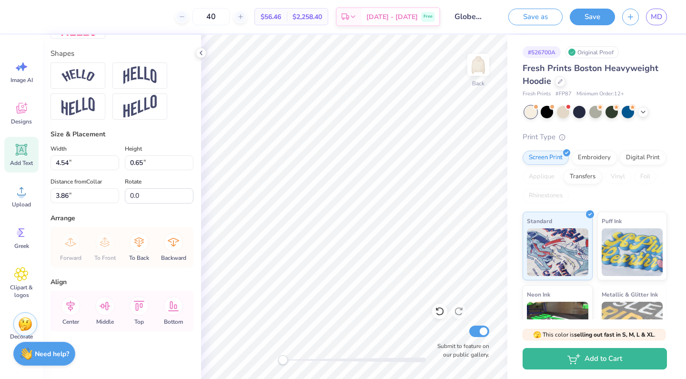
scroll to position [409, 0]
type input "4.14"
type input "0.72"
type input "3.76"
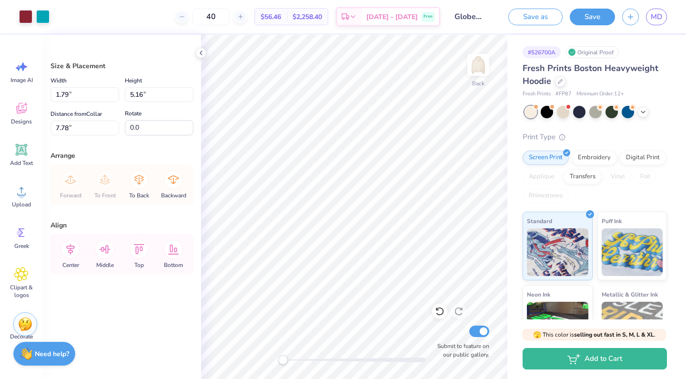
type input "7.25"
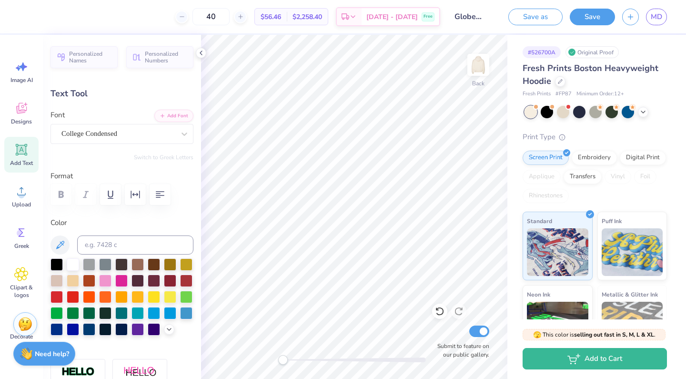
type input "0.0"
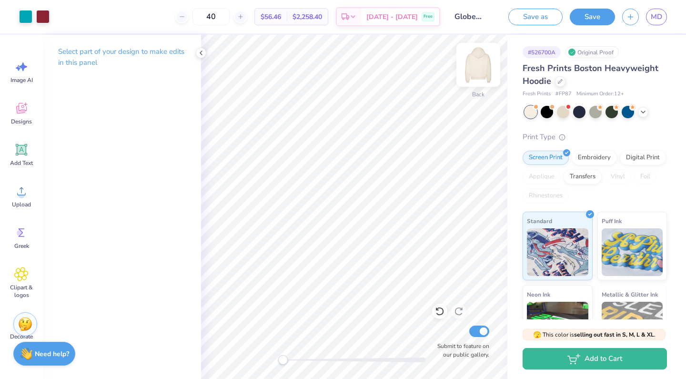
click at [474, 67] on img at bounding box center [479, 65] width 38 height 38
click at [18, 157] on div "Add Text" at bounding box center [21, 155] width 34 height 36
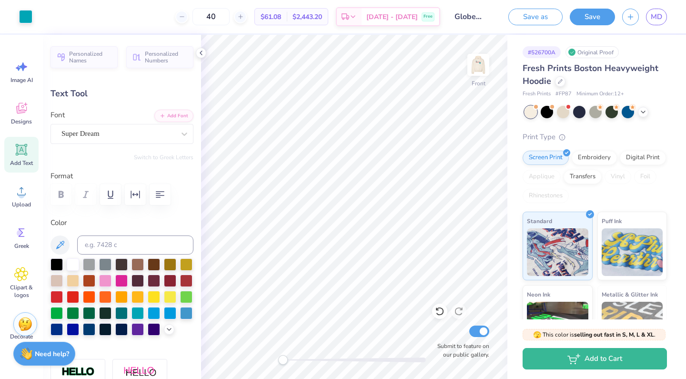
type input "0.80"
type input "5.28"
type input "7.55"
type input "0.0"
click at [29, 153] on div "Add Text" at bounding box center [21, 155] width 34 height 36
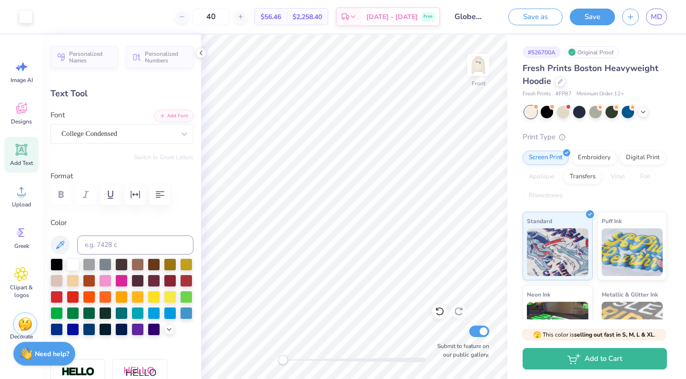
type input "7.22"
type input "2.09"
type input "13.71"
type textarea "T"
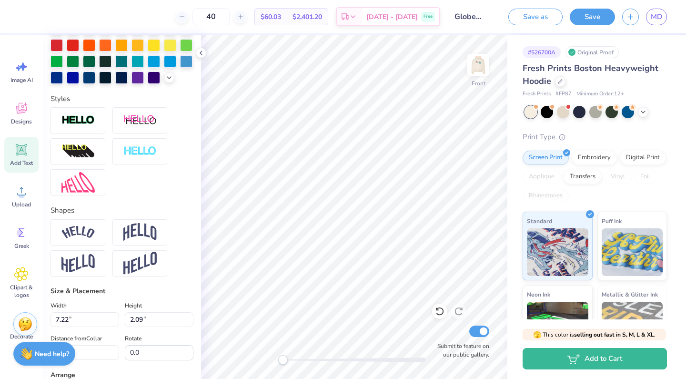
scroll to position [319, 0]
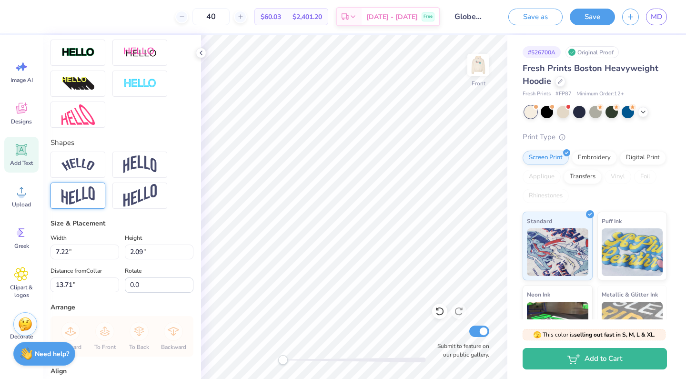
type textarea "SetHerFree"
click at [86, 191] on img at bounding box center [77, 195] width 33 height 19
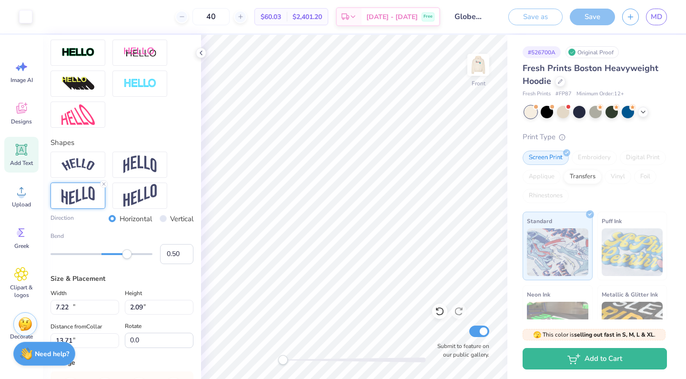
type input "16.01"
type input "3.12"
type input "13.19"
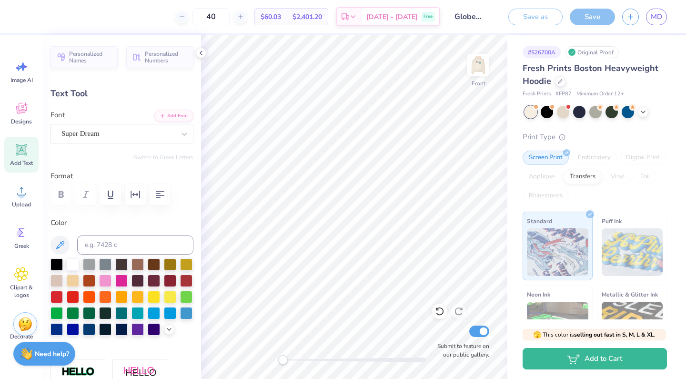
scroll to position [0, 0]
click at [481, 67] on img at bounding box center [479, 65] width 38 height 38
type input "15.64"
type input "3.05"
type input "6.01"
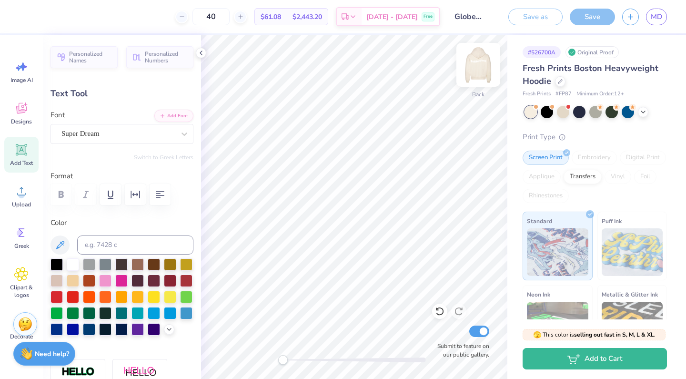
type input "9.53"
type input "2.40"
type input "4.85"
click at [483, 71] on img at bounding box center [479, 65] width 38 height 38
type input "9.75"
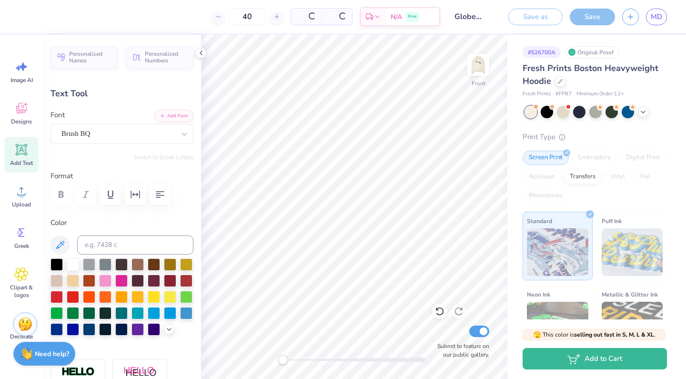
type input "2.45"
type input "5.10"
type input "16.01"
type input "3.12"
type input "6.29"
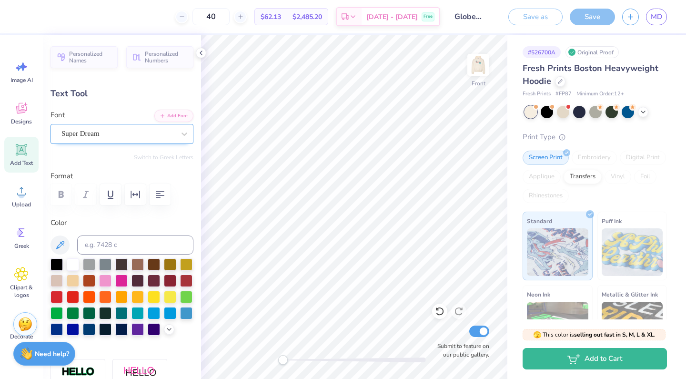
click at [169, 133] on div "Super Dream" at bounding box center [118, 133] width 115 height 15
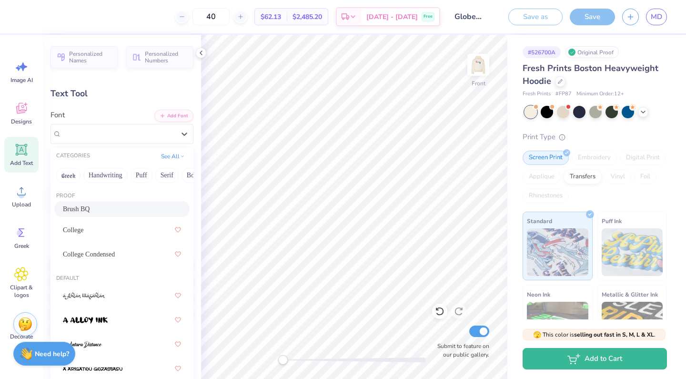
click at [81, 211] on span "Brush BQ" at bounding box center [76, 209] width 27 height 10
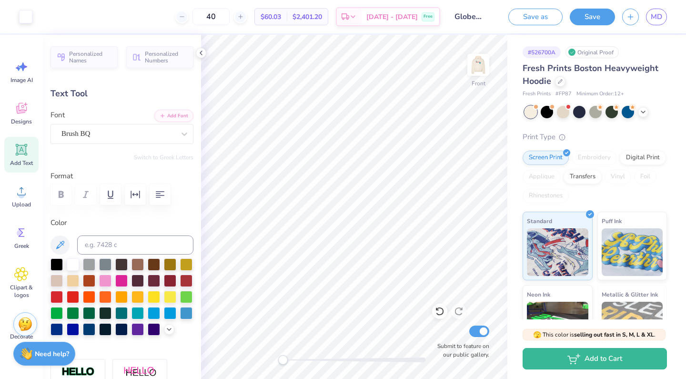
type input "13.11"
type input "3.46"
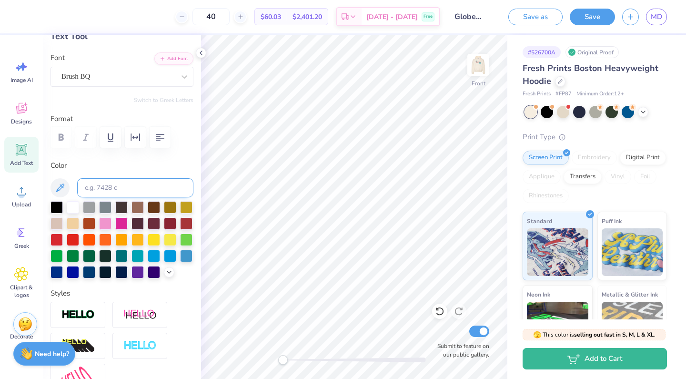
scroll to position [60, 0]
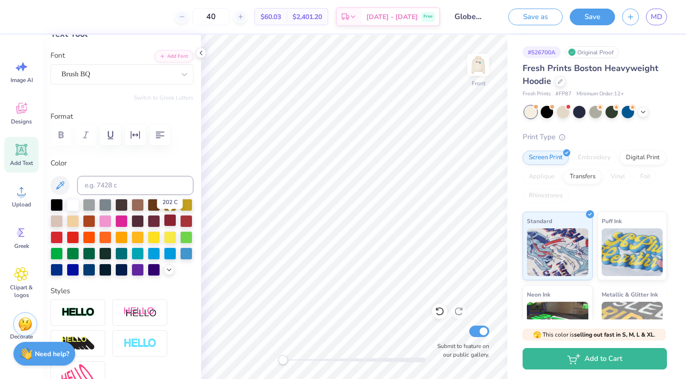
click at [170, 222] on div at bounding box center [170, 220] width 12 height 12
click at [138, 254] on div at bounding box center [138, 252] width 12 height 12
click at [60, 222] on div at bounding box center [57, 220] width 12 height 12
type input "8.94"
click at [476, 67] on img at bounding box center [479, 65] width 38 height 38
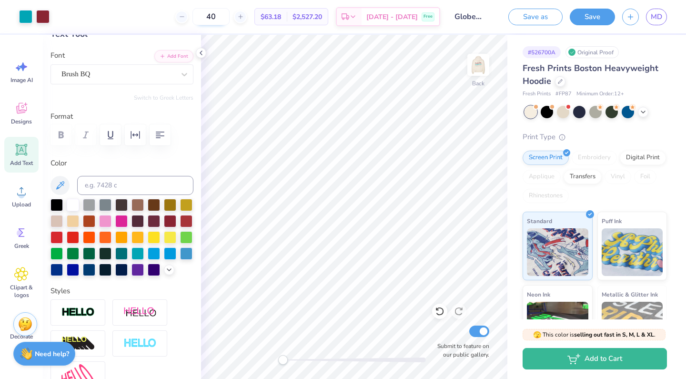
click at [230, 18] on input "40" at bounding box center [211, 16] width 37 height 17
click at [230, 17] on input "40" at bounding box center [211, 16] width 37 height 17
type input "4"
type input "50"
click at [479, 68] on img at bounding box center [479, 65] width 38 height 38
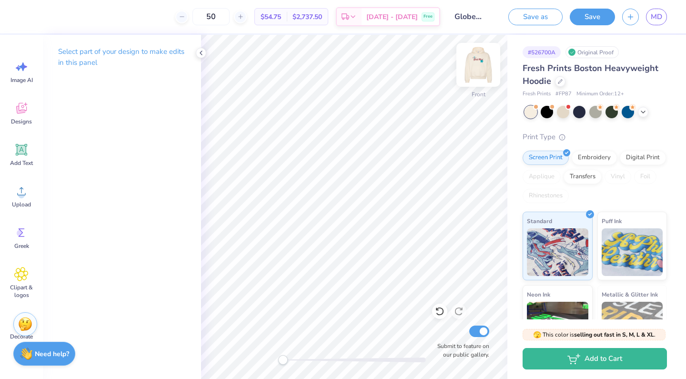
click at [485, 72] on img at bounding box center [479, 65] width 38 height 38
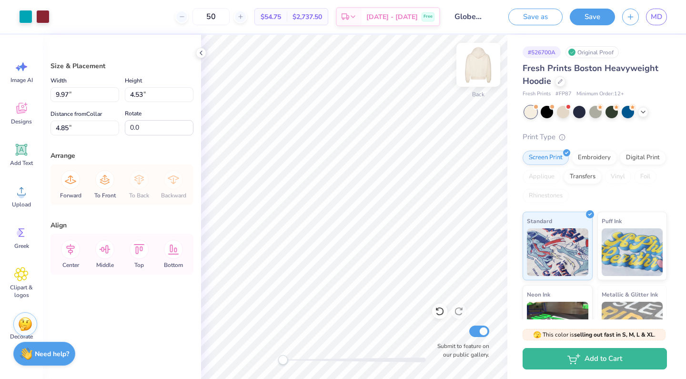
type input "4.48"
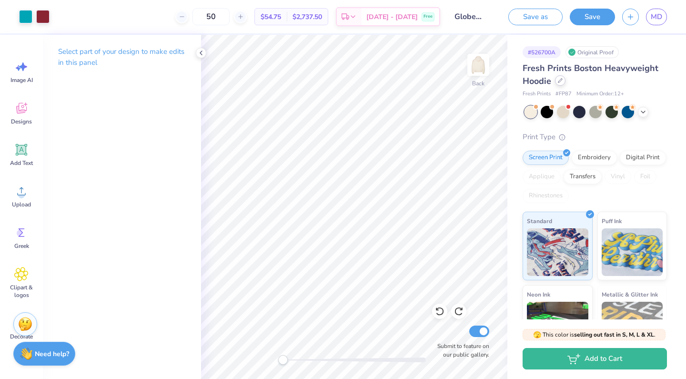
click at [561, 81] on icon at bounding box center [560, 80] width 5 height 5
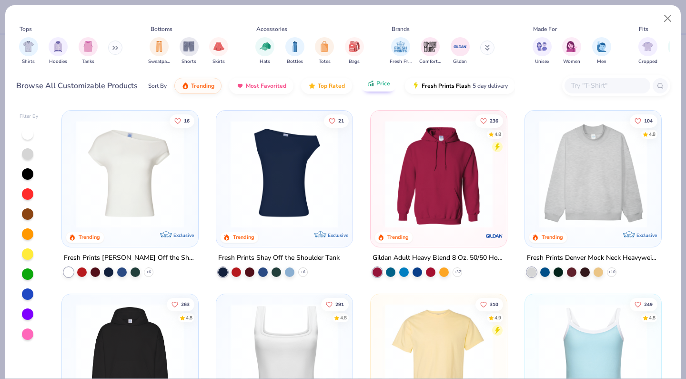
click at [378, 88] on button "Price" at bounding box center [379, 83] width 38 height 16
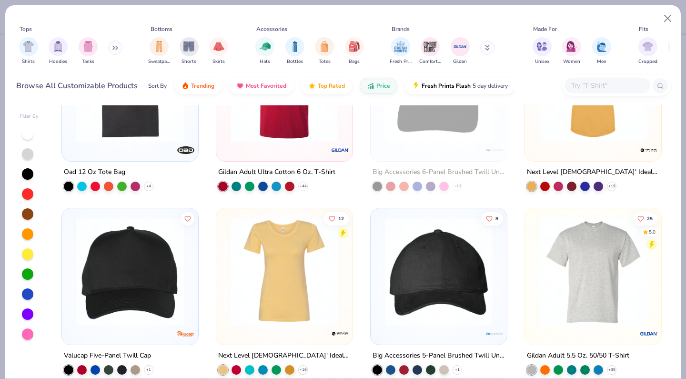
scroll to position [820, 0]
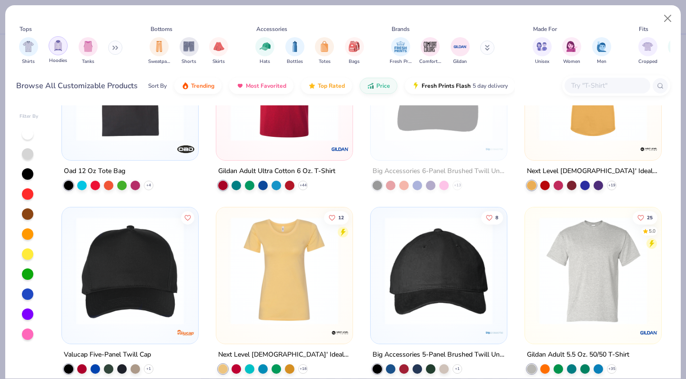
click at [57, 49] on img "filter for Hoodies" at bounding box center [58, 45] width 10 height 11
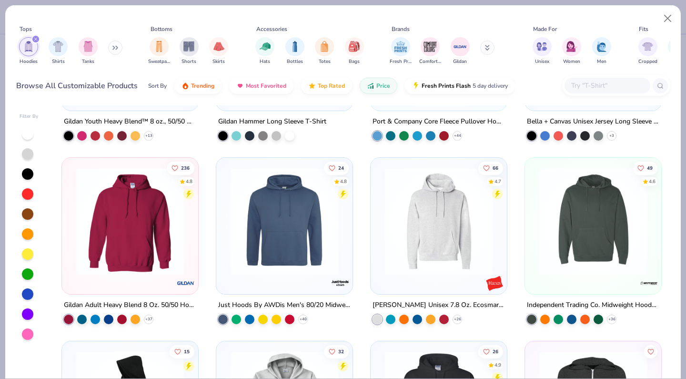
scroll to position [137, 0]
click at [149, 316] on icon at bounding box center [149, 319] width 8 height 8
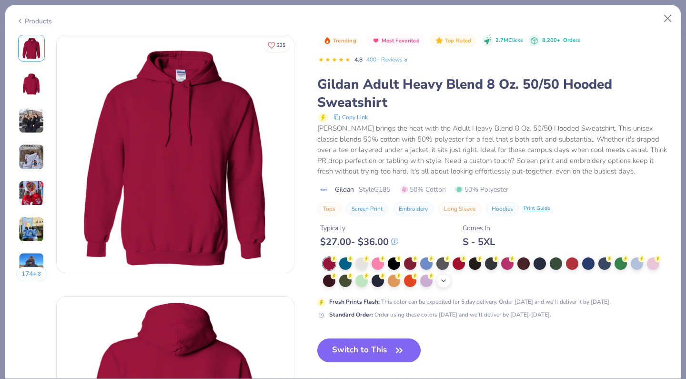
click at [448, 280] on icon at bounding box center [444, 281] width 8 height 8
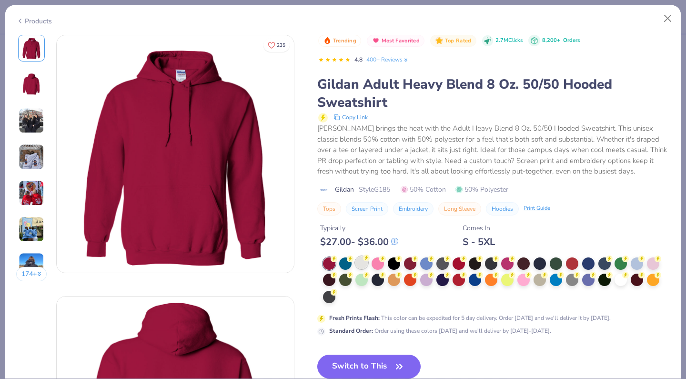
click at [359, 261] on div at bounding box center [362, 262] width 12 height 12
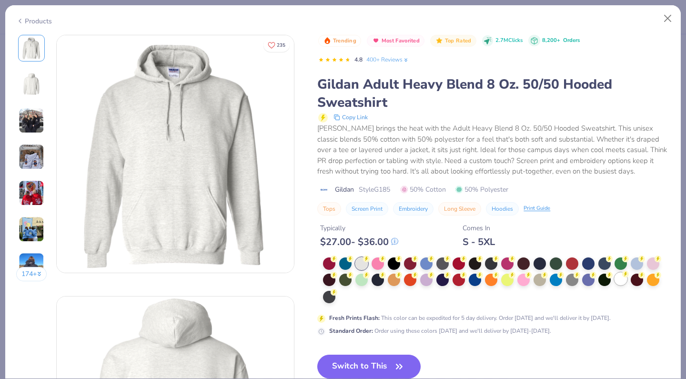
click at [620, 277] on div at bounding box center [621, 279] width 12 height 12
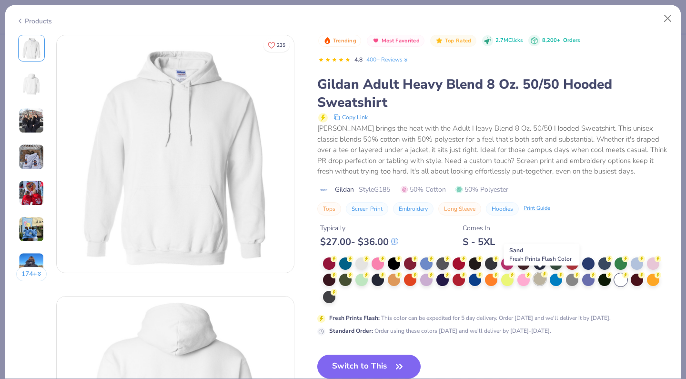
click at [540, 281] on div at bounding box center [540, 279] width 12 height 12
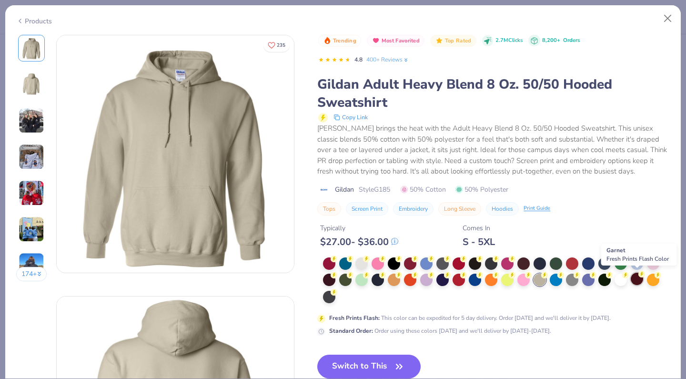
click at [635, 274] on div at bounding box center [637, 279] width 12 height 12
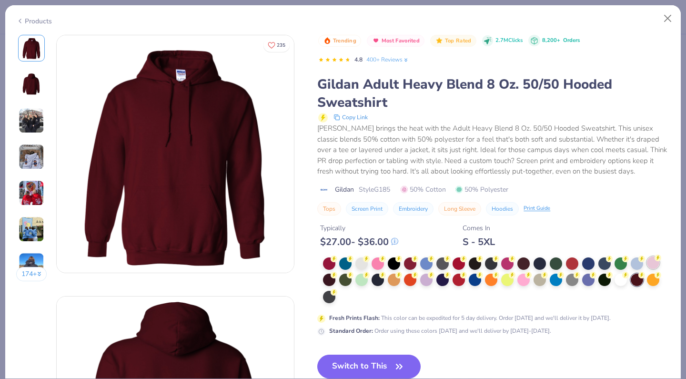
click at [656, 260] on div at bounding box center [653, 262] width 12 height 12
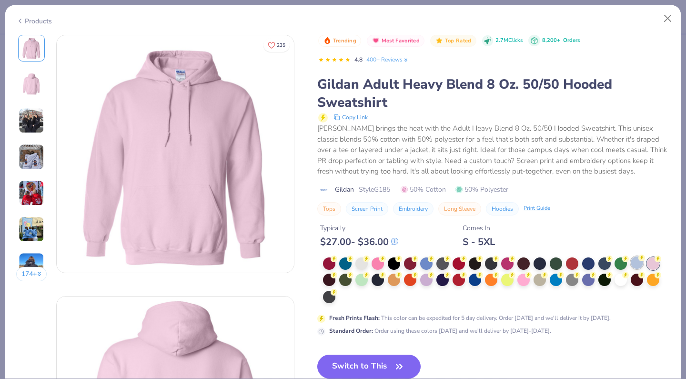
click at [642, 262] on div at bounding box center [637, 262] width 12 height 12
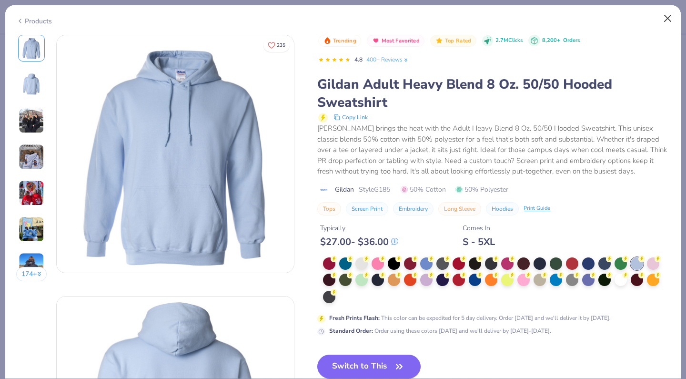
click at [668, 20] on button "Close" at bounding box center [668, 19] width 18 height 18
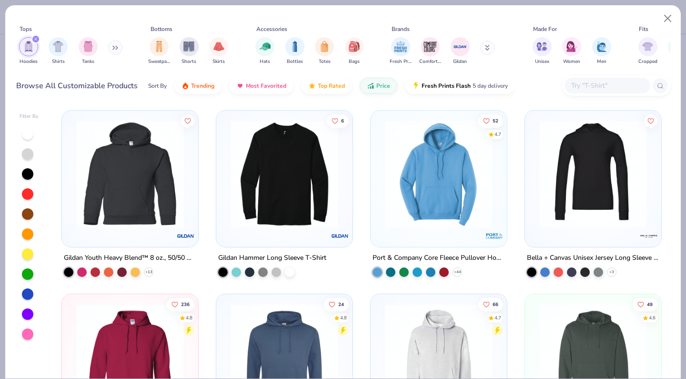
click at [452, 184] on img at bounding box center [438, 174] width 117 height 108
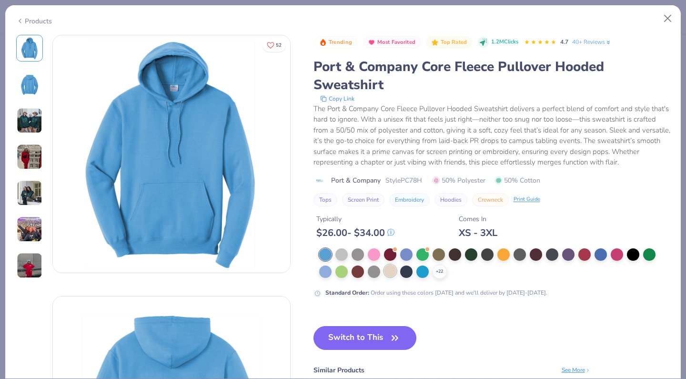
click at [386, 269] on div at bounding box center [390, 271] width 12 height 12
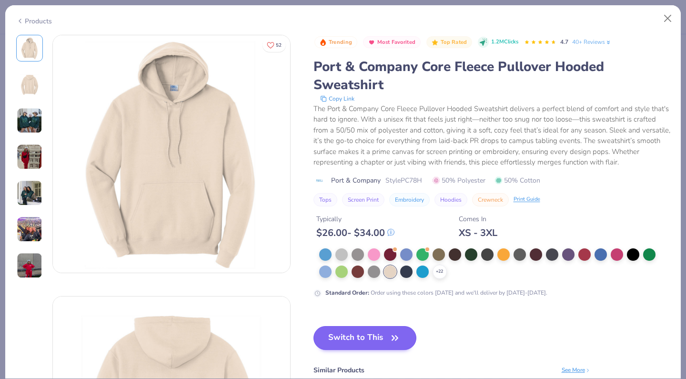
click at [356, 340] on button "Switch to This" at bounding box center [365, 338] width 103 height 24
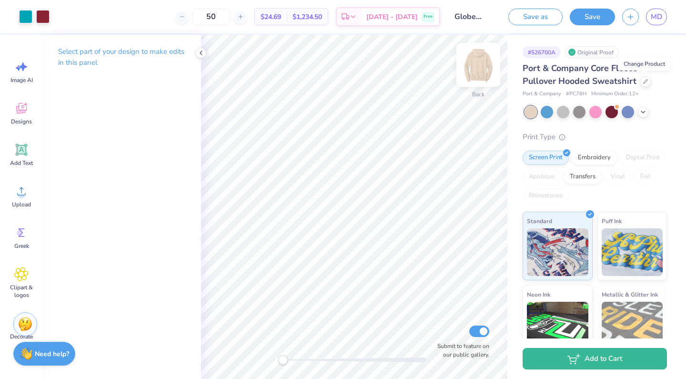
click at [481, 69] on img at bounding box center [479, 65] width 38 height 38
click at [17, 147] on icon at bounding box center [21, 150] width 14 height 14
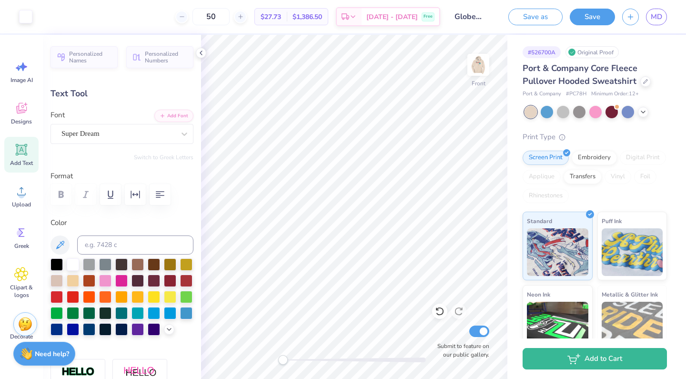
scroll to position [39, 0]
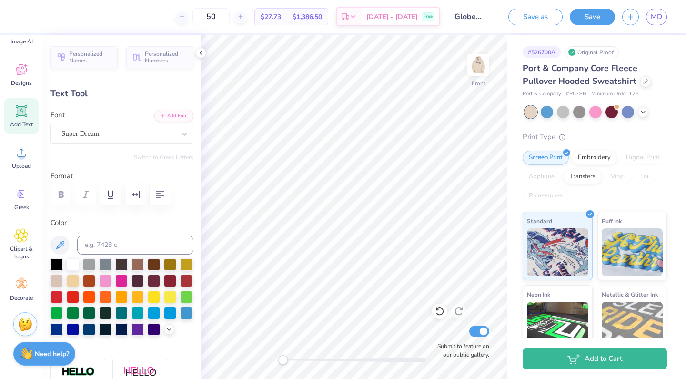
type textarea "T"
type textarea "SetHerFree"
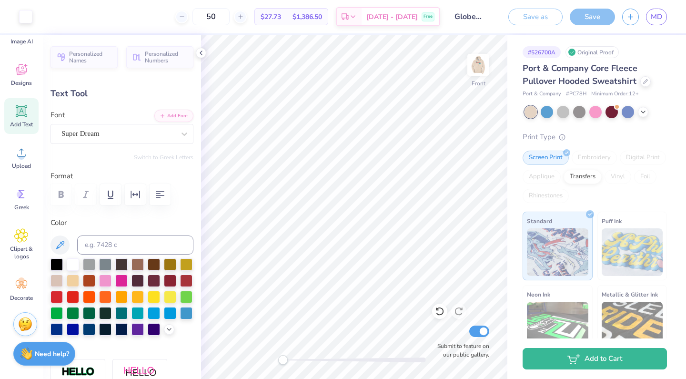
type input "15.17"
type input "2.06"
type input "14.97"
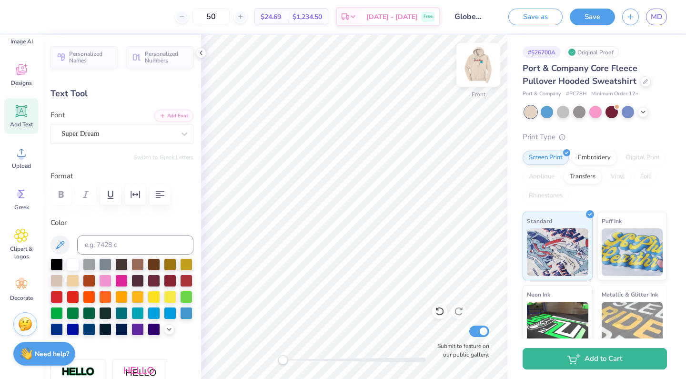
click at [480, 75] on img at bounding box center [479, 65] width 38 height 38
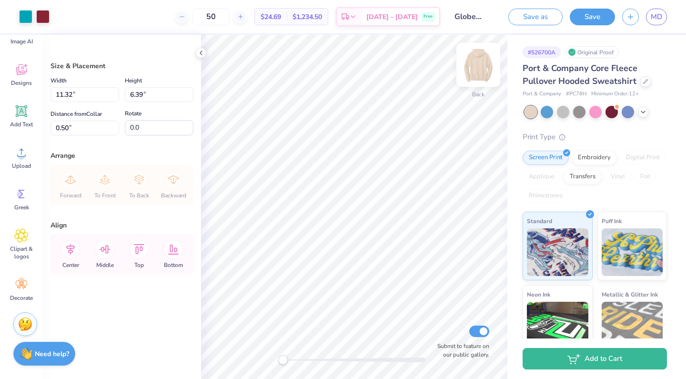
type input "3.00"
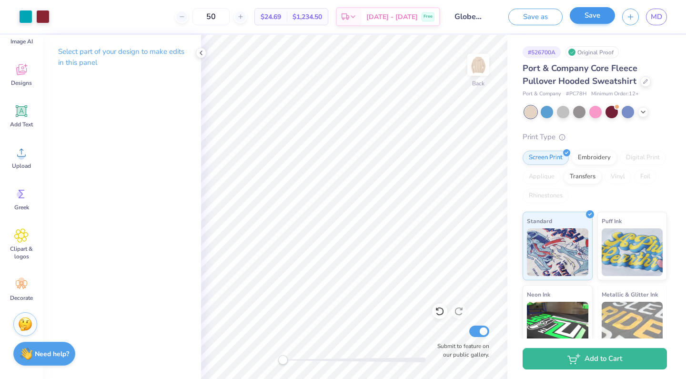
click at [590, 16] on button "Save" at bounding box center [592, 15] width 45 height 17
